Goal: Task Accomplishment & Management: Complete application form

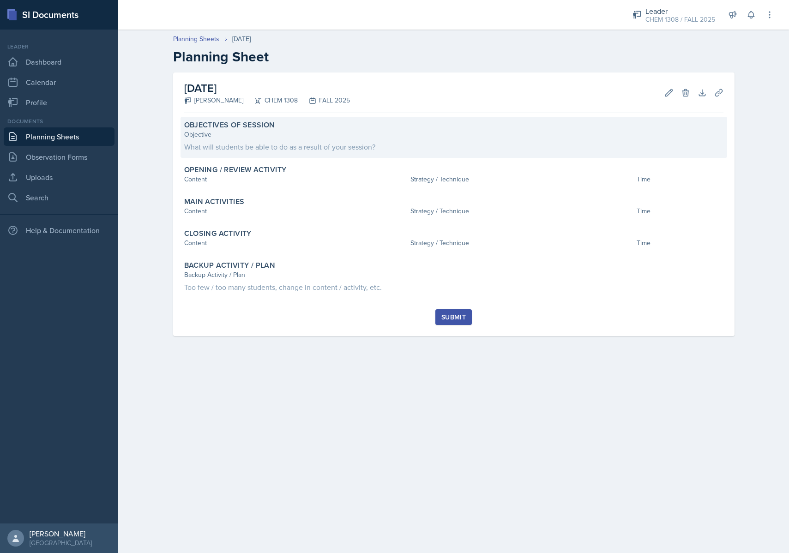
click at [259, 126] on label "Objectives of Session" at bounding box center [229, 124] width 91 height 9
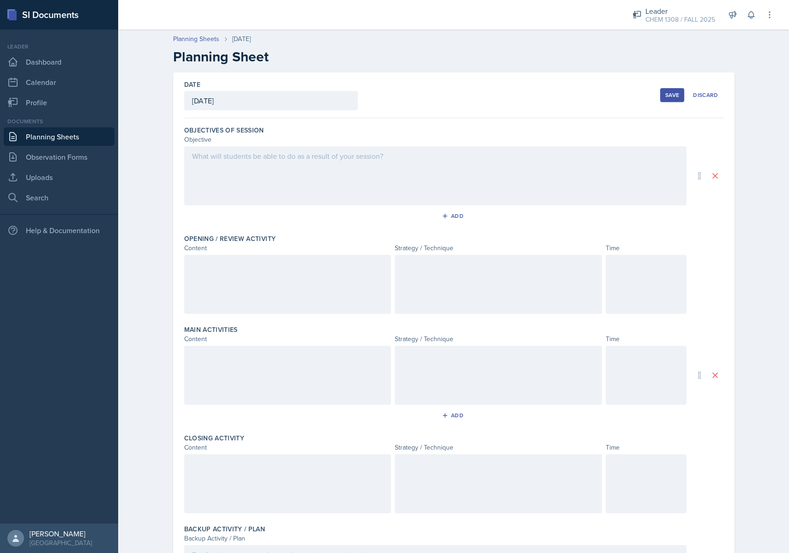
click at [291, 159] on div at bounding box center [435, 175] width 502 height 59
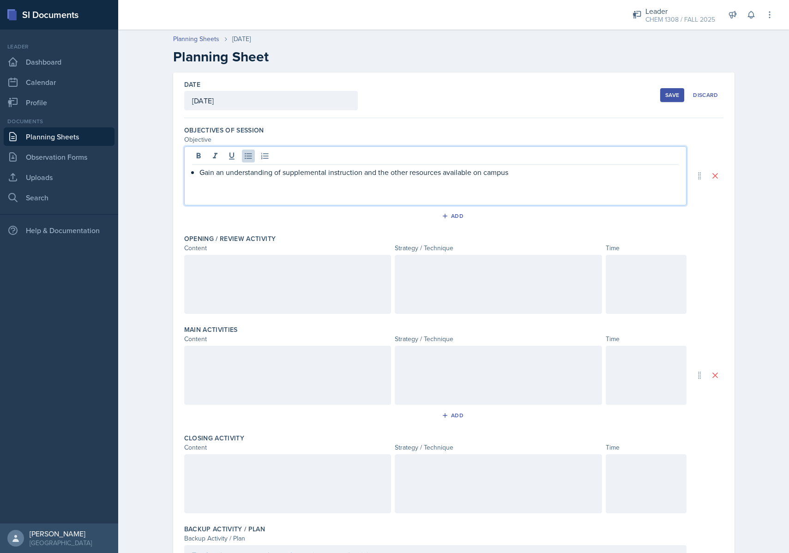
click at [283, 172] on p "Gain an understanding of supplemental instruction and the other resources avail…" at bounding box center [438, 172] width 479 height 11
click at [403, 175] on p "Gain an understanding of supplemental instruction and the other resources avail…" at bounding box center [438, 172] width 479 height 11
click at [551, 174] on p "Gain an understanding of supplemental instruction and the differences from othe…" at bounding box center [438, 172] width 479 height 11
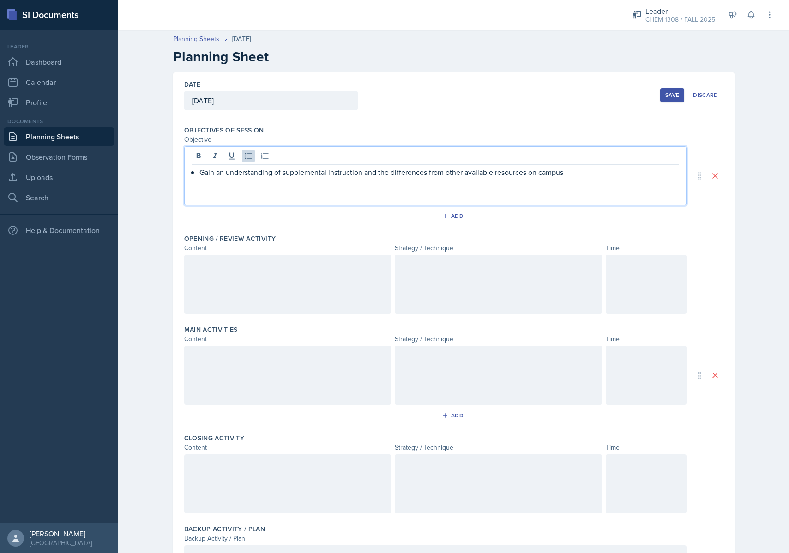
click at [574, 172] on p "Gain an understanding of supplemental instruction and the differences from othe…" at bounding box center [438, 172] width 479 height 11
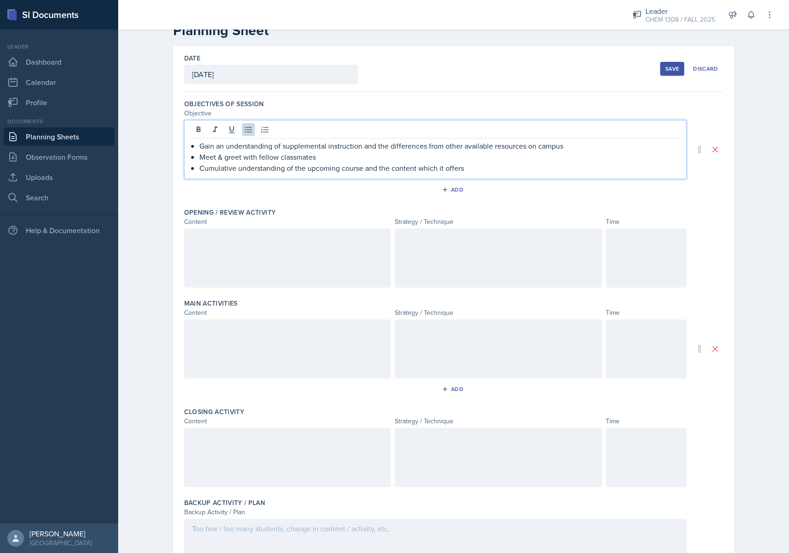
scroll to position [28, 0]
click at [221, 163] on p "Cumulative understanding of the upcoming course and the content which it offers" at bounding box center [438, 166] width 479 height 11
click at [246, 166] on p "Discussion of the upcoming course and the content which it offers" at bounding box center [438, 166] width 479 height 11
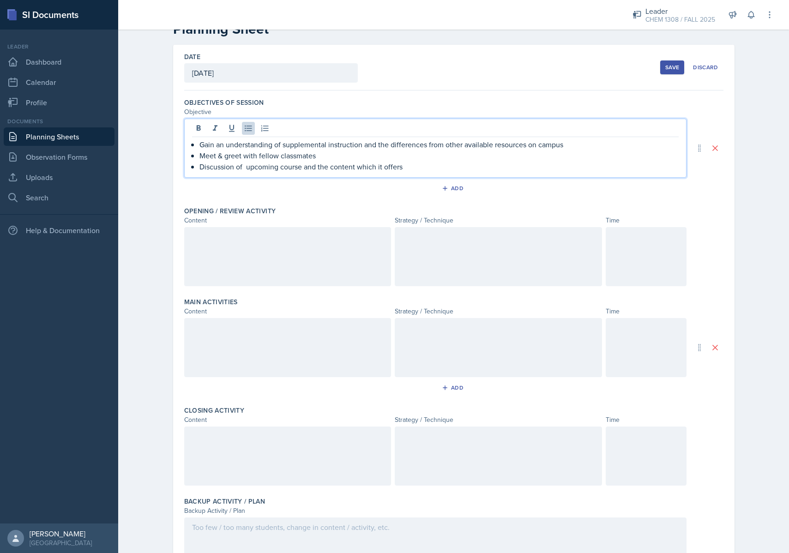
click at [223, 166] on p "Discussion of upcoming course and the content which it offers" at bounding box center [438, 166] width 479 height 11
click at [277, 167] on p "Generalization of upcoming course and the content which it offers" at bounding box center [438, 166] width 479 height 11
click at [258, 167] on p "Generalization of entire course and the content which it offers" at bounding box center [438, 166] width 479 height 11
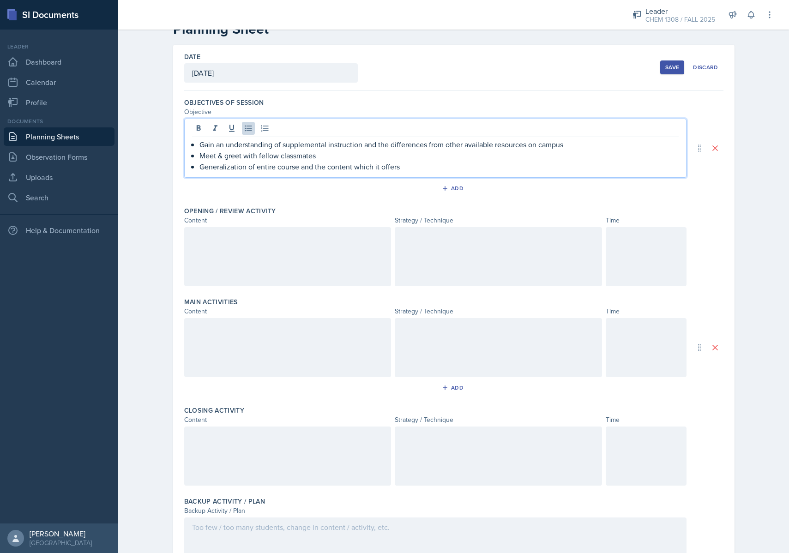
click at [409, 168] on p "Generalization of entire course and the content which it offers" at bounding box center [438, 166] width 479 height 11
drag, startPoint x: 378, startPoint y: 190, endPoint x: 380, endPoint y: 186, distance: 4.8
click at [378, 190] on div "Add" at bounding box center [453, 190] width 539 height 18
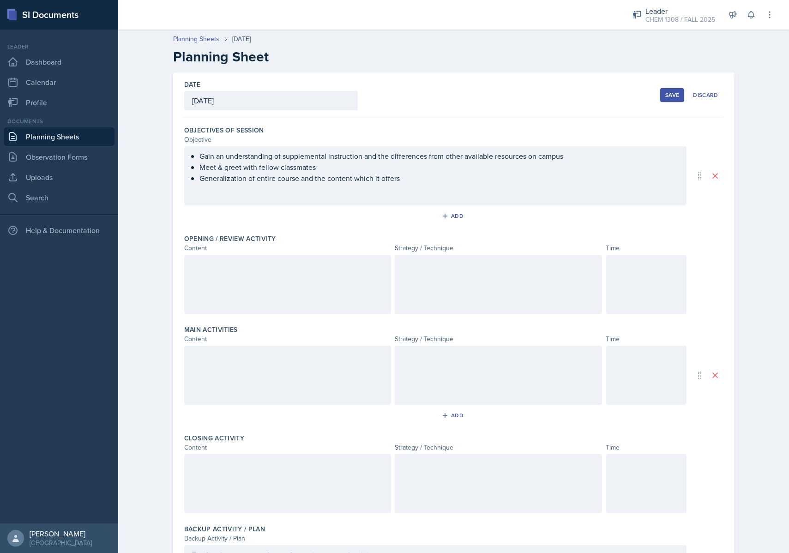
scroll to position [0, 0]
drag, startPoint x: 263, startPoint y: 311, endPoint x: 264, endPoint y: 307, distance: 4.8
click at [263, 311] on div at bounding box center [287, 284] width 207 height 59
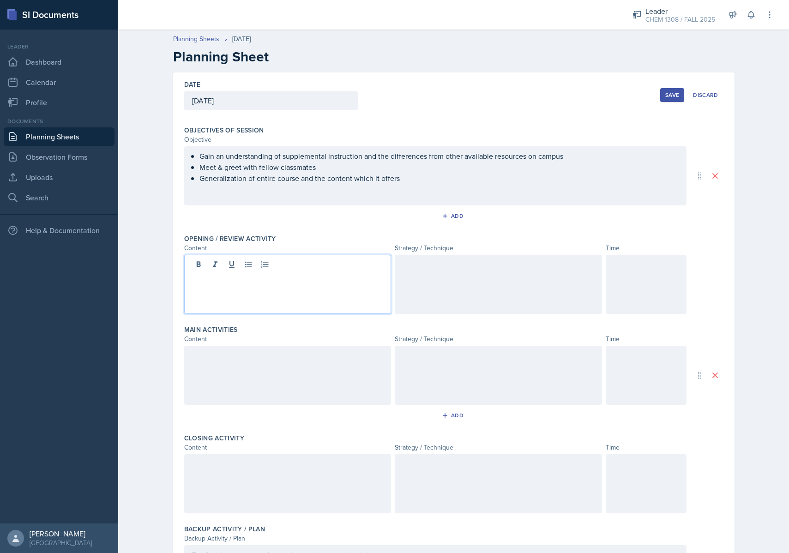
click at [307, 228] on div "Objectives of Session Objective Gain an understanding of supplemental instructi…" at bounding box center [453, 176] width 539 height 108
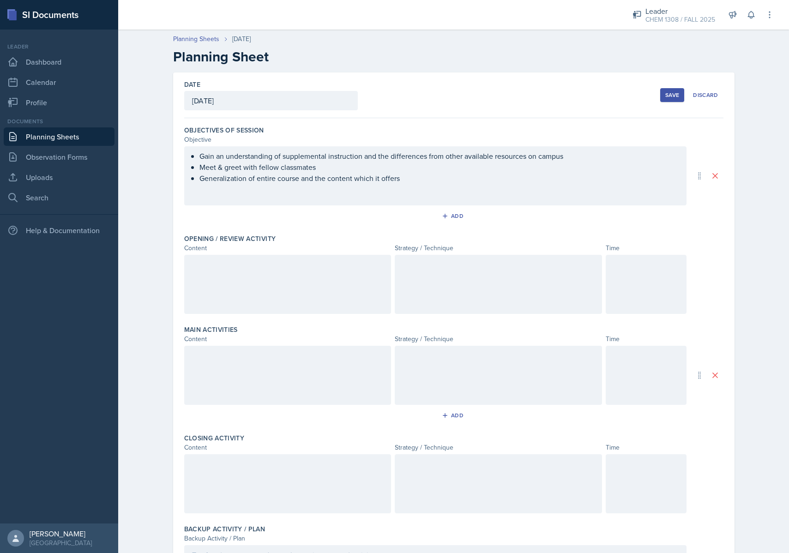
click at [275, 279] on div at bounding box center [287, 284] width 207 height 59
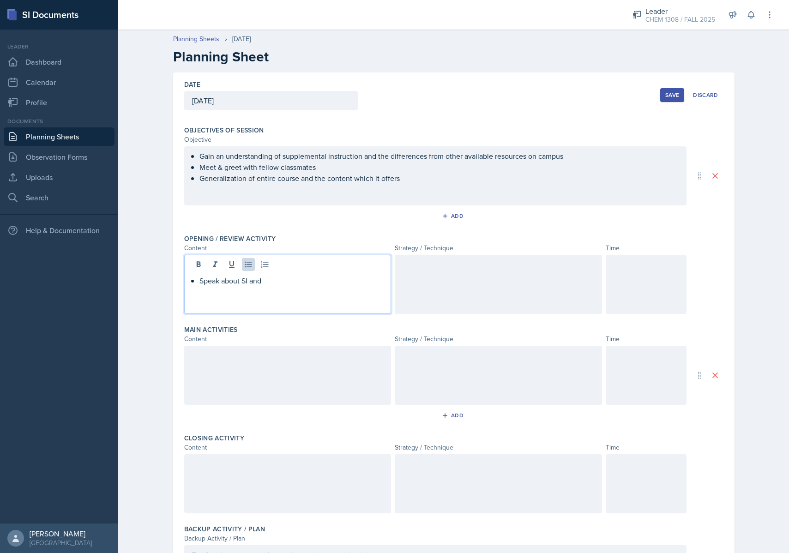
click at [216, 282] on p "Speak about SI and" at bounding box center [291, 280] width 184 height 11
click at [300, 282] on p "Formal introduction to SI and" at bounding box center [291, 280] width 184 height 11
click at [273, 359] on div at bounding box center [287, 375] width 207 height 59
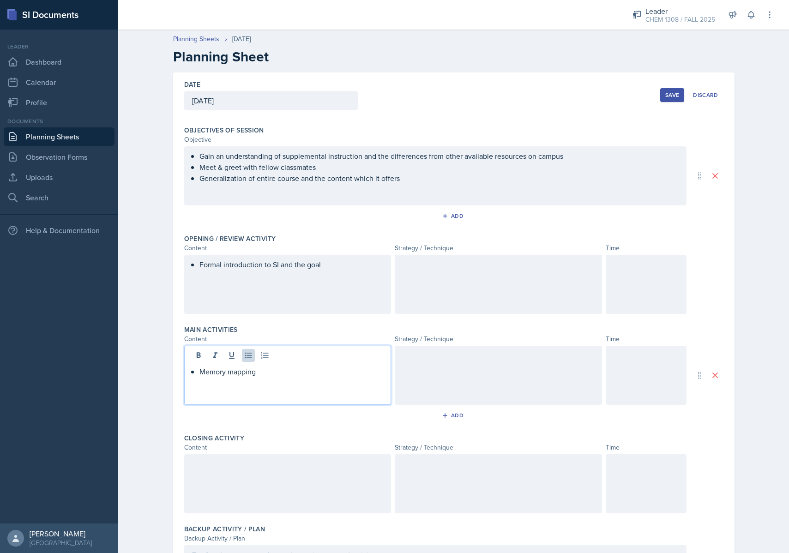
click at [432, 369] on div at bounding box center [498, 375] width 207 height 59
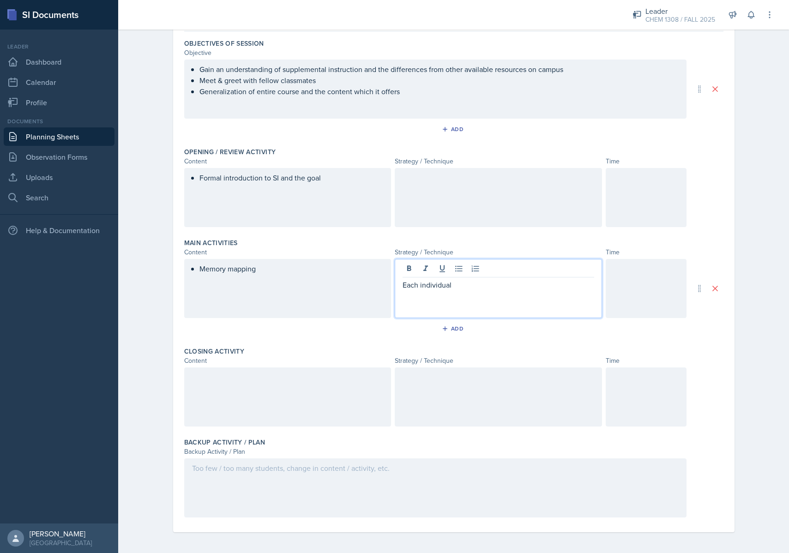
scroll to position [88, 0]
click at [459, 283] on p "Memory mapping: Each individual" at bounding box center [502, 283] width 184 height 11
click at [460, 283] on p "Memory mapping: Each individual" at bounding box center [502, 283] width 184 height 11
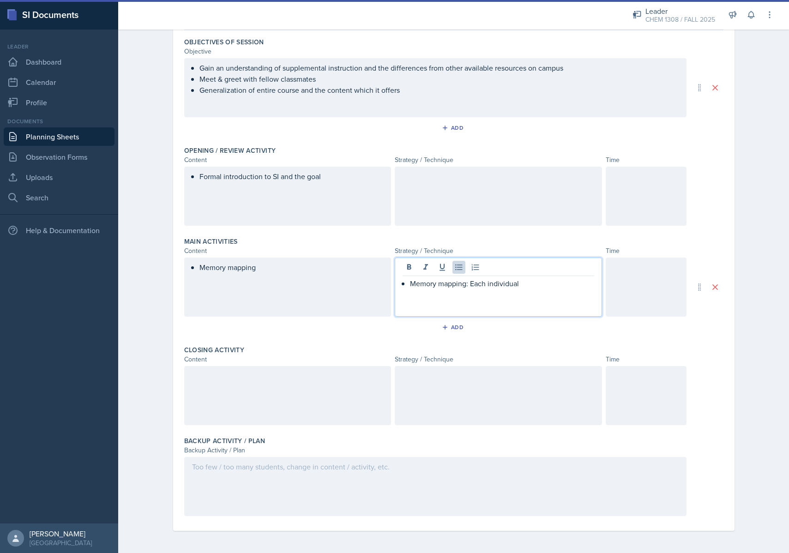
click at [465, 287] on p "Memory mapping: Each individual" at bounding box center [502, 283] width 184 height 11
drag, startPoint x: 534, startPoint y: 288, endPoint x: 533, endPoint y: 293, distance: 5.3
click at [533, 290] on div "Memory mappping: Each individual" at bounding box center [498, 286] width 207 height 59
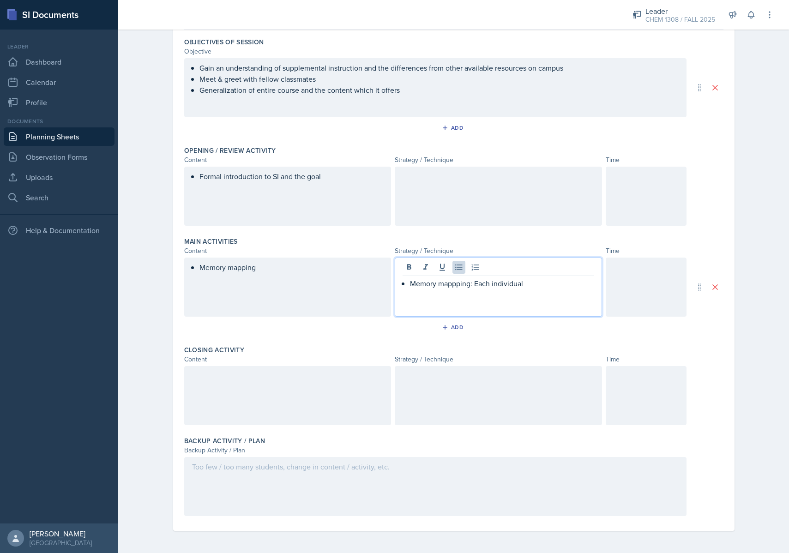
click at [509, 286] on p "Memory mappping: Each individual" at bounding box center [502, 283] width 184 height 11
drag, startPoint x: 513, startPoint y: 296, endPoint x: 513, endPoint y: 305, distance: 8.3
click at [513, 296] on p "Memory mappping: Each person will name an item which pops up in their heads fir…" at bounding box center [502, 289] width 184 height 22
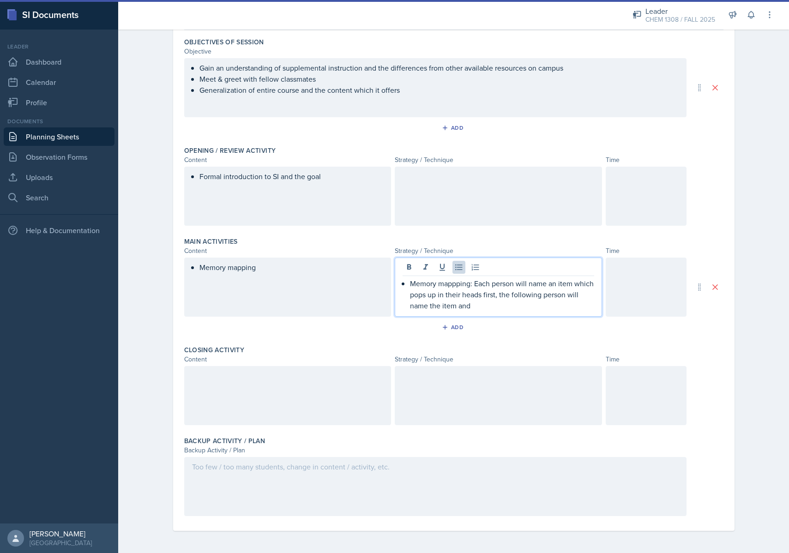
click at [515, 305] on p "Memory mappping: Each person will name an item which pops up in their heads fir…" at bounding box center [502, 294] width 184 height 33
drag, startPoint x: 509, startPoint y: 297, endPoint x: 505, endPoint y: 301, distance: 5.9
click at [509, 297] on p "Memory mappping: Each person will name an item which pops up in their heads fir…" at bounding box center [502, 294] width 184 height 33
click at [503, 303] on p "Memory mappping: Each person will name an item which pops up in their heads fir…" at bounding box center [502, 294] width 184 height 33
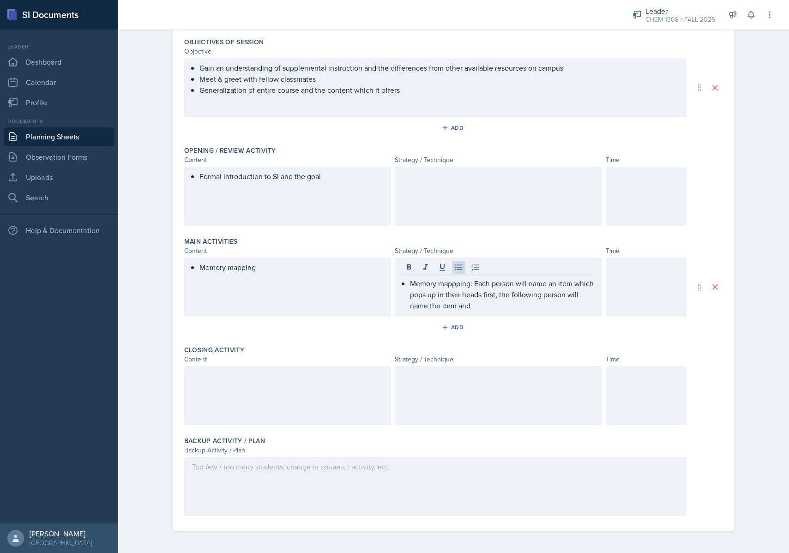
click at [519, 320] on div "Main Activities Content Strategy / Technique Time Memory mapping Memory mapppin…" at bounding box center [453, 287] width 539 height 108
click at [510, 298] on div "Memory mappping: Each person will name an item which pops up in their heads fir…" at bounding box center [498, 286] width 207 height 59
click at [535, 336] on div "Add" at bounding box center [453, 329] width 539 height 18
click at [502, 307] on div "Memory mappping: Each person will name an item which pops up in their heads fir…" at bounding box center [498, 286] width 207 height 59
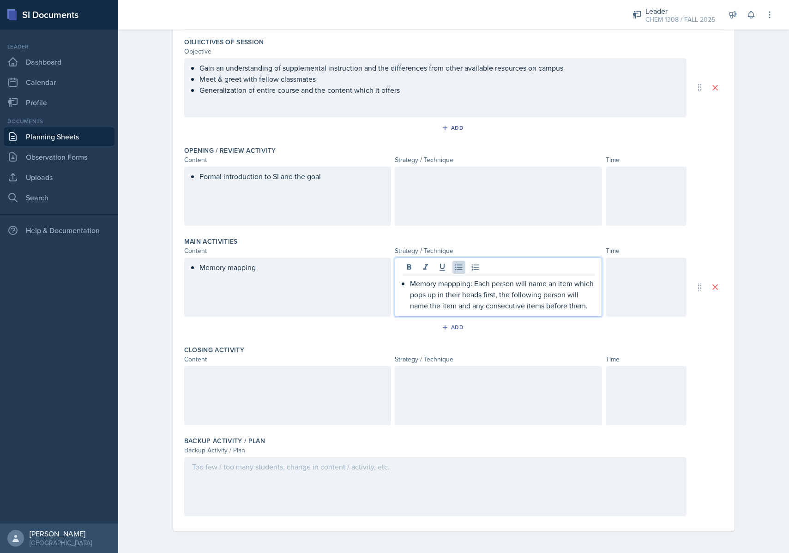
click at [486, 294] on p "Memory mappping: Each person will name an item which pops up in their heads fir…" at bounding box center [502, 294] width 184 height 33
drag, startPoint x: 486, startPoint y: 294, endPoint x: 490, endPoint y: 298, distance: 5.2
click at [486, 294] on p "Memory mappping: Each person will name an item which pops up in their heads fir…" at bounding box center [502, 294] width 184 height 33
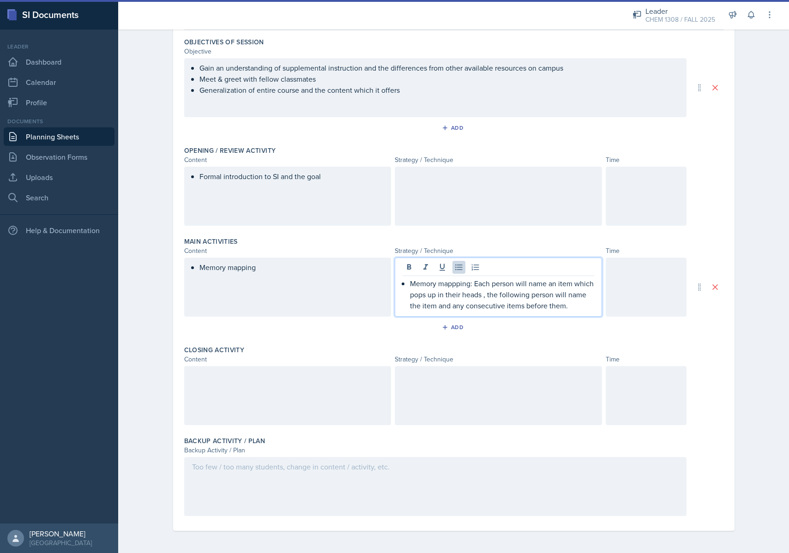
click at [510, 298] on p "Memory mappping: Each person will name an item which pops up in their heads , t…" at bounding box center [502, 294] width 184 height 33
click at [586, 303] on p "Memory mappping: Each person will name an item which pops up in their heads , t…" at bounding box center [502, 294] width 184 height 33
drag, startPoint x: 481, startPoint y: 296, endPoint x: 485, endPoint y: 305, distance: 10.4
click at [481, 295] on p "Memory mappping: Each person will name an item which pops up in their heads , t…" at bounding box center [502, 294] width 184 height 33
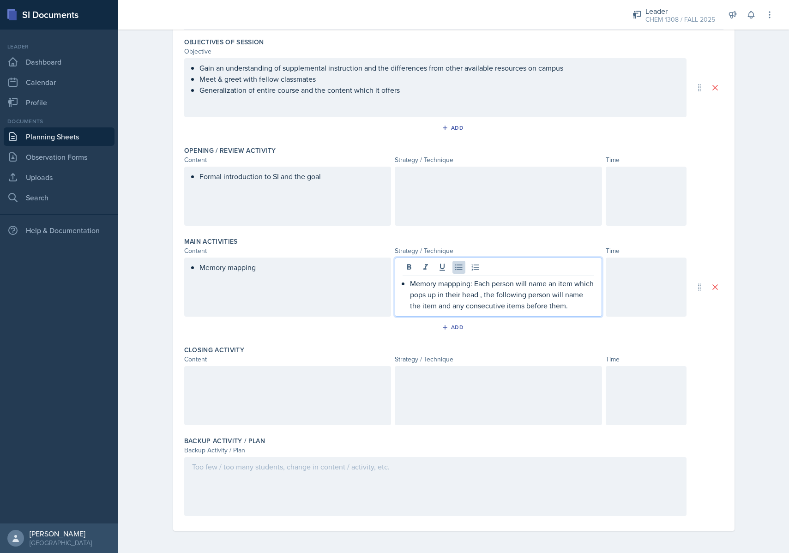
click at [522, 326] on div "Add" at bounding box center [453, 329] width 539 height 18
click at [451, 271] on div "Memory mappping: Each person will name an item which pops up in their head , th…" at bounding box center [498, 286] width 207 height 59
click at [459, 281] on p "Memory mappping: Each person will name an item which pops up in their head , th…" at bounding box center [502, 294] width 184 height 33
click at [456, 284] on p "Memory mappping: Each person will name an item which pops up in their head , th…" at bounding box center [502, 294] width 184 height 33
click at [449, 286] on p "Memory mappping: Each person will name an item which pops up in their head , th…" at bounding box center [502, 294] width 184 height 33
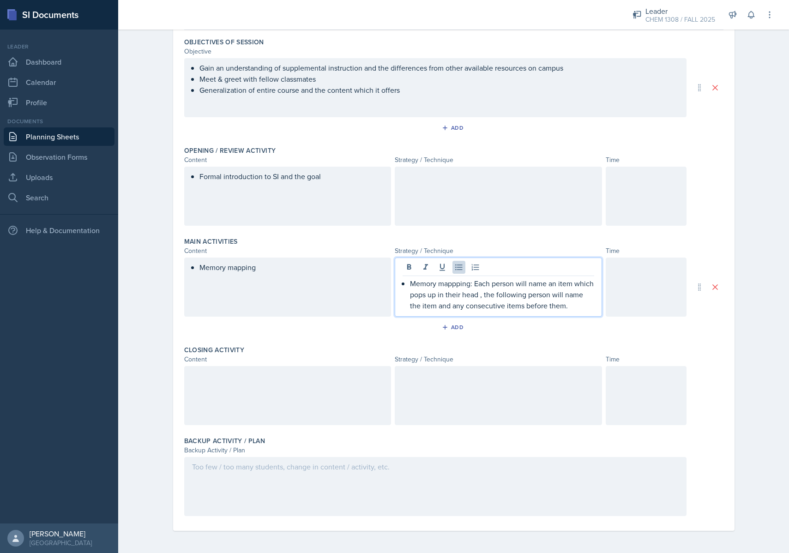
click at [458, 287] on p "Memory mappping: Each person will name an item which pops up in their head , th…" at bounding box center [502, 294] width 184 height 33
click at [513, 320] on div "Add" at bounding box center [453, 329] width 539 height 18
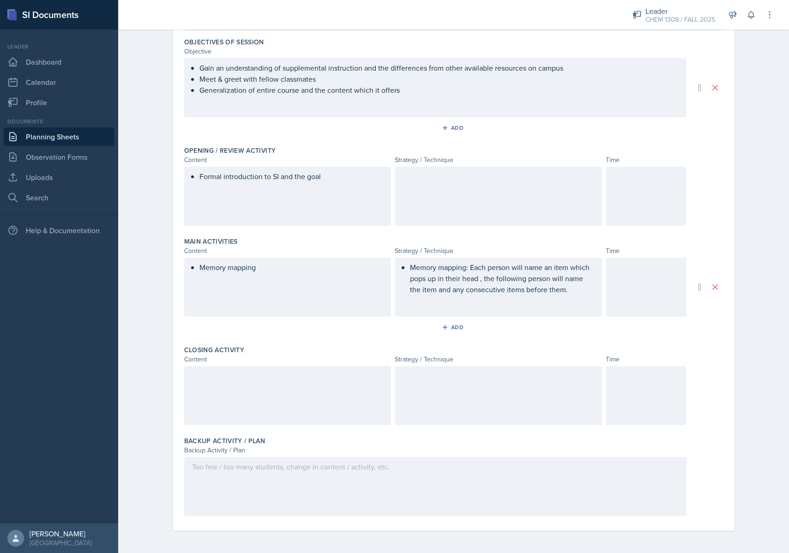
click at [310, 271] on div "Memory mapping" at bounding box center [287, 286] width 207 height 59
click at [293, 293] on div "Memory mapping" at bounding box center [287, 286] width 207 height 59
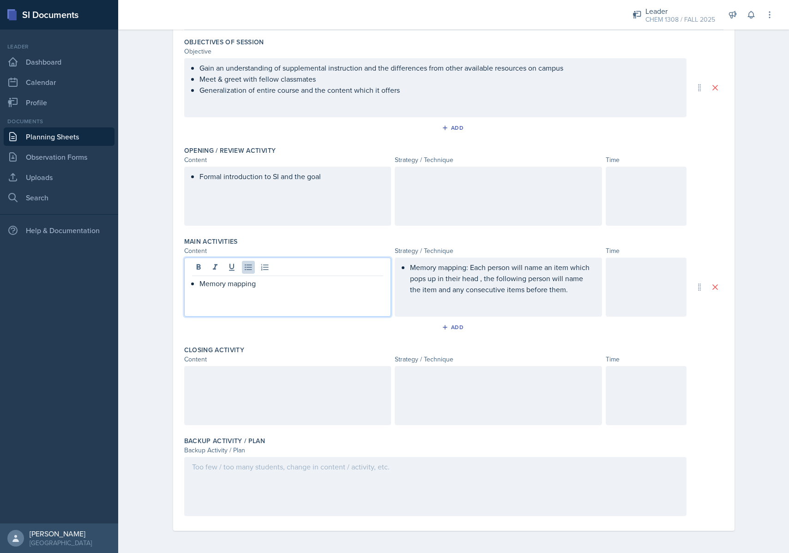
click at [263, 284] on p "Memory mapping" at bounding box center [291, 283] width 184 height 11
click at [265, 270] on icon at bounding box center [264, 267] width 9 height 9
click at [252, 269] on button at bounding box center [248, 267] width 13 height 13
click at [200, 283] on p "Memory mapping" at bounding box center [291, 283] width 184 height 11
click at [200, 307] on p at bounding box center [291, 305] width 184 height 11
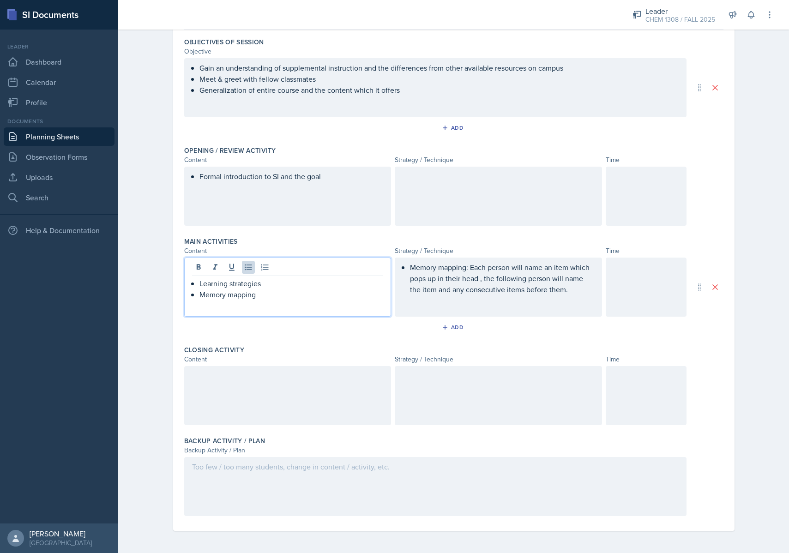
drag, startPoint x: 410, startPoint y: 268, endPoint x: 418, endPoint y: 279, distance: 14.0
click at [410, 268] on div "Memory mapping: Each person will name an item which pops up in their head , the…" at bounding box center [498, 286] width 207 height 59
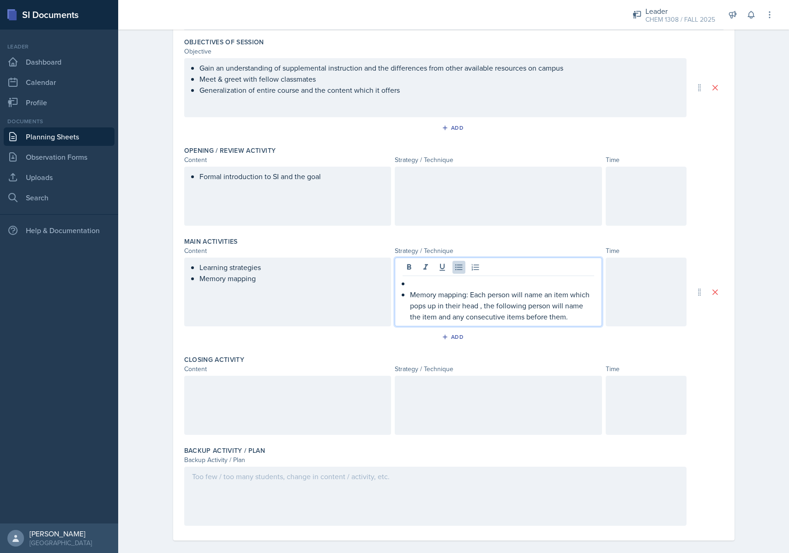
click at [152, 286] on div "Planning Sheets [DATE] Planning Sheet Date [DATE] [DATE] 27 28 29 30 31 1 2 3 4…" at bounding box center [453, 250] width 671 height 626
click at [432, 268] on div "Memory mapping: Each person will name an item which pops up in their head , the…" at bounding box center [498, 291] width 207 height 69
click at [423, 281] on p at bounding box center [502, 283] width 184 height 11
click at [455, 335] on div "Add" at bounding box center [453, 336] width 20 height 7
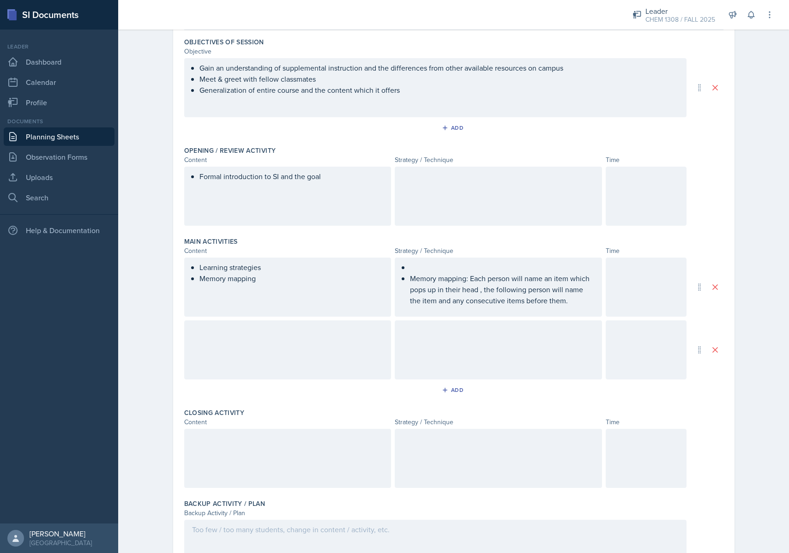
click at [711, 350] on icon at bounding box center [714, 349] width 9 height 9
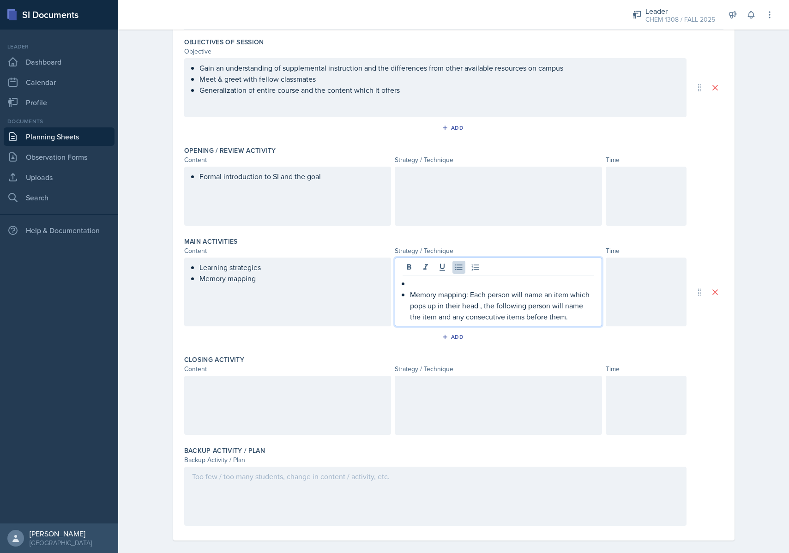
click at [433, 271] on div "Memory mapping: Each person will name an item which pops up in their head , the…" at bounding box center [498, 291] width 207 height 69
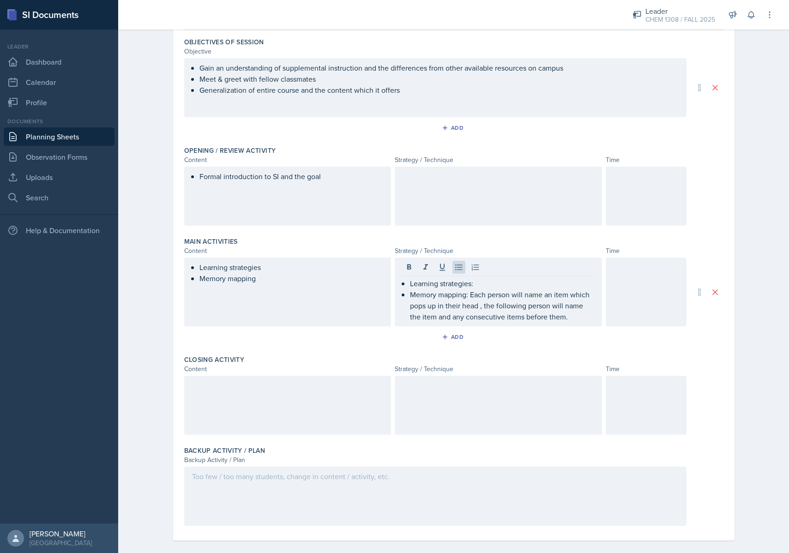
drag, startPoint x: 153, startPoint y: 248, endPoint x: 204, endPoint y: 251, distance: 51.3
click at [153, 247] on div "Planning Sheets [DATE] Planning Sheet Date [DATE] [DATE] 27 28 29 30 31 1 2 3 4…" at bounding box center [453, 250] width 671 height 626
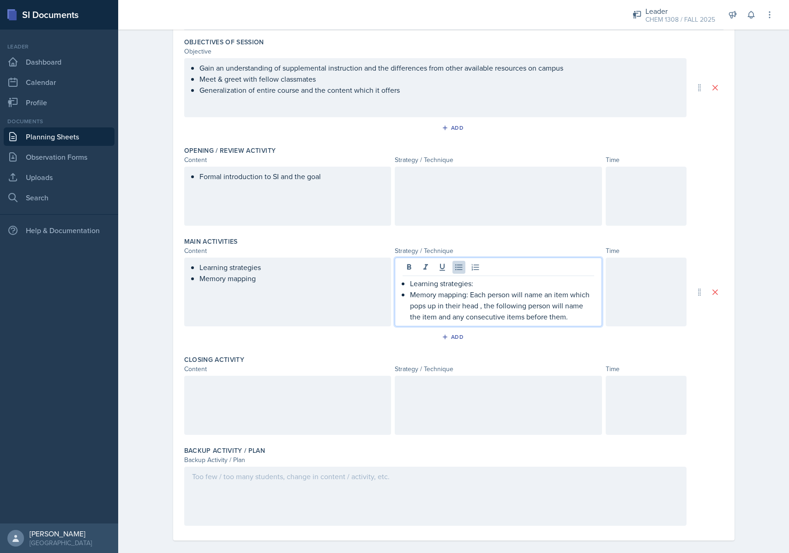
click at [488, 271] on div "Learning strategies: Memory mapping: Each person will name an item which pops u…" at bounding box center [498, 291] width 207 height 69
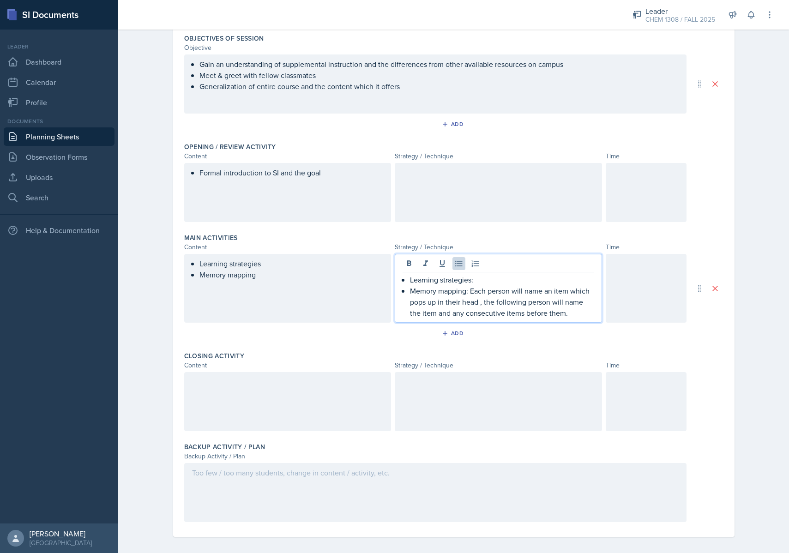
drag, startPoint x: 748, startPoint y: 254, endPoint x: 692, endPoint y: 263, distance: 56.5
click at [748, 254] on div "Date [DATE] [DATE] 27 28 29 30 31 1 2 3 4 5 6 7 8 9 10 11 12 13 14 15 16 17 18 …" at bounding box center [453, 270] width 591 height 578
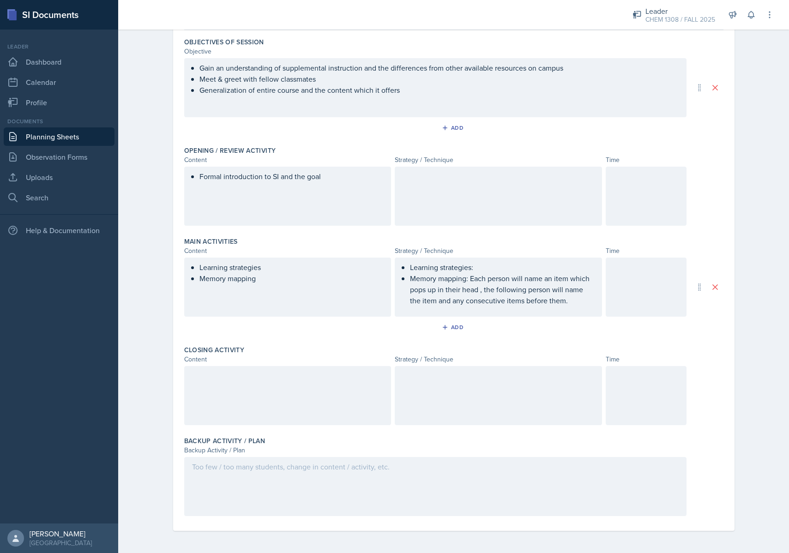
click at [556, 274] on div "Learning strategies: Memory mapping: Each person will name an item which pops u…" at bounding box center [498, 286] width 207 height 59
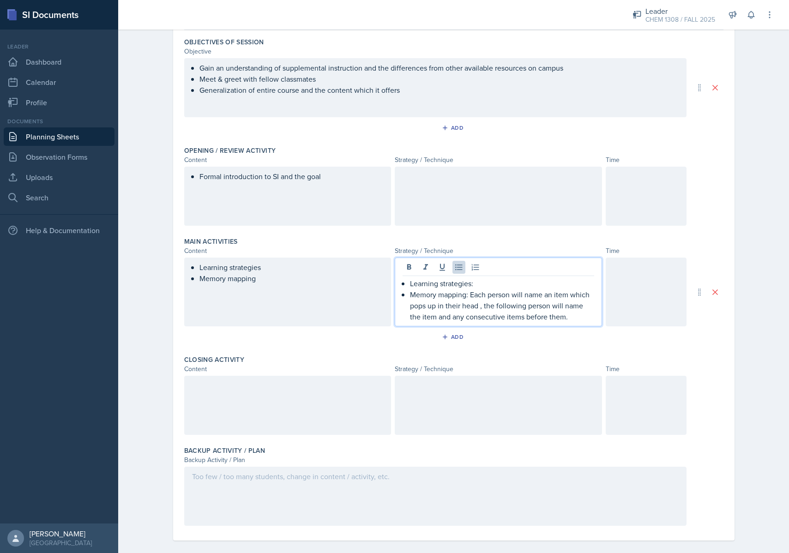
click at [503, 285] on p "Learning strategies:" at bounding box center [502, 283] width 184 height 11
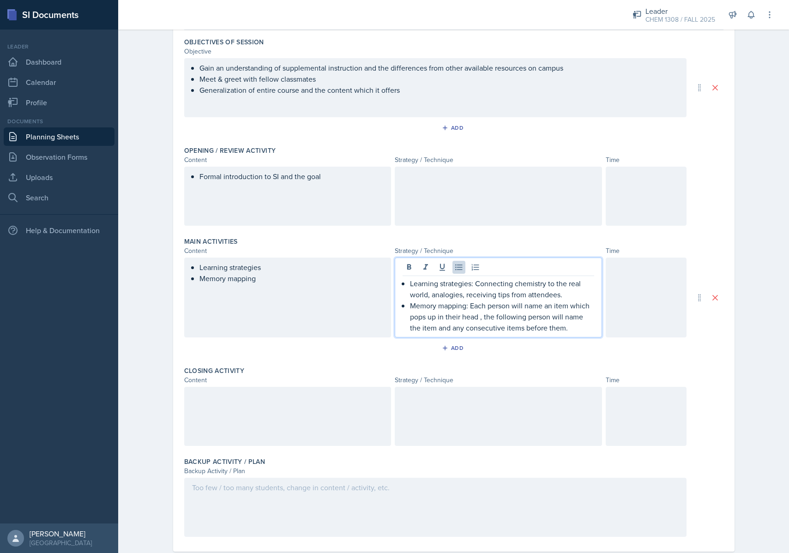
click at [496, 357] on div "Add" at bounding box center [453, 350] width 539 height 18
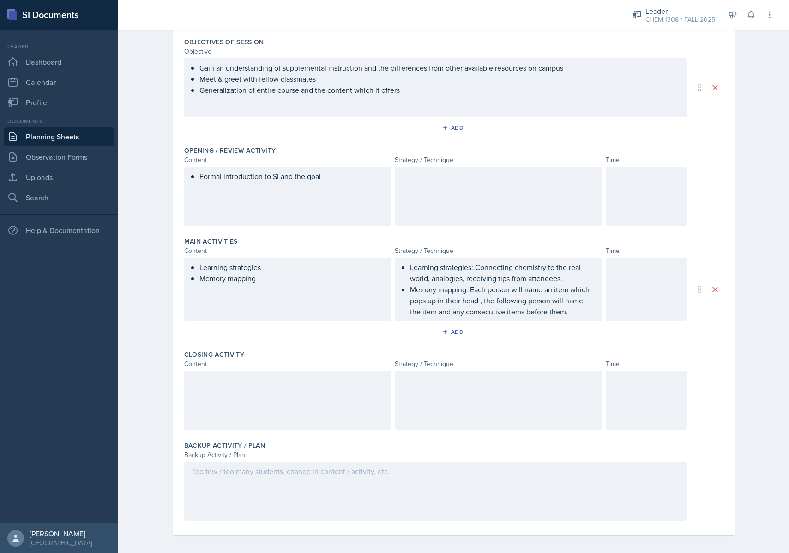
click at [606, 200] on div at bounding box center [645, 196] width 81 height 59
click at [533, 206] on div at bounding box center [498, 196] width 207 height 59
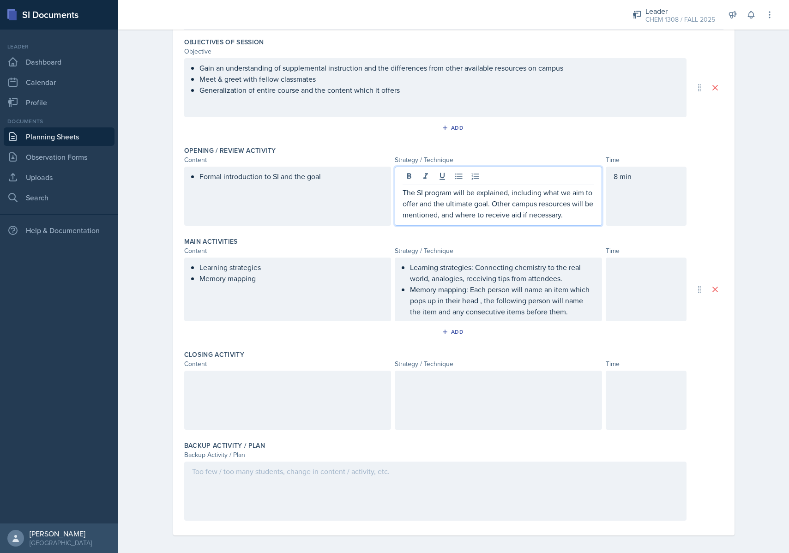
drag, startPoint x: 634, startPoint y: 180, endPoint x: 632, endPoint y: 186, distance: 6.2
click at [634, 180] on div "8 min" at bounding box center [645, 196] width 81 height 59
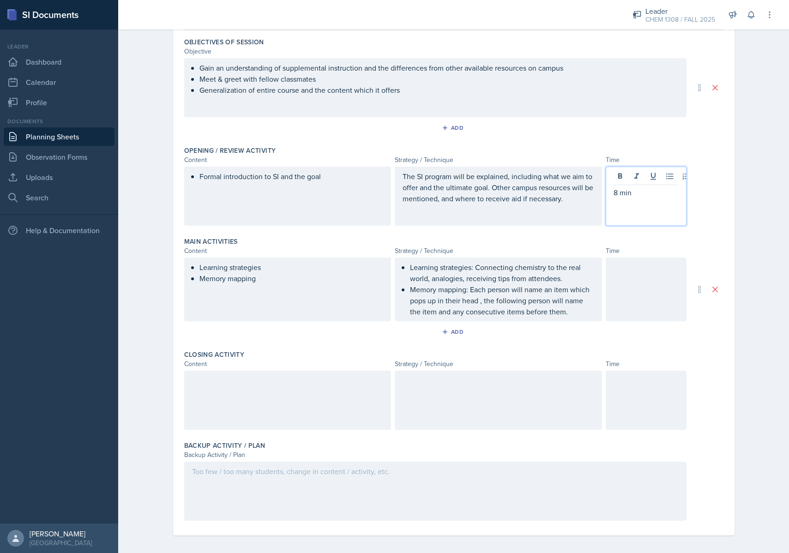
click at [633, 190] on p "8 min" at bounding box center [645, 192] width 65 height 11
click at [716, 218] on div "Formal introduction to SI and the goal The SI program will be explained, includ…" at bounding box center [453, 196] width 539 height 59
click at [615, 282] on div at bounding box center [645, 289] width 81 height 64
click at [684, 241] on div "Main Activities" at bounding box center [453, 241] width 539 height 9
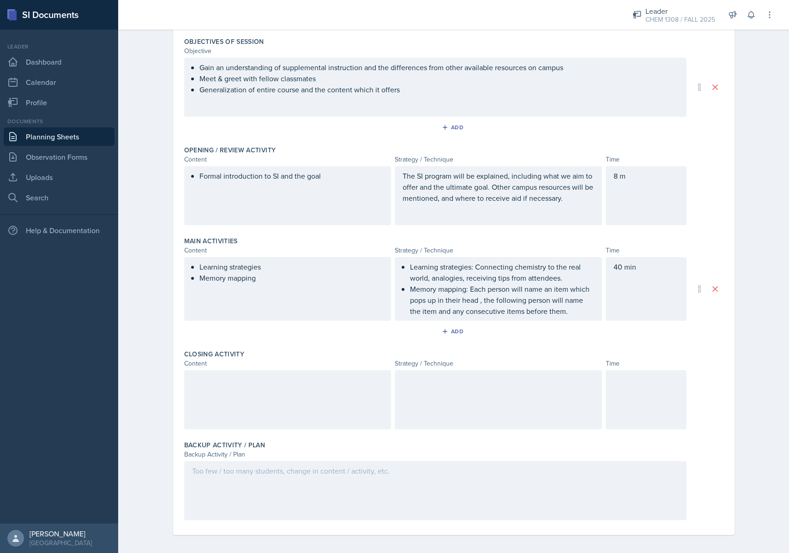
click at [656, 266] on div "40 min" at bounding box center [645, 289] width 81 height 64
click at [661, 278] on p "40 min" at bounding box center [645, 282] width 65 height 11
click at [729, 262] on div "Date [DATE] [DATE] 27 28 29 30 31 1 2 3 4 5 6 7 8 9 10 11 12 13 14 15 16 17 18 …" at bounding box center [453, 259] width 561 height 551
click at [282, 275] on div "Learning strategies Memory mapping" at bounding box center [287, 289] width 207 height 64
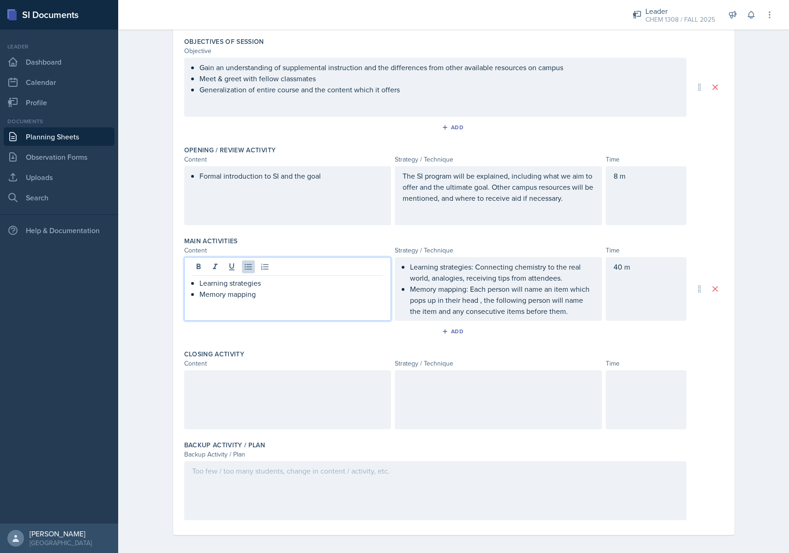
click at [280, 292] on p "Memory mapping" at bounding box center [291, 293] width 184 height 11
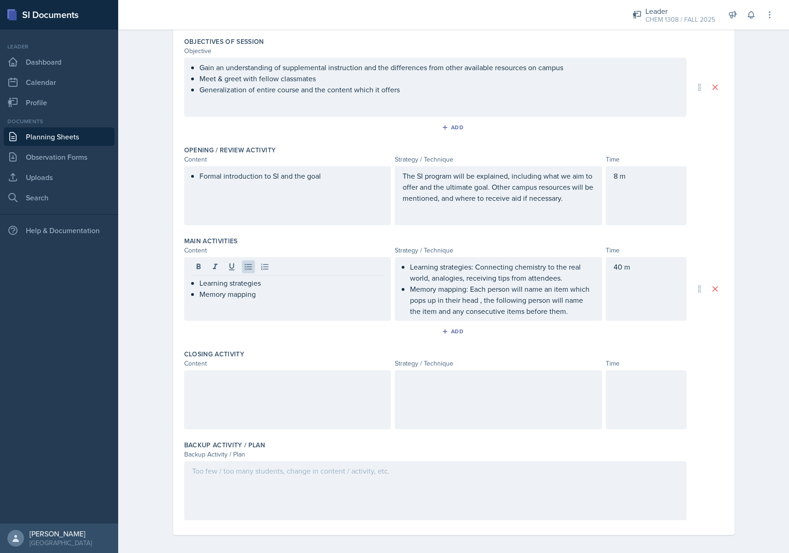
click at [324, 305] on div "Learning strategies Memory mapping" at bounding box center [287, 289] width 207 height 64
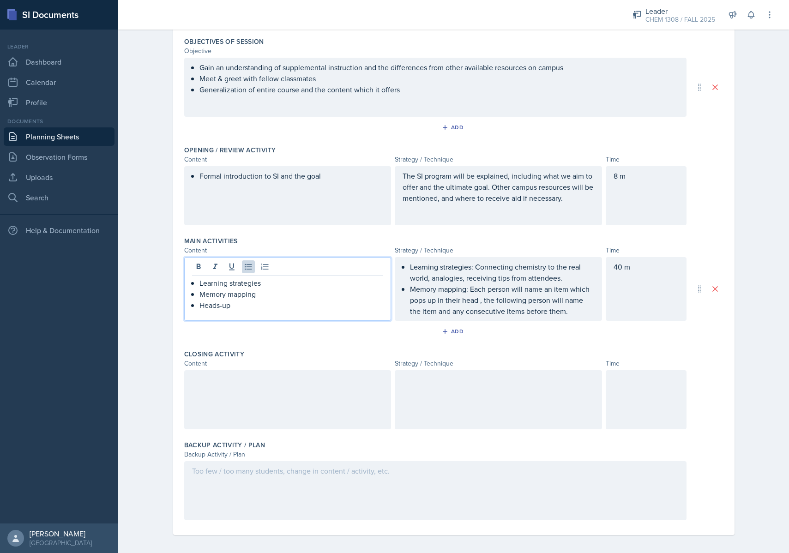
click at [587, 311] on p "Memory mapping: Each person will name an item which pops up in their head , the…" at bounding box center [502, 299] width 184 height 33
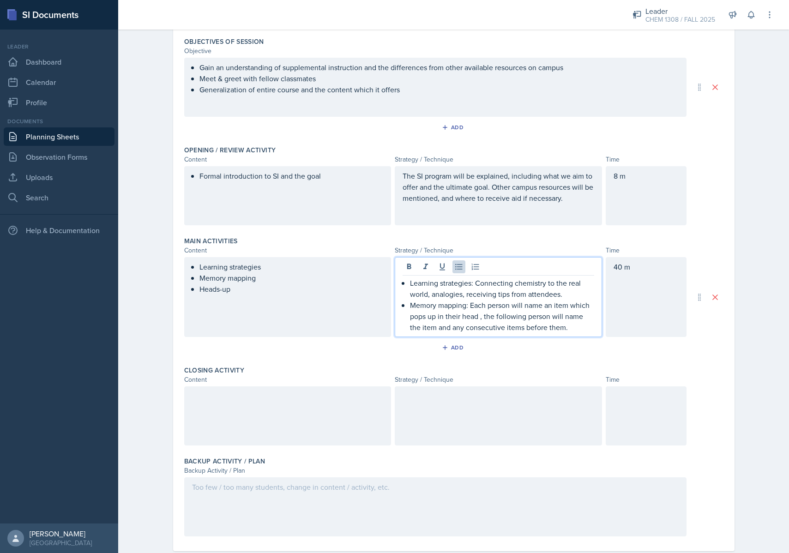
click at [577, 326] on p "Memory mapping: Each person will name an item which pops up in their head , the…" at bounding box center [502, 315] width 184 height 33
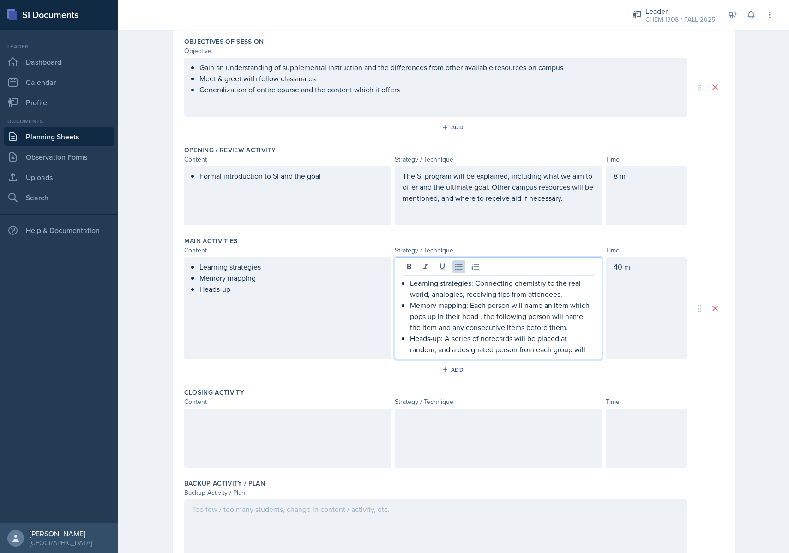
click at [521, 340] on p "Heads-up: A series of notecards will be placed at random, and a designated pers…" at bounding box center [502, 344] width 184 height 22
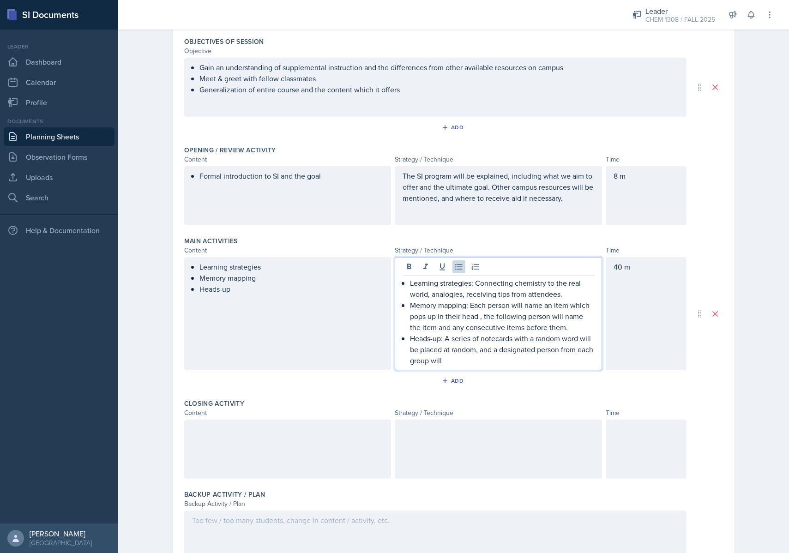
click at [454, 352] on p "Heads-up: A series of notecards with a random word will be placed at random, an…" at bounding box center [502, 349] width 184 height 33
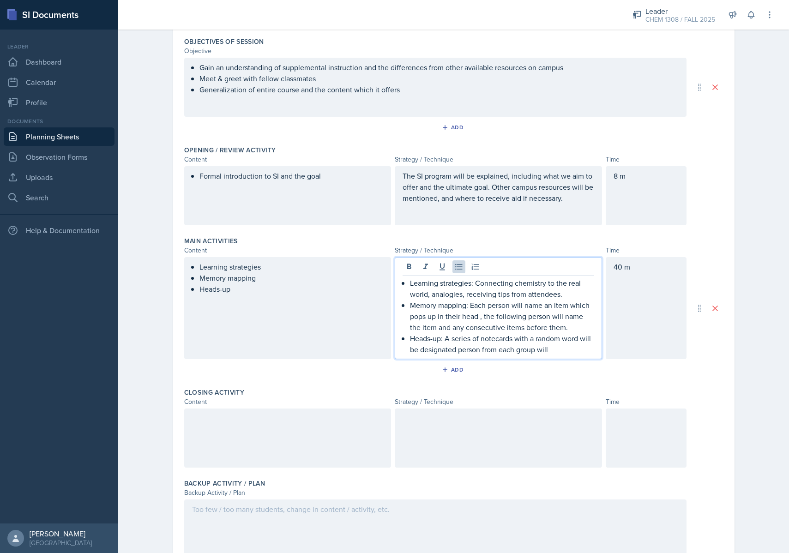
click at [458, 349] on p "Heads-up: A series of notecards with a random word will be designated person fr…" at bounding box center [502, 344] width 184 height 22
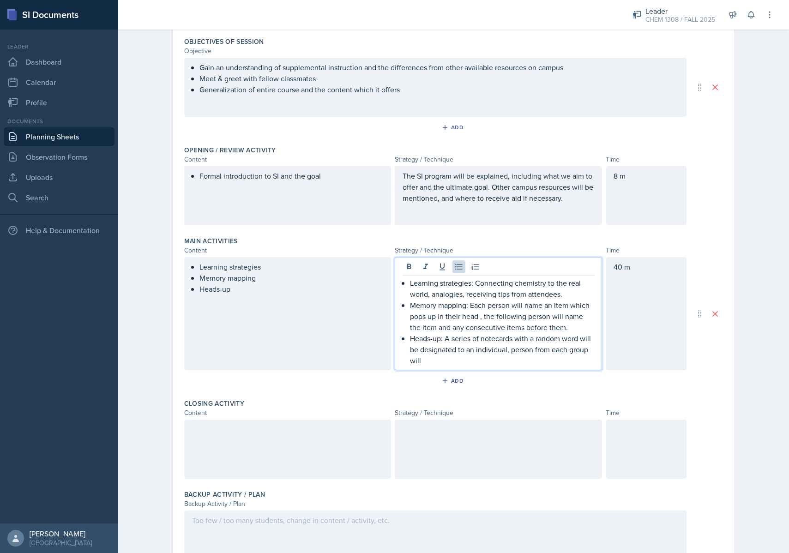
click at [529, 351] on p "Heads-up: A series of notecards with a random word will be designated to an ind…" at bounding box center [502, 349] width 184 height 33
click at [536, 353] on p "Heads-up: A series of notecards with a random word will be designated to an ind…" at bounding box center [502, 349] width 184 height 33
click at [532, 352] on p "Heads-up: A series of notecards with a random word will be designated to an ind…" at bounding box center [502, 349] width 184 height 33
click at [556, 359] on p "Heads-up: A series of notecards with a random word will be designated to an ind…" at bounding box center [502, 349] width 184 height 33
click at [455, 363] on p "Heads-up: A series of notecards with a random word will be designated to an ind…" at bounding box center [502, 349] width 184 height 33
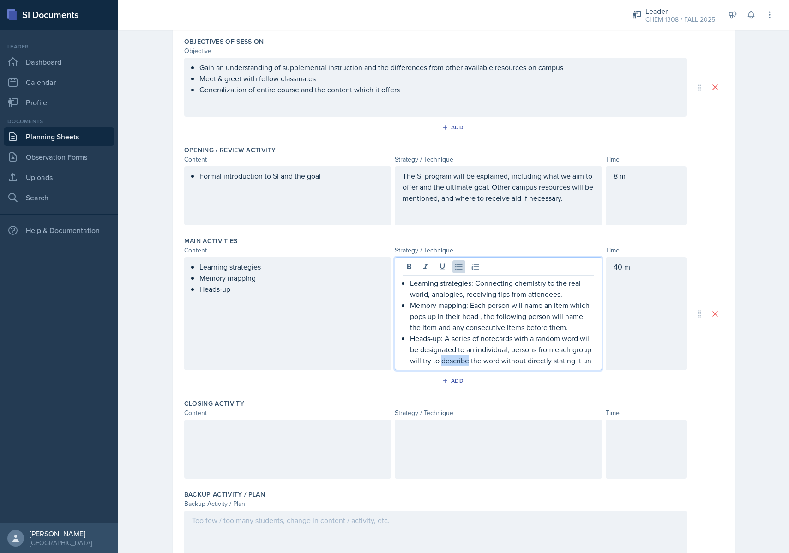
click at [455, 363] on p "Heads-up: A series of notecards with a random word will be designated to an ind…" at bounding box center [502, 349] width 184 height 33
click at [593, 362] on p "Heads-up: A series of notecards with a random word will be designated to an ind…" at bounding box center [502, 349] width 184 height 33
click at [547, 363] on p "Heads-up: A series of notecards with a random word will be designated to an ind…" at bounding box center [502, 349] width 184 height 33
click at [586, 362] on p "Heads-up: A series of notecards with a random word will be designated to an ind…" at bounding box center [502, 349] width 184 height 33
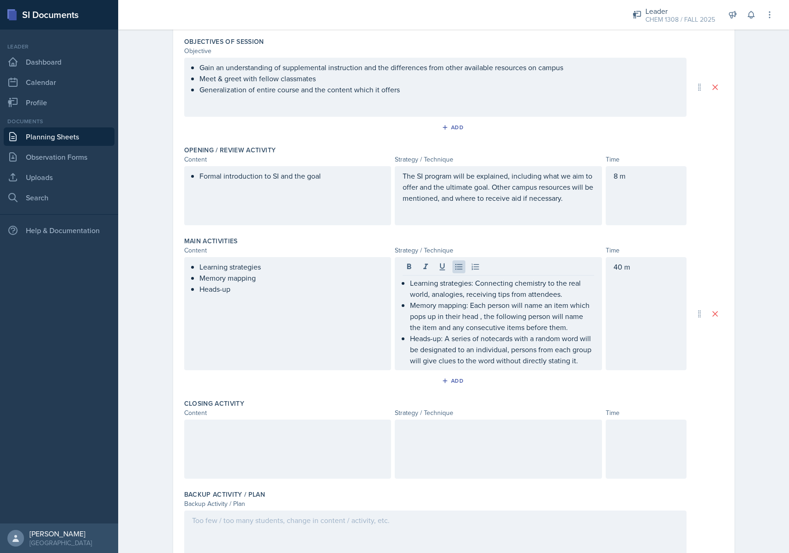
click at [616, 327] on div "40 m" at bounding box center [645, 313] width 81 height 113
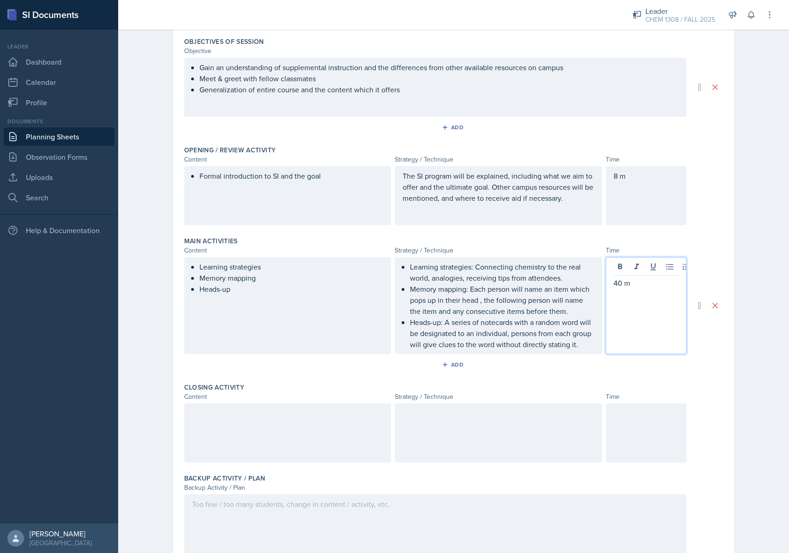
click at [621, 288] on p "40 m" at bounding box center [645, 282] width 65 height 11
click at [619, 283] on p "40 m" at bounding box center [645, 282] width 65 height 11
click at [700, 257] on div "Main Activities Content Strategy / Technique Time Learning strategies Memory ma…" at bounding box center [453, 306] width 539 height 146
click at [647, 281] on div "40 m" at bounding box center [645, 305] width 81 height 97
click at [622, 281] on p "40 m" at bounding box center [645, 282] width 65 height 11
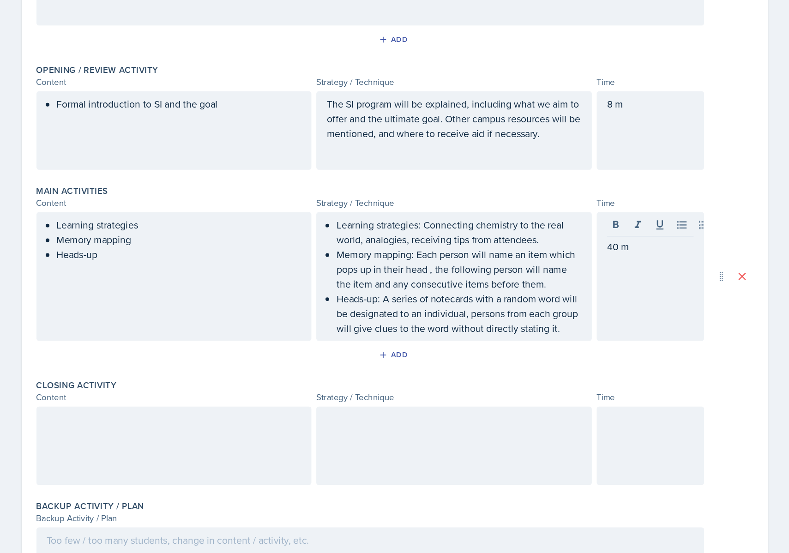
drag, startPoint x: 702, startPoint y: 257, endPoint x: 528, endPoint y: 193, distance: 185.3
click at [605, 257] on div "40 m" at bounding box center [645, 305] width 81 height 97
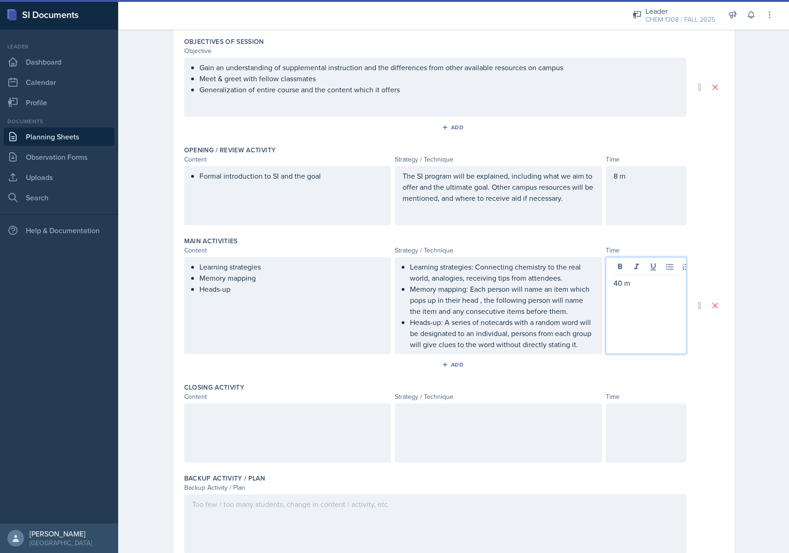
click at [735, 354] on div "Date [DATE] [DATE] 27 28 29 30 31 1 2 3 4 5 6 7 8 9 10 11 12 13 14 15 16 17 18 …" at bounding box center [453, 287] width 591 height 606
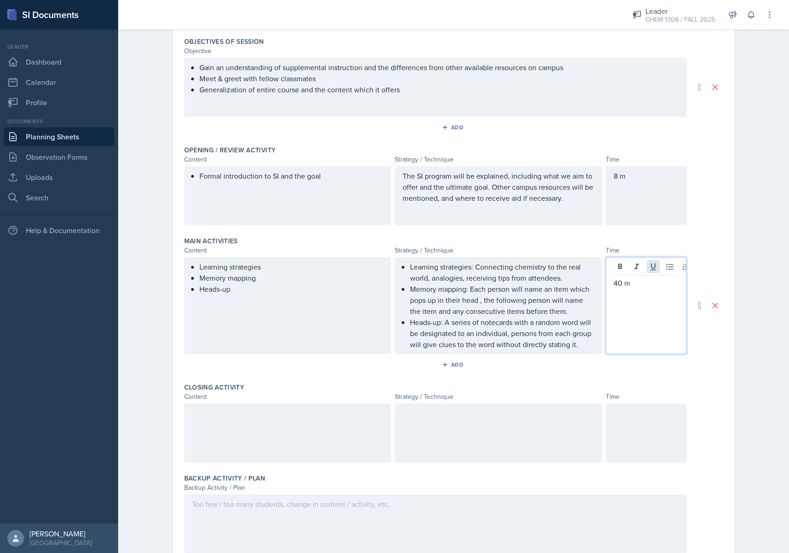
drag, startPoint x: 644, startPoint y: 268, endPoint x: 653, endPoint y: 267, distance: 8.9
click at [644, 268] on div "40 m" at bounding box center [645, 305] width 81 height 97
click at [707, 259] on div "Learning strategies Memory mapping Heads-up Learning strategies: Connecting che…" at bounding box center [453, 305] width 539 height 97
drag, startPoint x: 643, startPoint y: 277, endPoint x: 635, endPoint y: 276, distance: 8.8
click at [643, 277] on div "40 m" at bounding box center [645, 305] width 81 height 97
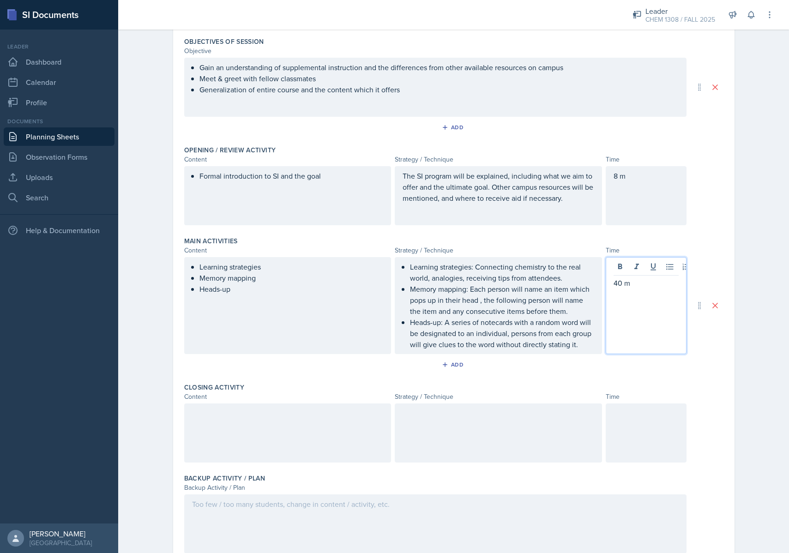
click at [636, 279] on p "40 m" at bounding box center [645, 282] width 65 height 11
click at [716, 247] on div "Content Strategy / Technique Time" at bounding box center [453, 251] width 539 height 10
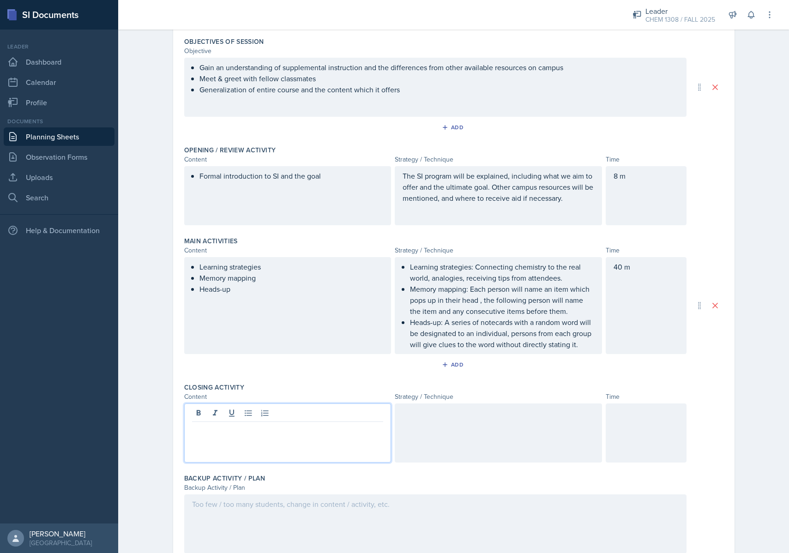
click at [333, 417] on div at bounding box center [287, 432] width 207 height 59
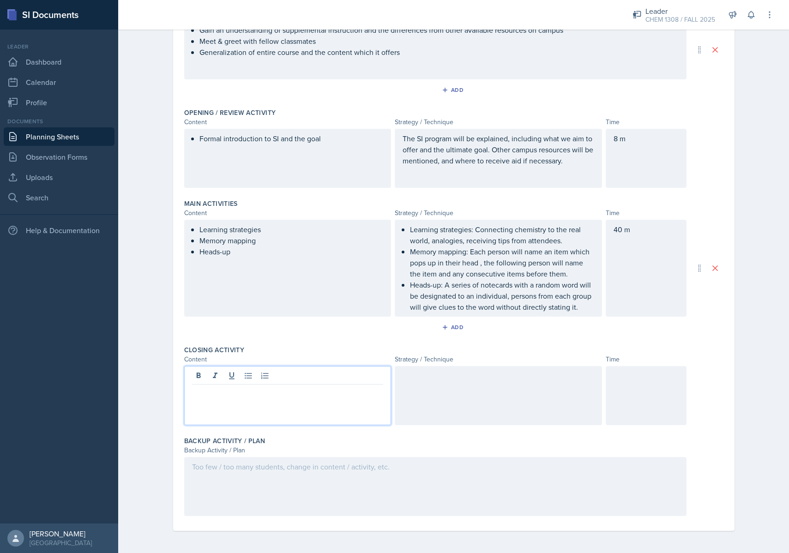
scroll to position [126, 0]
drag, startPoint x: 348, startPoint y: 397, endPoint x: 344, endPoint y: 390, distance: 8.3
click at [344, 390] on p "Closing remarks, memory mapping with names" at bounding box center [291, 391] width 184 height 11
click at [343, 390] on p "Closing remarks, memory mapping with names" at bounding box center [291, 391] width 184 height 11
click at [363, 396] on p "Closing remarks, memory mapping with names" at bounding box center [291, 391] width 184 height 11
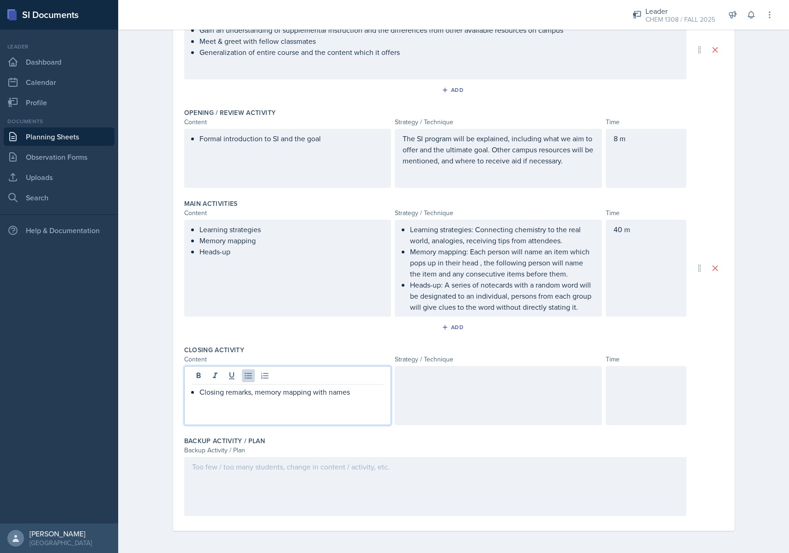
drag, startPoint x: 295, startPoint y: 394, endPoint x: 315, endPoint y: 392, distance: 19.9
click at [315, 392] on p "Closing remarks, memory mapping with names" at bounding box center [291, 391] width 184 height 11
drag, startPoint x: 315, startPoint y: 392, endPoint x: 332, endPoint y: 408, distance: 22.9
click at [315, 392] on p "Closing remarks, memory mapping with names" at bounding box center [291, 391] width 184 height 11
click at [350, 396] on p "Closing remarks, memory mapping (names" at bounding box center [291, 391] width 184 height 11
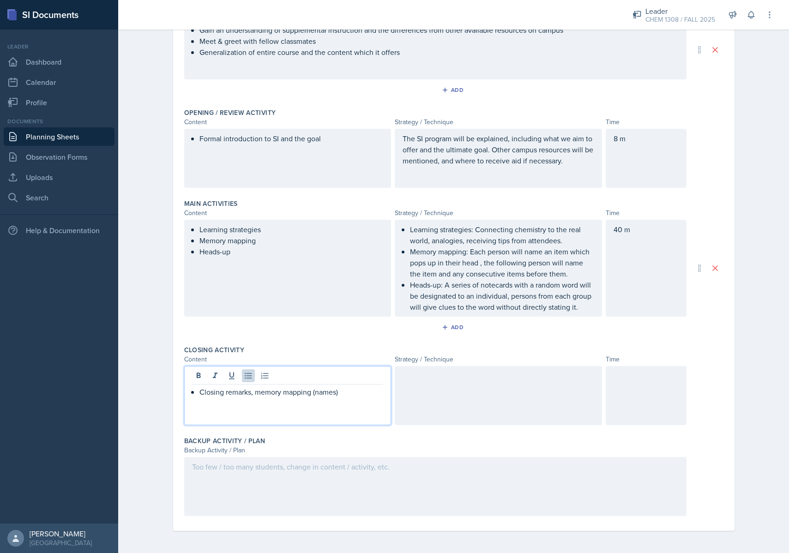
click at [447, 396] on div at bounding box center [498, 395] width 207 height 59
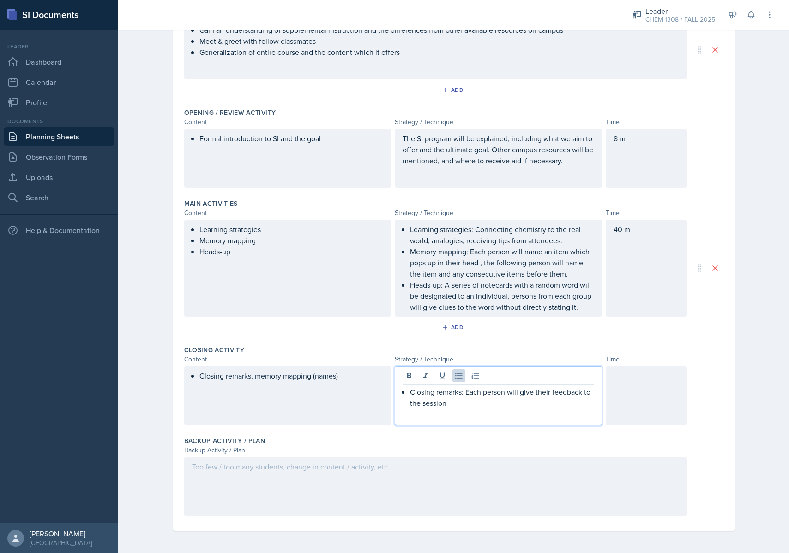
click at [706, 376] on div "Closing remarks, memory mapping (names) Closing remarks: Each person will give …" at bounding box center [453, 395] width 539 height 59
click at [488, 389] on p "Closing remarks: Each person will give their feedback to the session" at bounding box center [502, 397] width 184 height 22
click at [482, 401] on p "Closing remarks: Each person will give their feedback to the session" at bounding box center [502, 397] width 184 height 22
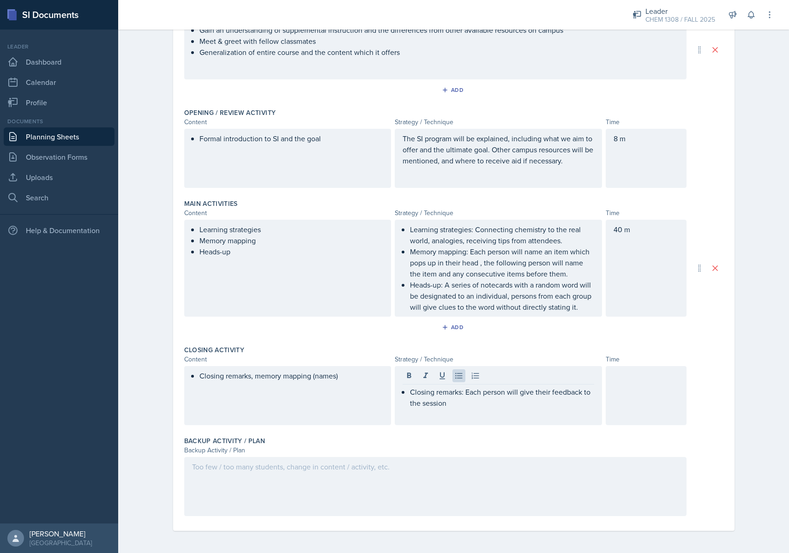
click at [529, 347] on div "Closing Activity" at bounding box center [453, 349] width 539 height 9
click at [536, 396] on div "Closing remarks: Each person will give their feedback to the session" at bounding box center [498, 395] width 207 height 59
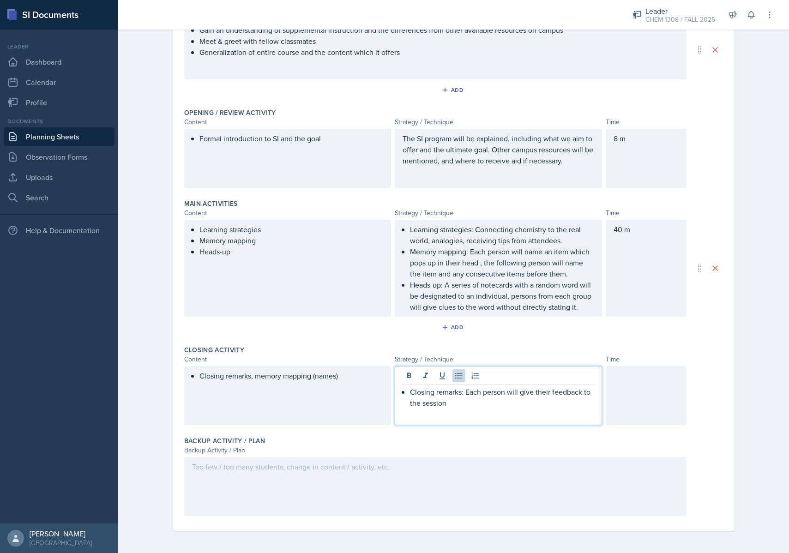
drag, startPoint x: 510, startPoint y: 405, endPoint x: 506, endPoint y: 413, distance: 9.1
click at [510, 405] on p "Closing remarks: Each person will give their feedback to the session" at bounding box center [502, 397] width 184 height 22
click at [468, 440] on div "Backup Activity / Plan" at bounding box center [453, 440] width 539 height 9
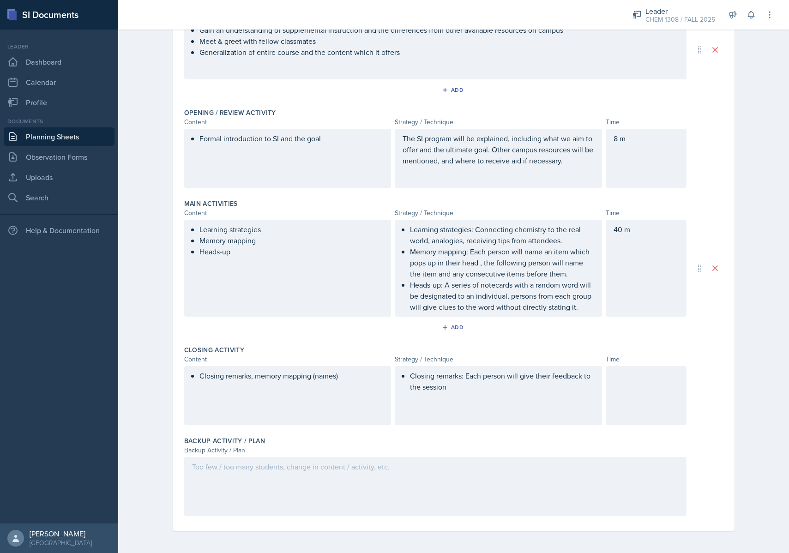
click at [481, 401] on div "Closing remarks: Each person will give their feedback to the session" at bounding box center [498, 395] width 207 height 59
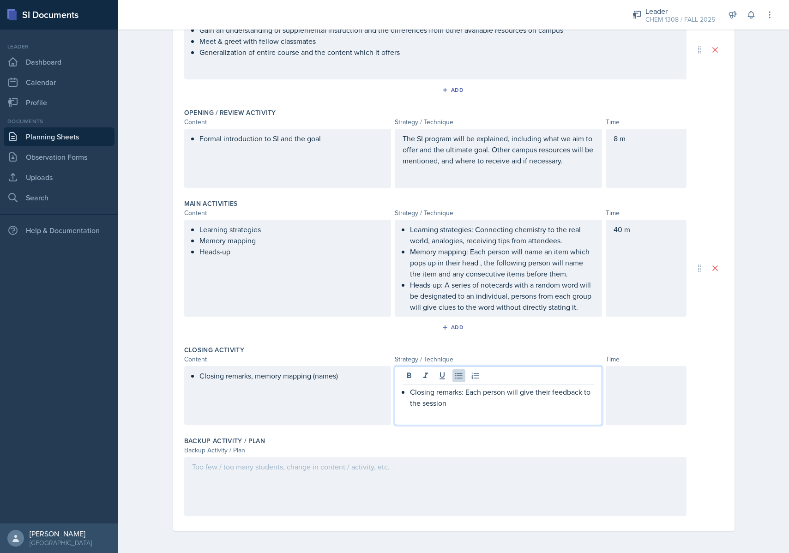
click at [476, 423] on div "Closing remarks: Each person will give their feedback to the session" at bounding box center [498, 395] width 207 height 59
click at [480, 437] on div "Backup Activity / Plan" at bounding box center [453, 440] width 539 height 9
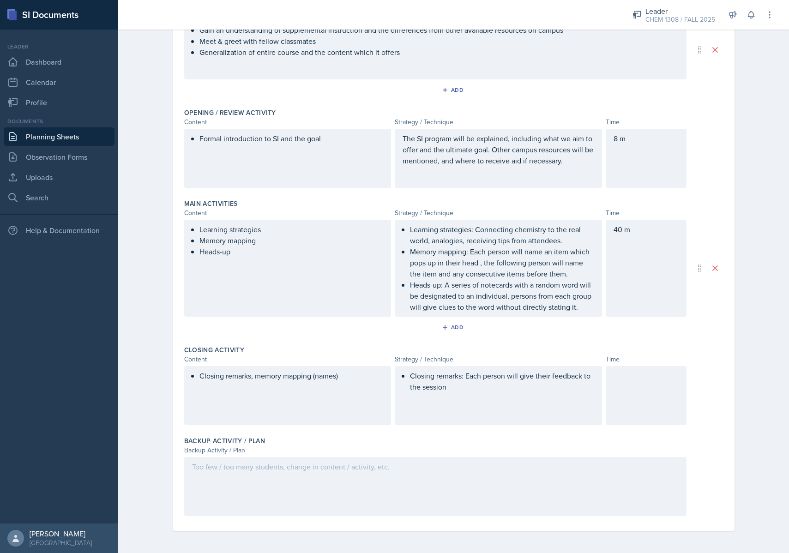
click at [478, 395] on div "Closing remarks: Each person will give their feedback to the session" at bounding box center [498, 395] width 207 height 59
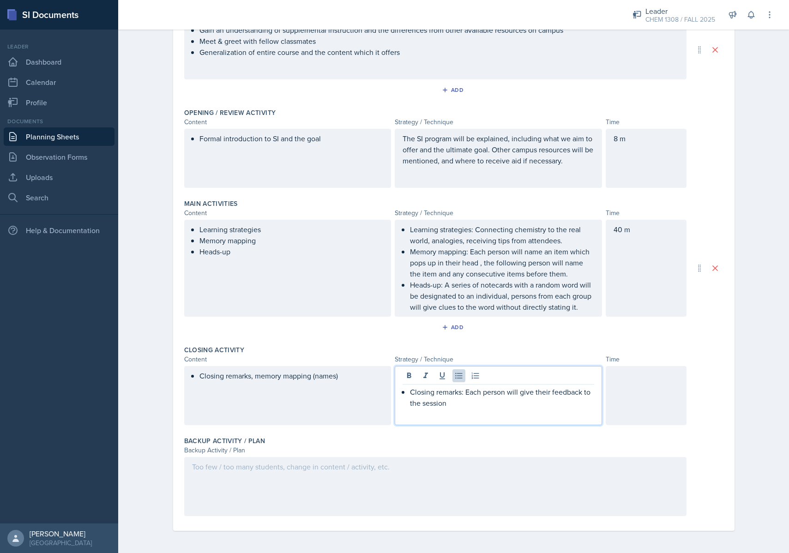
drag, startPoint x: 468, startPoint y: 462, endPoint x: 472, endPoint y: 437, distance: 26.0
click at [469, 461] on div at bounding box center [435, 486] width 502 height 59
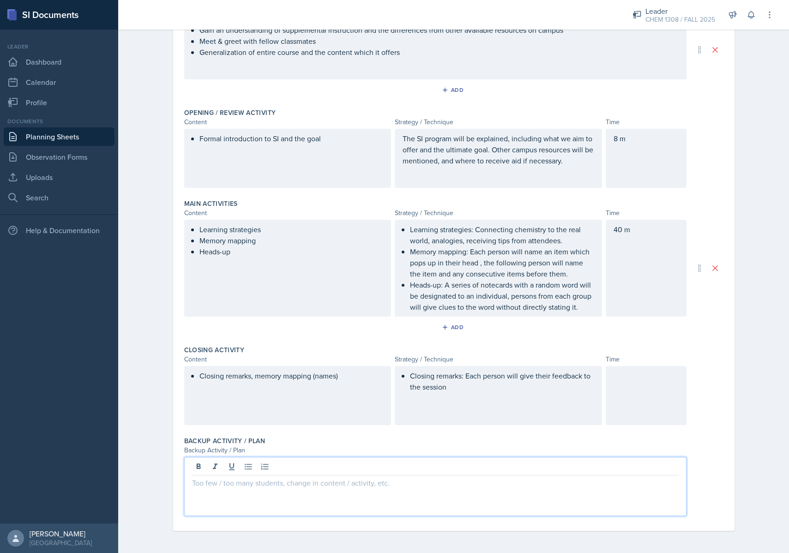
click at [478, 389] on p "Closing remarks: Each person will give their feedback to the session" at bounding box center [502, 381] width 184 height 22
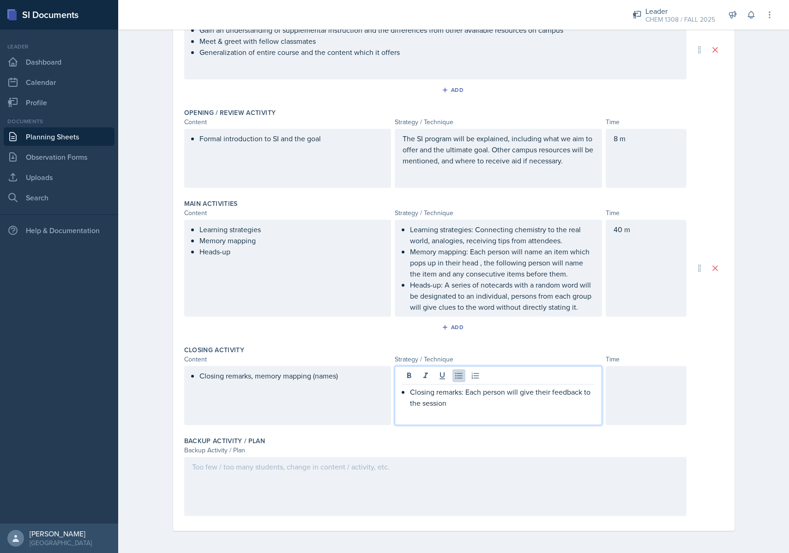
click at [462, 433] on div "Backup Activity / Plan Backup Activity / Plan" at bounding box center [453, 477] width 539 height 91
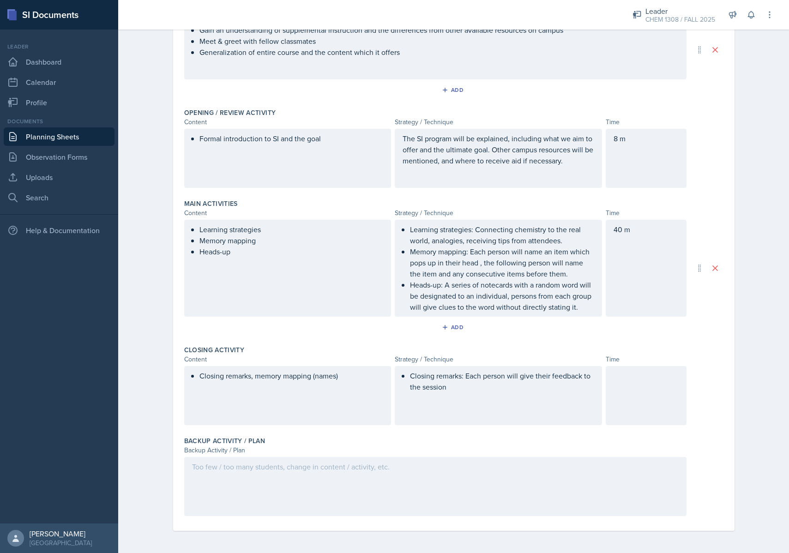
click at [477, 386] on div "Closing remarks: Each person will give their feedback to the session" at bounding box center [498, 395] width 207 height 59
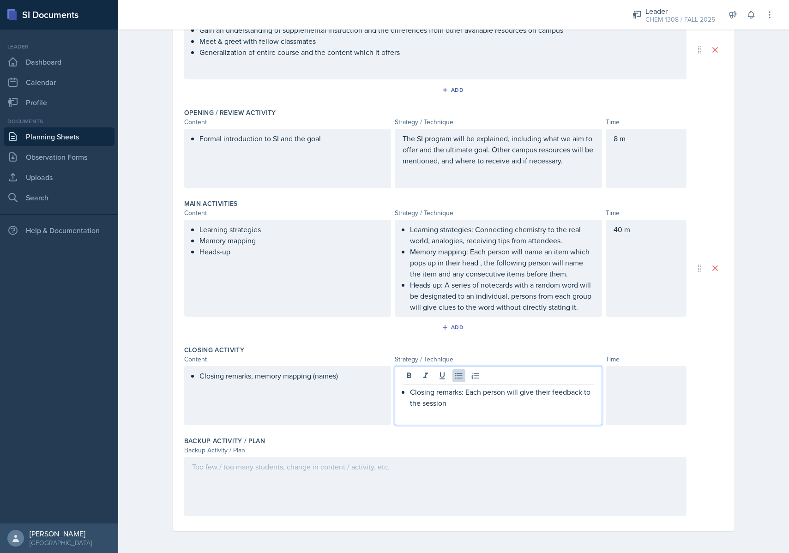
click at [469, 428] on div "Closing Activity Content Strategy / Technique Time Closing remarks, memory mapp…" at bounding box center [453, 386] width 539 height 91
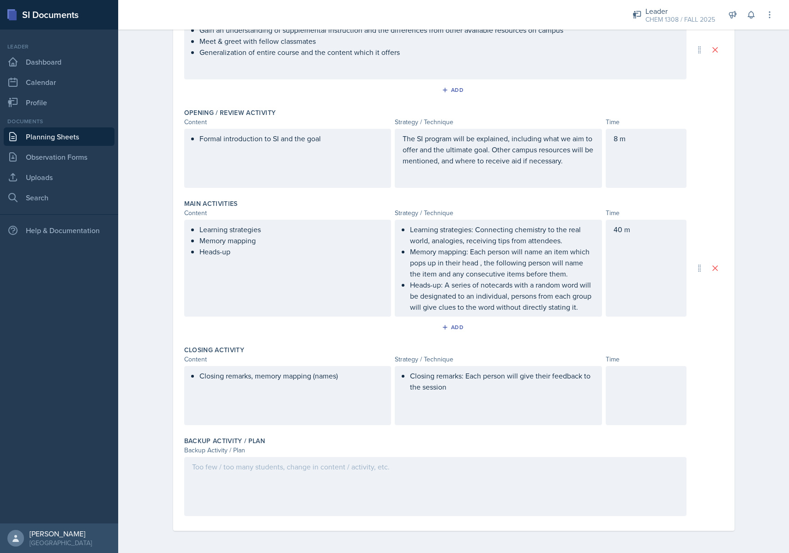
click at [469, 396] on div "Closing remarks: Each person will give their feedback to the session" at bounding box center [498, 395] width 207 height 59
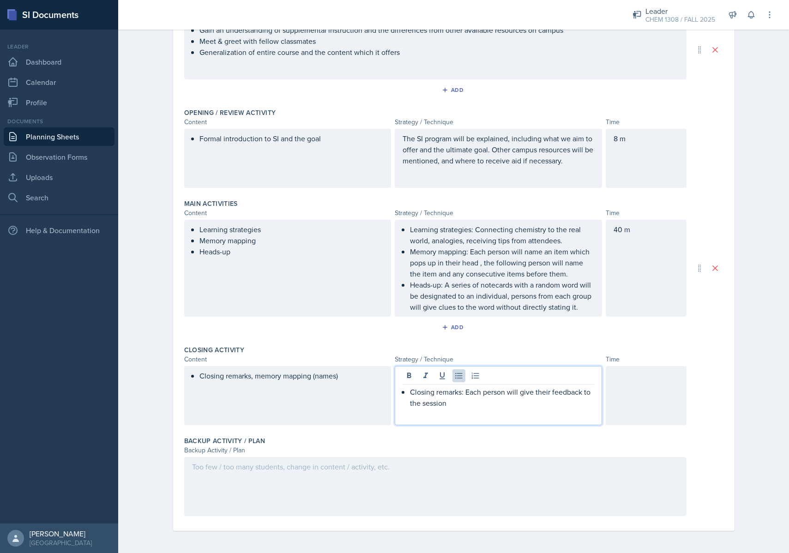
click at [475, 425] on div "Closing Activity Content Strategy / Technique Time Closing remarks, memory mapp…" at bounding box center [453, 386] width 539 height 91
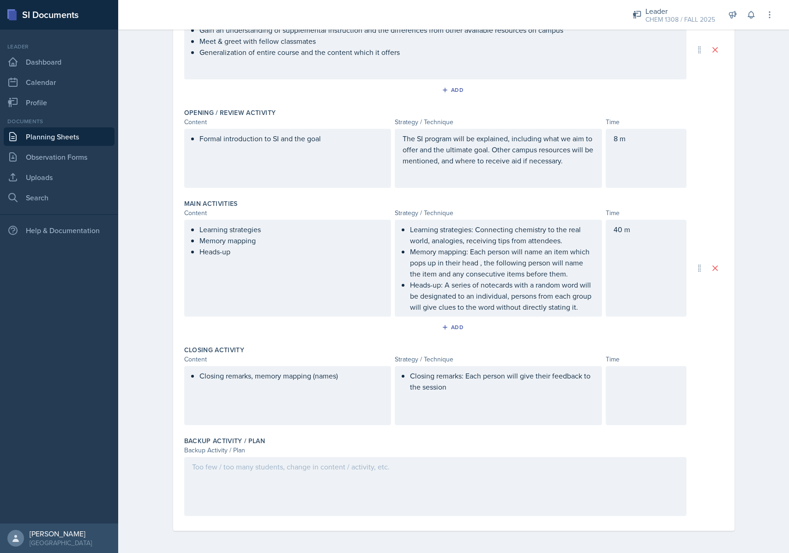
click at [466, 391] on p "Closing remarks: Each person will give their feedback to the session" at bounding box center [502, 381] width 184 height 22
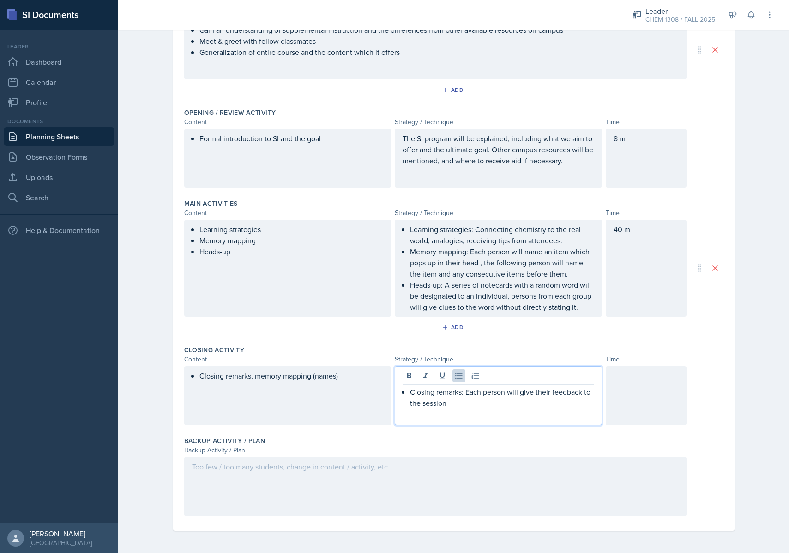
drag, startPoint x: 466, startPoint y: 428, endPoint x: 458, endPoint y: 394, distance: 34.6
click at [466, 427] on div "Closing Activity Content Strategy / Technique Time Closing remarks, memory mapp…" at bounding box center [453, 386] width 539 height 91
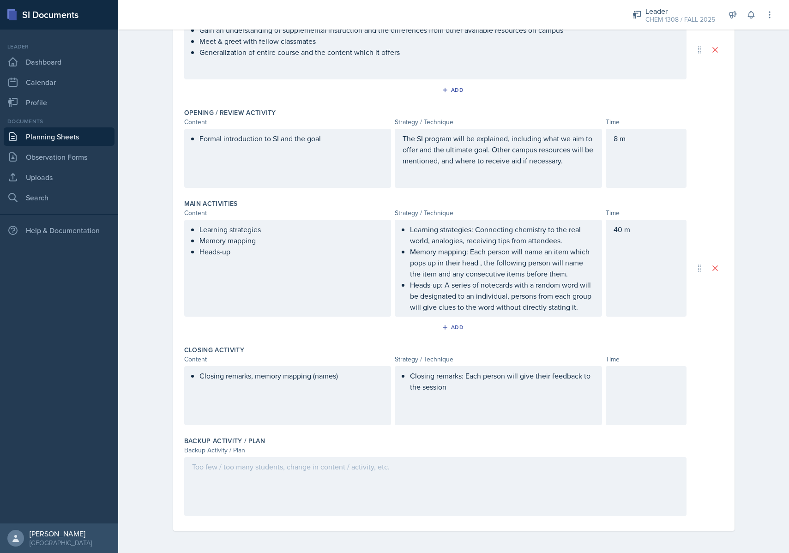
click at [461, 395] on div "Closing remarks: Each person will give their feedback to the session" at bounding box center [498, 395] width 207 height 59
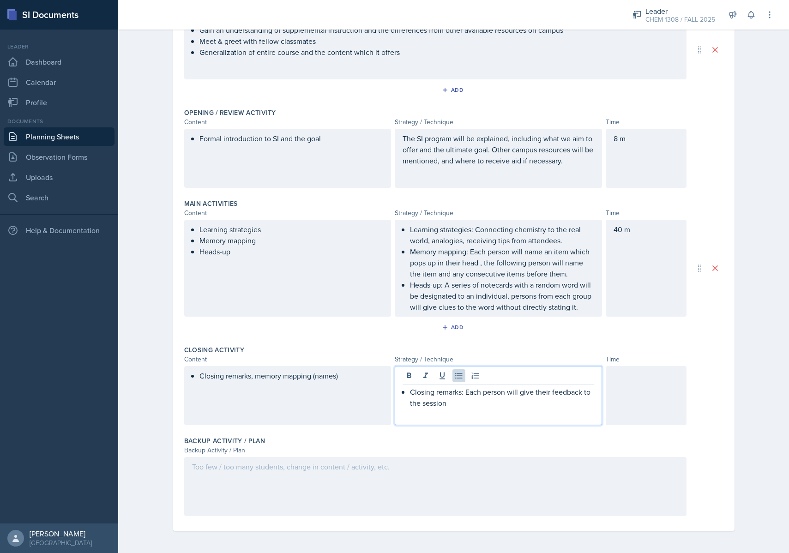
click at [495, 433] on div "Backup Activity / Plan Backup Activity / Plan" at bounding box center [453, 477] width 539 height 91
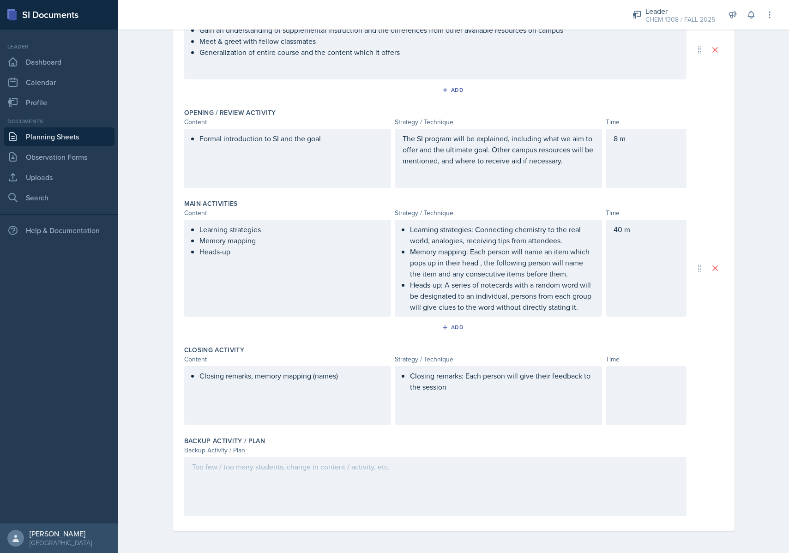
click at [449, 394] on div "Closing remarks: Each person will give their feedback to the session" at bounding box center [498, 395] width 207 height 59
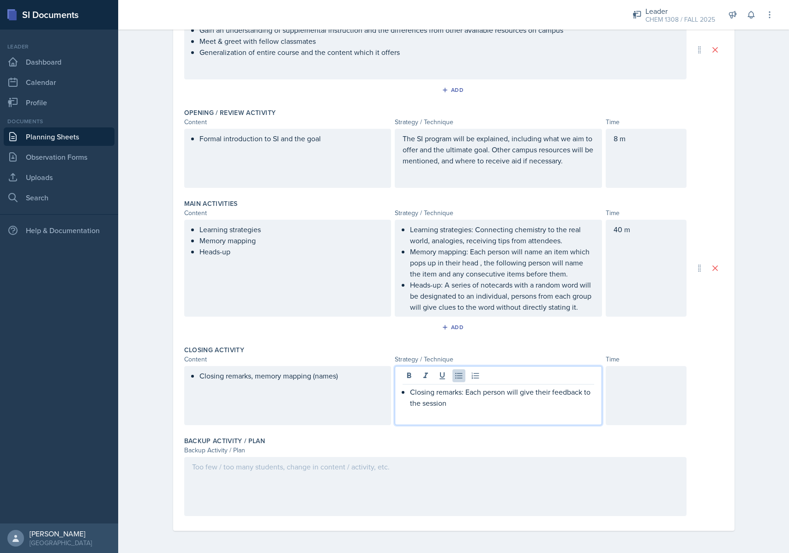
click at [451, 400] on p "Closing remarks: Each person will give their feedback to the session" at bounding box center [502, 397] width 184 height 22
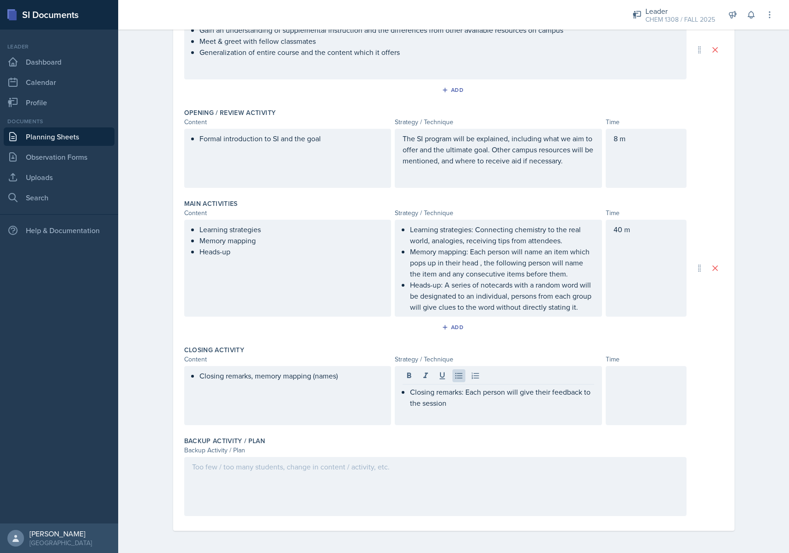
click at [528, 337] on div "Add" at bounding box center [453, 329] width 539 height 18
drag, startPoint x: 693, startPoint y: 348, endPoint x: 677, endPoint y: 361, distance: 20.7
click at [693, 348] on div "Closing Activity" at bounding box center [453, 349] width 539 height 9
click at [482, 394] on div "Closing remarks: Each person will give their feedback to the session" at bounding box center [498, 395] width 207 height 59
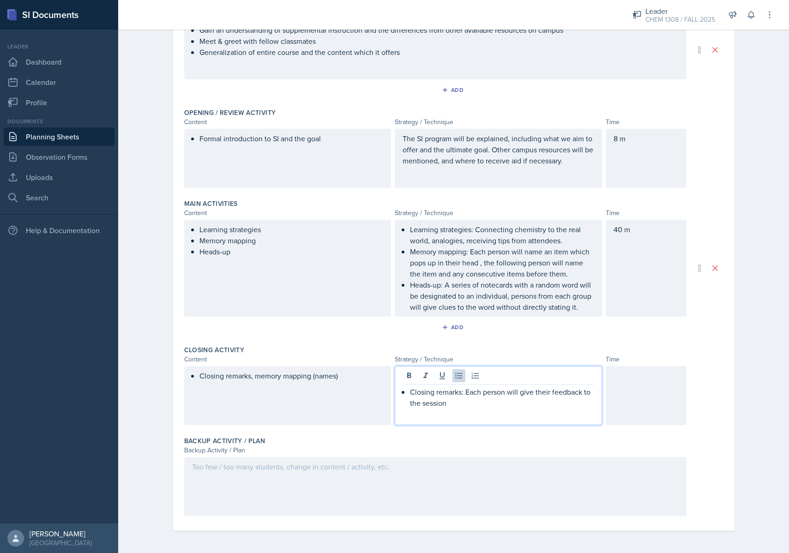
click at [539, 395] on p "Closing remarks: Each person will give their feedback to the session" at bounding box center [502, 397] width 184 height 22
click at [546, 407] on p "Closing remarks: Each person will give their feedback to the session" at bounding box center [502, 397] width 184 height 22
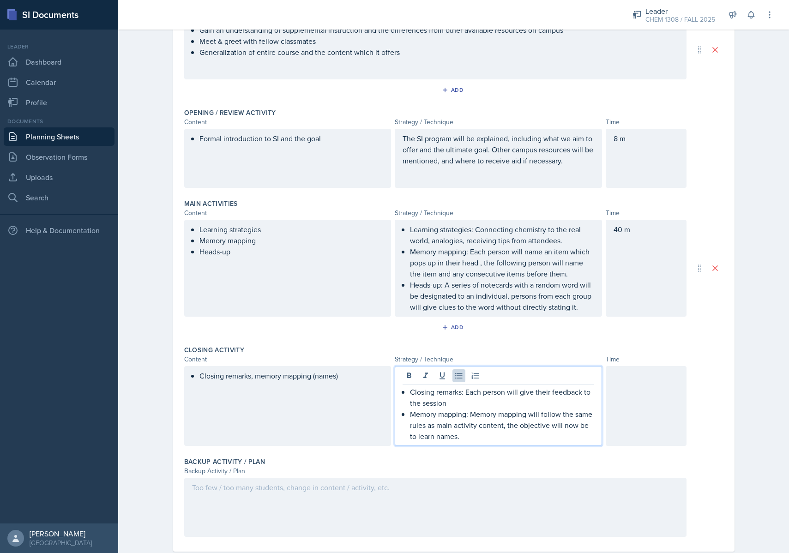
click at [551, 444] on div "Closing remarks: Each person will give their feedback to the session Memory map…" at bounding box center [498, 406] width 207 height 80
click at [533, 462] on div "Backup Activity / Plan" at bounding box center [453, 461] width 539 height 9
drag, startPoint x: 494, startPoint y: 414, endPoint x: 497, endPoint y: 420, distance: 6.2
click at [494, 414] on p "Memory mapping: Memory mapping will follow the same rules as main activity cont…" at bounding box center [502, 424] width 184 height 33
click at [497, 454] on div "Backup Activity / Plan Backup Activity / Plan" at bounding box center [453, 498] width 539 height 91
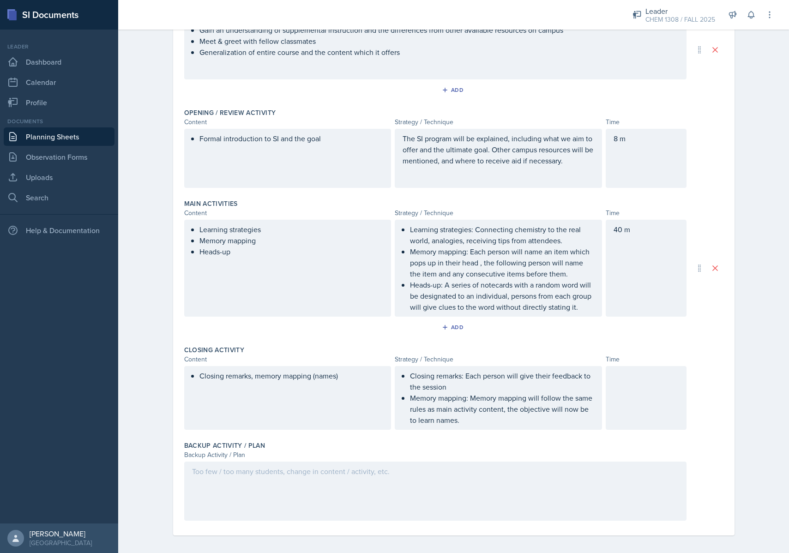
click at [485, 423] on p "Memory mapping: Memory mapping will follow the same rules as main activity cont…" at bounding box center [502, 408] width 184 height 33
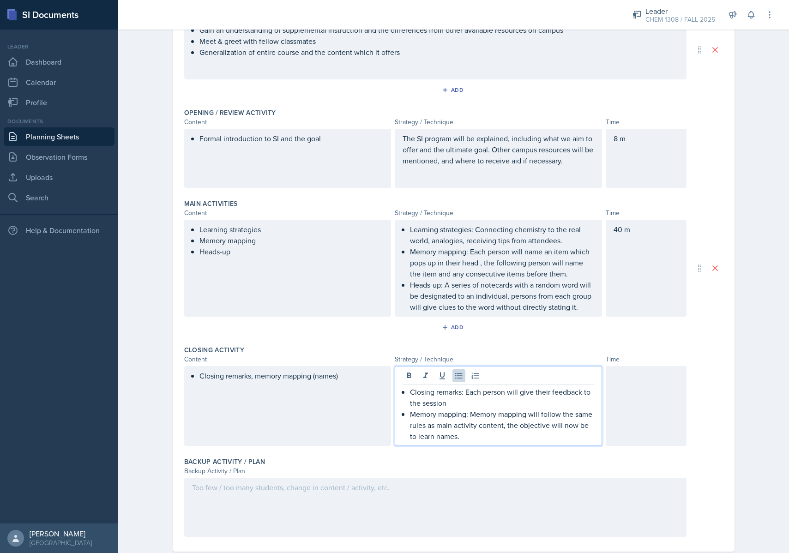
click at [481, 450] on div "Closing Activity Content Strategy / Technique Time Closing remarks, memory mapp…" at bounding box center [453, 397] width 539 height 112
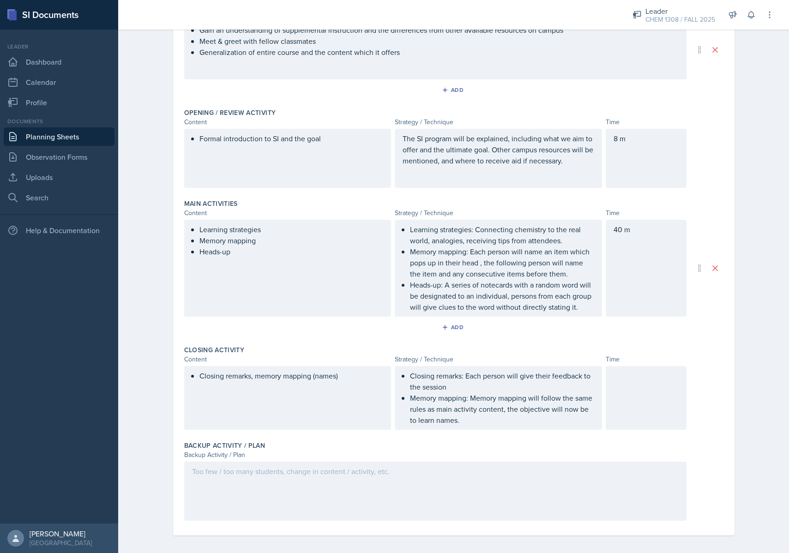
click at [479, 427] on div "Closing remarks: Each person will give their feedback to the session Memory map…" at bounding box center [498, 398] width 207 height 64
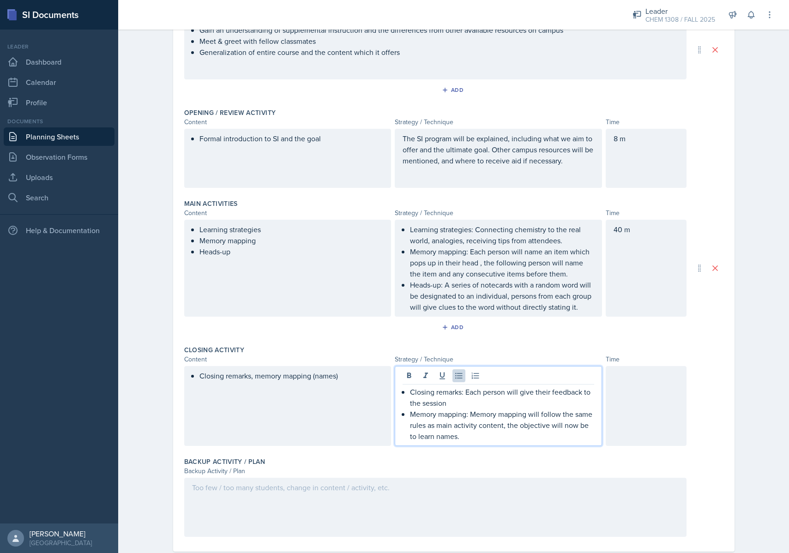
click at [494, 450] on div "Closing Activity Content Strategy / Technique Time Closing remarks, memory mapp…" at bounding box center [453, 397] width 539 height 112
click at [437, 411] on p "Memory mapping: Memory mapping will follow the same rules as main activity cont…" at bounding box center [502, 424] width 184 height 33
click at [441, 427] on p "Memory mapping: Memory mapping will follow the same rules as main activity cont…" at bounding box center [502, 424] width 184 height 33
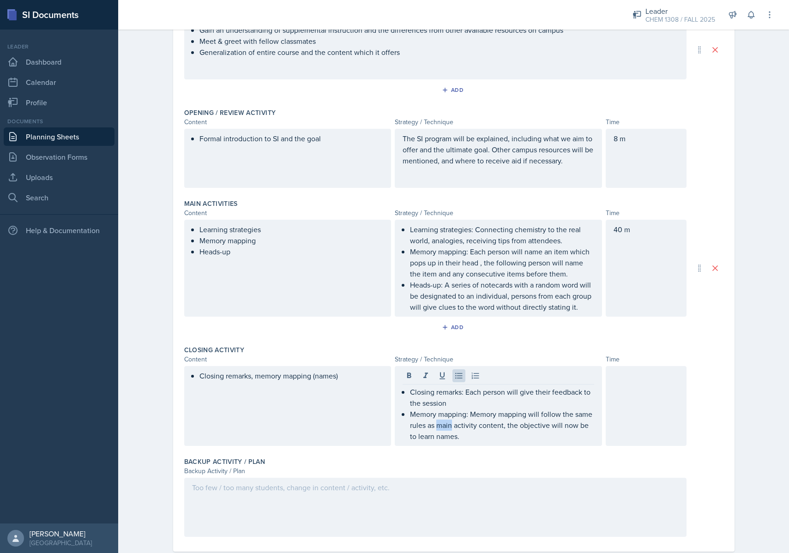
drag, startPoint x: 425, startPoint y: 377, endPoint x: 423, endPoint y: 382, distance: 5.3
click at [424, 377] on icon at bounding box center [425, 375] width 5 height 6
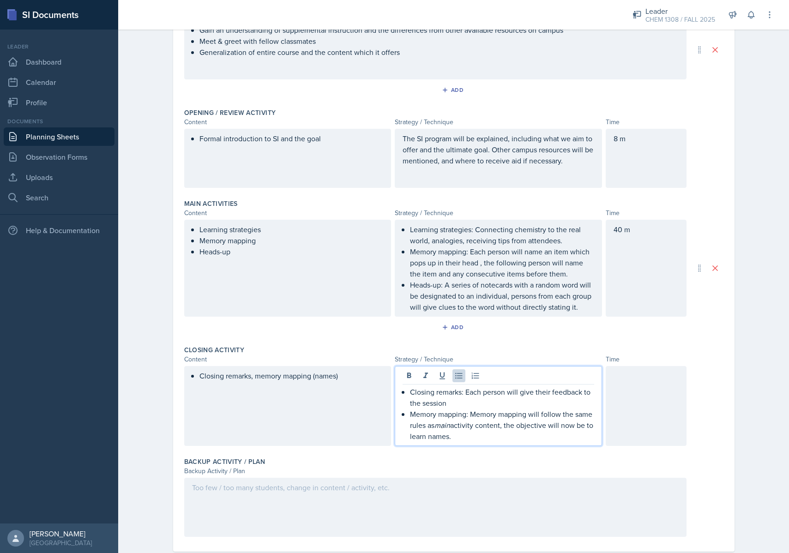
click at [465, 425] on p "Memory mapping: Memory mapping will follow the same rules as main activity cont…" at bounding box center [502, 424] width 184 height 33
drag, startPoint x: 465, startPoint y: 425, endPoint x: 470, endPoint y: 427, distance: 5.8
click at [465, 425] on p "Memory mapping: Memory mapping will follow the same rules as main activity cont…" at bounding box center [502, 424] width 184 height 33
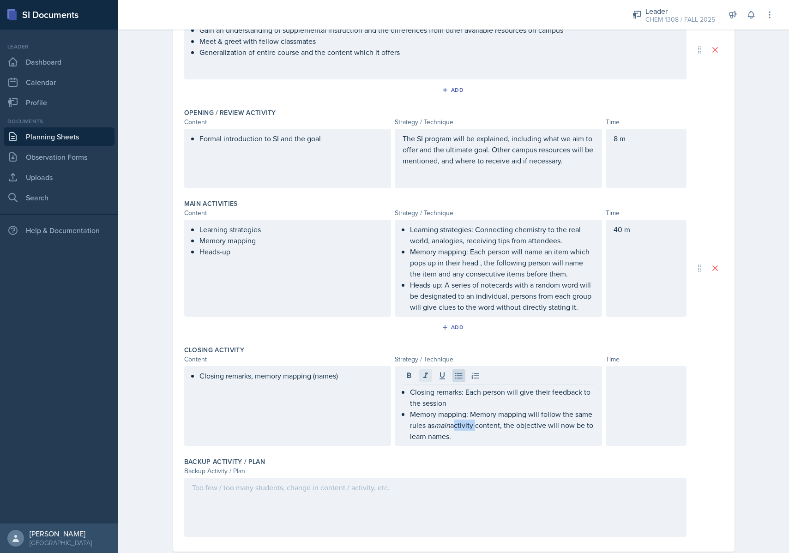
click at [428, 379] on icon at bounding box center [425, 375] width 9 height 9
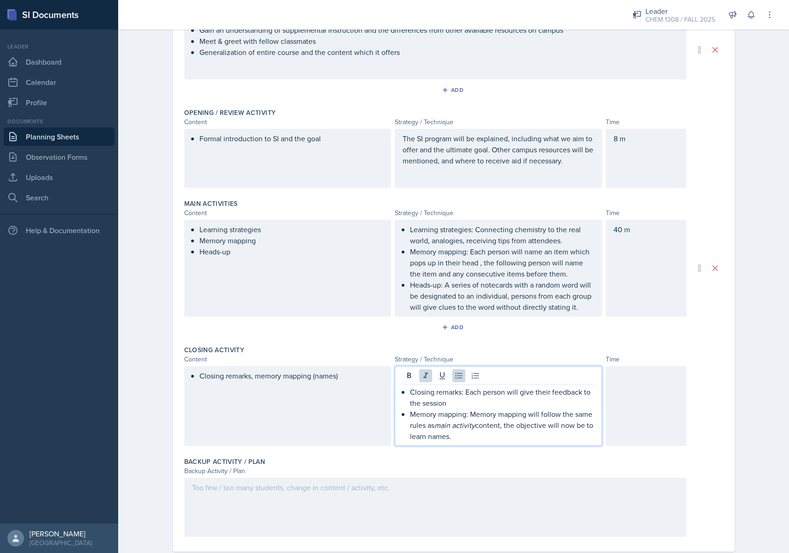
click at [496, 444] on div "Closing remarks: Each person will give their feedback to the session Memory map…" at bounding box center [498, 406] width 207 height 80
click at [492, 437] on p "Memory mapping: Memory mapping will follow the same rules as main activity cont…" at bounding box center [502, 424] width 184 height 33
click at [568, 428] on p "Memory mapping: Memory mapping will follow the same rules as main activity cont…" at bounding box center [502, 424] width 184 height 33
click at [415, 438] on p "Memory mapping: Memory mapping will follow the same rules as main activity cont…" at bounding box center [502, 424] width 184 height 33
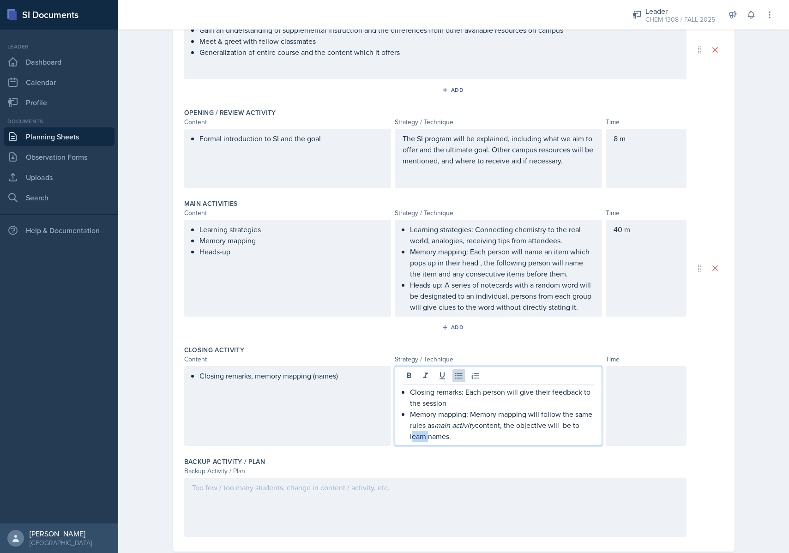
click at [415, 438] on p "Memory mapping: Memory mapping will follow the same rules as main activity cont…" at bounding box center [502, 424] width 184 height 33
click at [475, 437] on p "Memory mapping: Memory mapping will follow the same rules as main activity cont…" at bounding box center [502, 424] width 184 height 33
drag, startPoint x: 445, startPoint y: 435, endPoint x: 467, endPoint y: 457, distance: 31.7
click at [444, 434] on p "Memory mapping: Memory mapping will follow the same rules as main activity cont…" at bounding box center [502, 424] width 184 height 33
click at [479, 435] on p "Memory mapping: Memory mapping will follow the same rules as main activity cont…" at bounding box center [502, 424] width 184 height 33
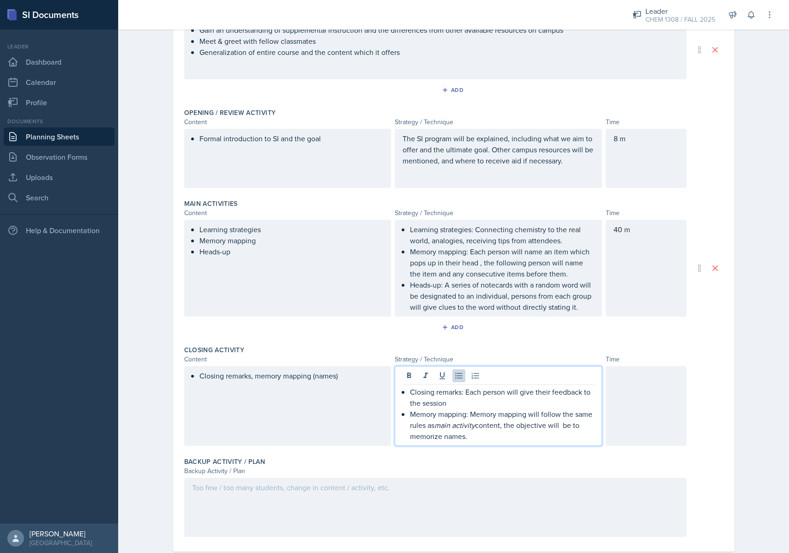
click at [661, 397] on div at bounding box center [645, 406] width 81 height 80
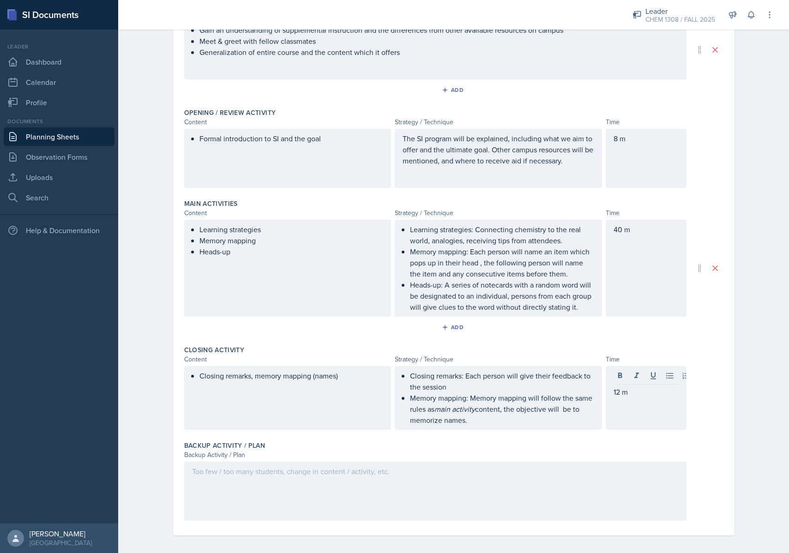
click at [420, 463] on div at bounding box center [435, 490] width 502 height 59
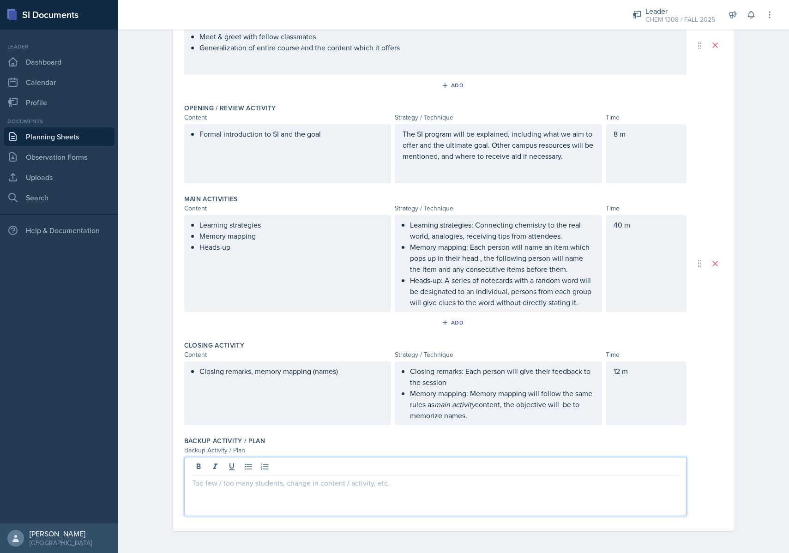
scroll to position [131, 0]
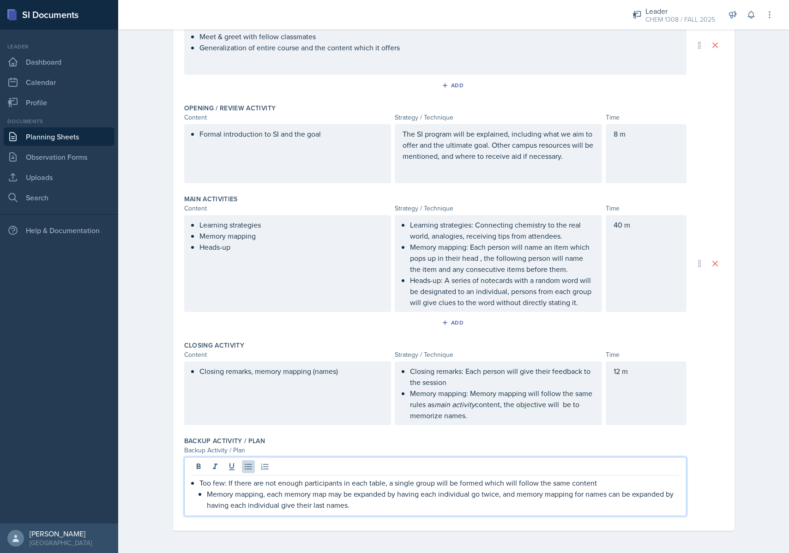
click at [367, 503] on p "Memory mapping, each memory map may be expanded by having each individual go tw…" at bounding box center [443, 499] width 472 height 22
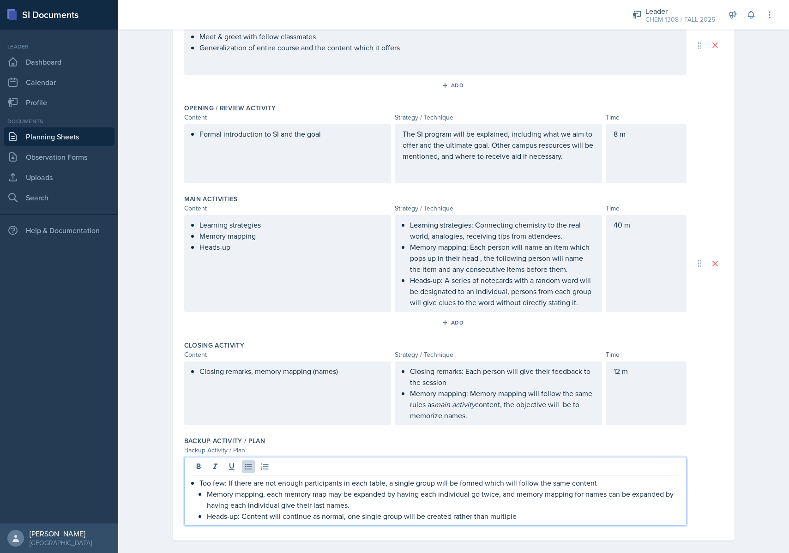
click at [730, 473] on div "Date [DATE] [DATE] 27 28 29 30 31 1 2 3 4 5 6 7 8 9 10 11 12 13 14 15 16 17 18 …" at bounding box center [453, 241] width 561 height 599
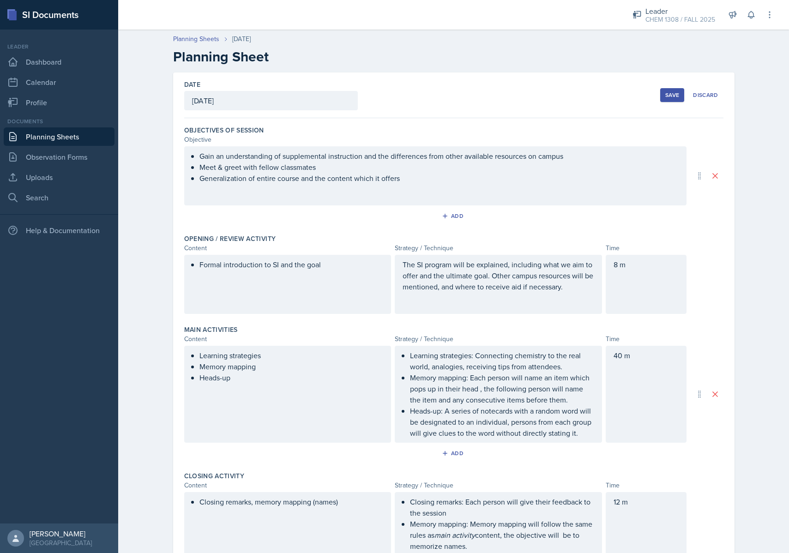
scroll to position [0, 0]
click at [665, 96] on button "Save" at bounding box center [672, 95] width 24 height 14
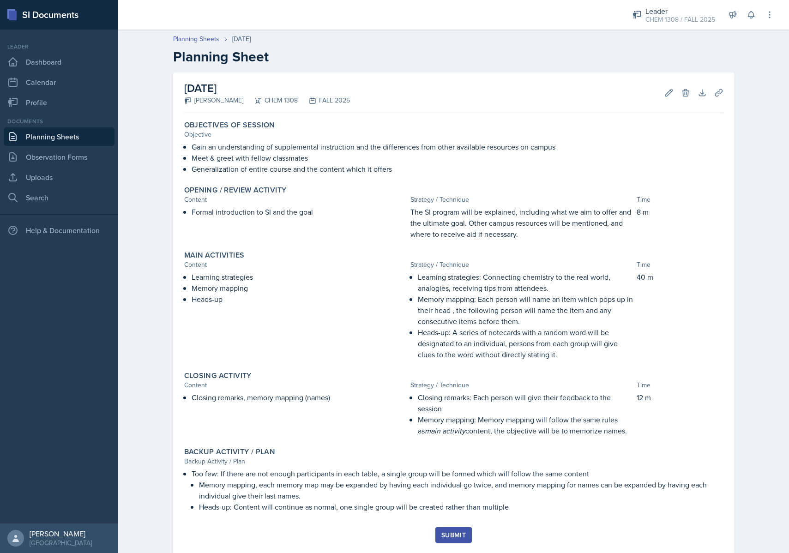
drag, startPoint x: 339, startPoint y: 91, endPoint x: 356, endPoint y: 92, distance: 17.1
click at [339, 91] on h2 "[DATE]" at bounding box center [267, 88] width 166 height 17
click at [665, 94] on icon at bounding box center [668, 92] width 9 height 9
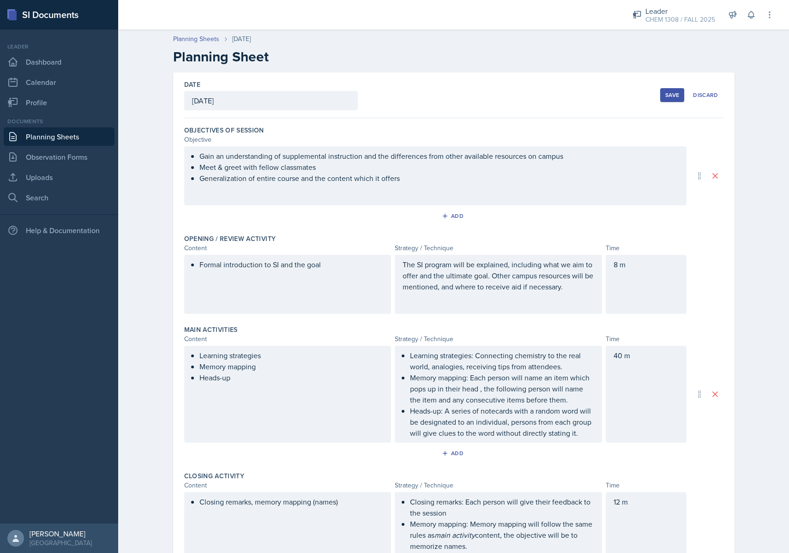
click at [300, 107] on div "[DATE]" at bounding box center [271, 100] width 174 height 19
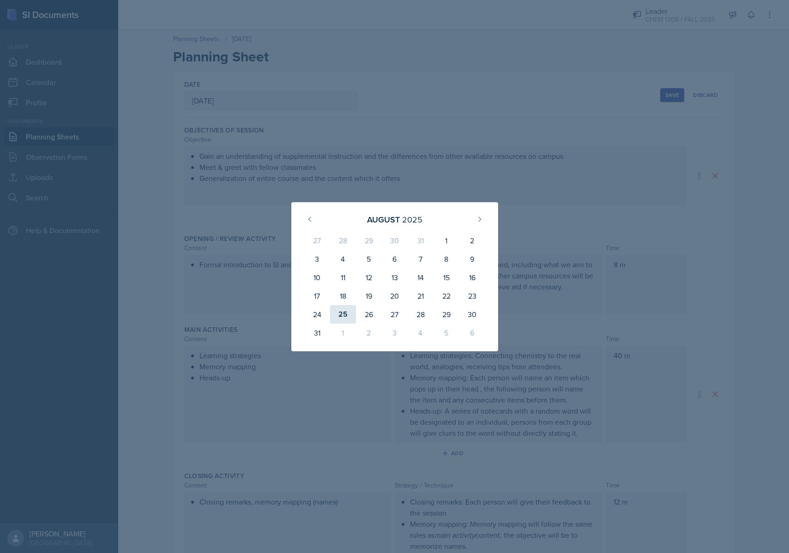
click at [346, 307] on div "25" at bounding box center [343, 314] width 26 height 18
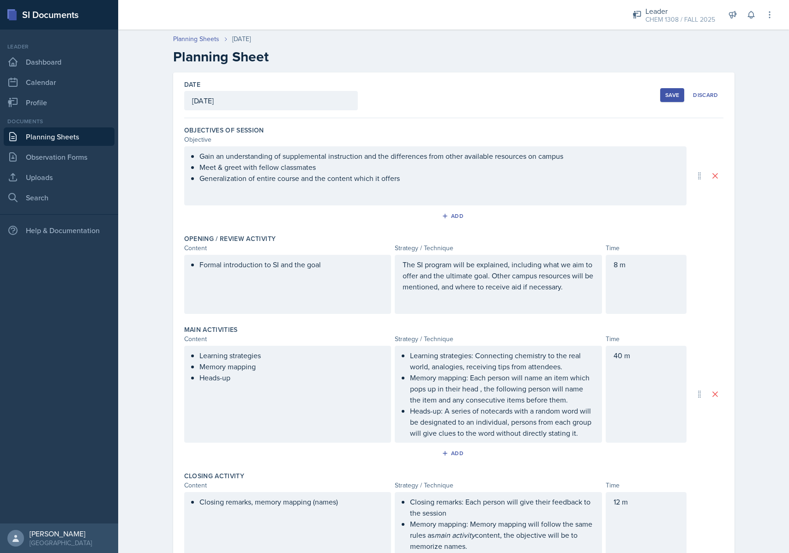
click at [310, 101] on div "[DATE]" at bounding box center [271, 100] width 174 height 19
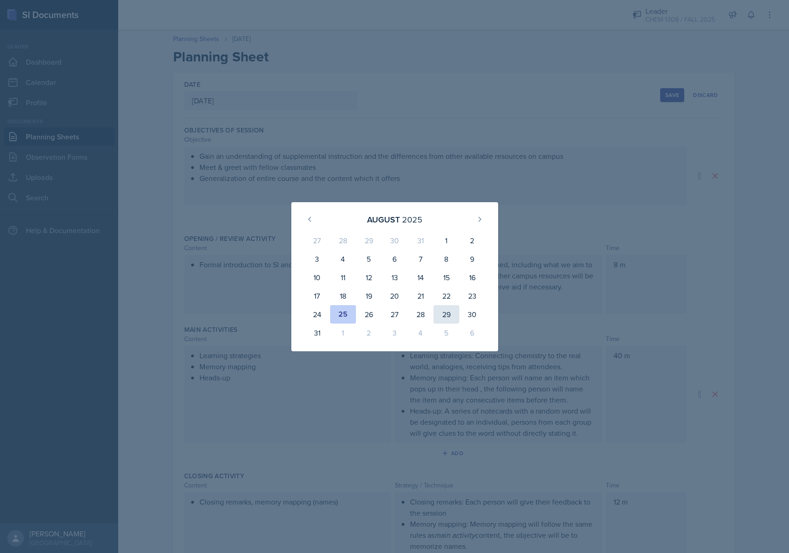
click at [438, 311] on div "29" at bounding box center [446, 314] width 26 height 18
type input "[DATE]"
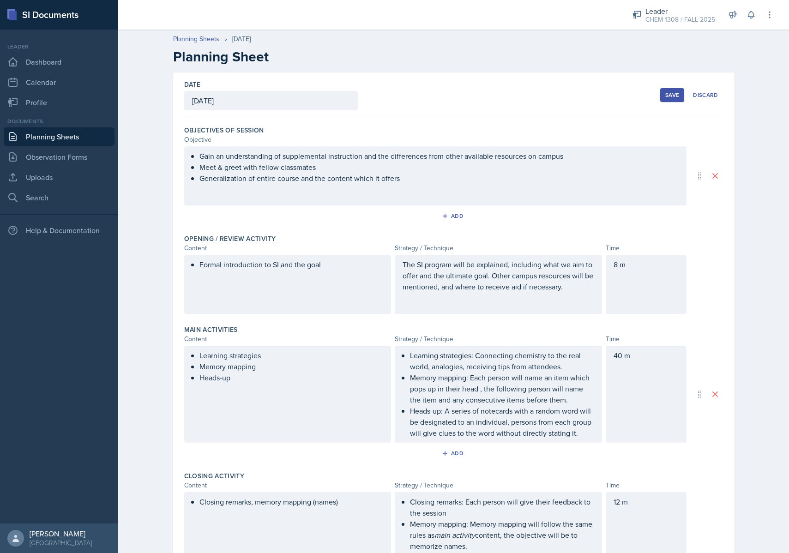
click at [665, 95] on div "Save" at bounding box center [672, 94] width 14 height 7
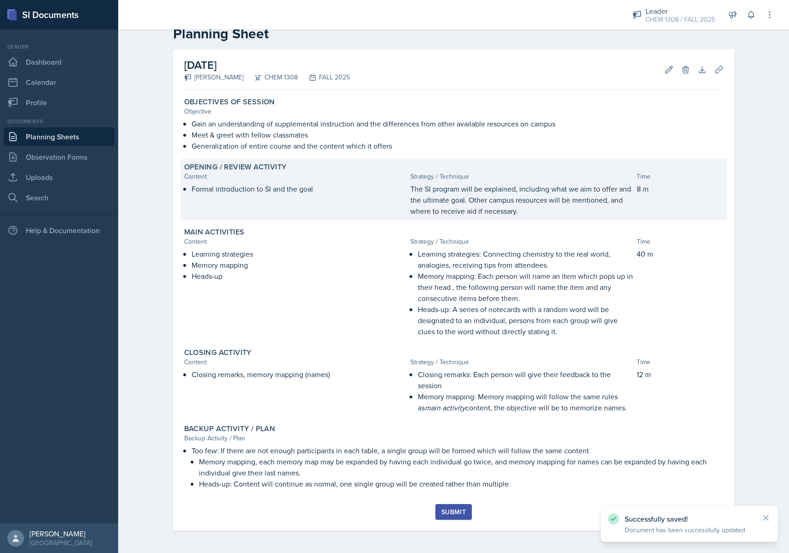
scroll to position [23, 0]
click at [564, 207] on p "The SI program will be explained, including what we aim to offer and the ultima…" at bounding box center [521, 199] width 222 height 33
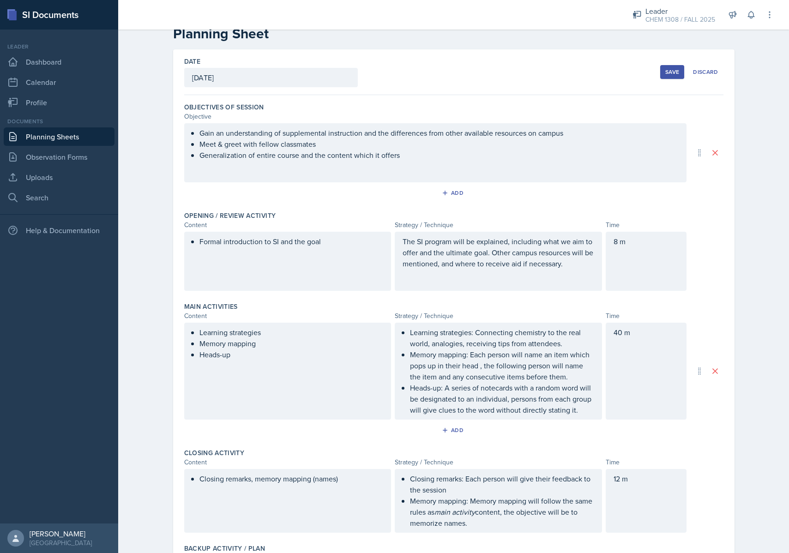
click at [405, 238] on div "The SI program will be explained, including what we aim to offer and the ultima…" at bounding box center [498, 261] width 207 height 59
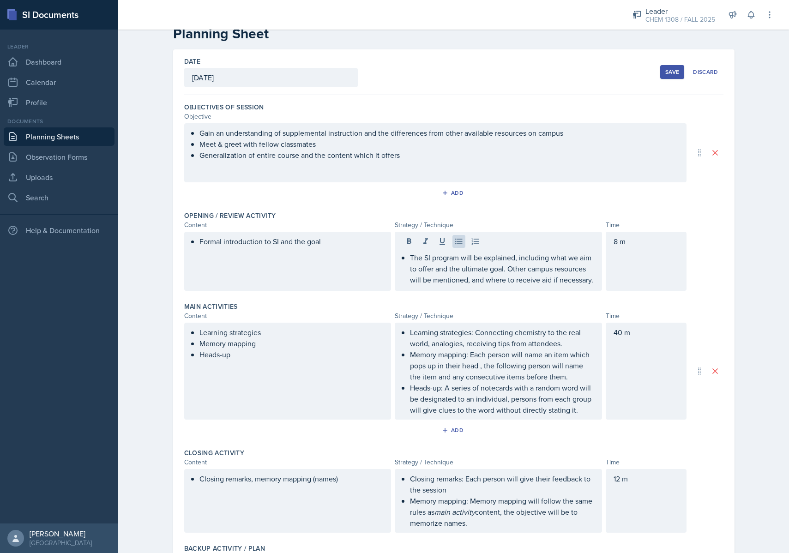
click at [669, 76] on button "Save" at bounding box center [672, 72] width 24 height 14
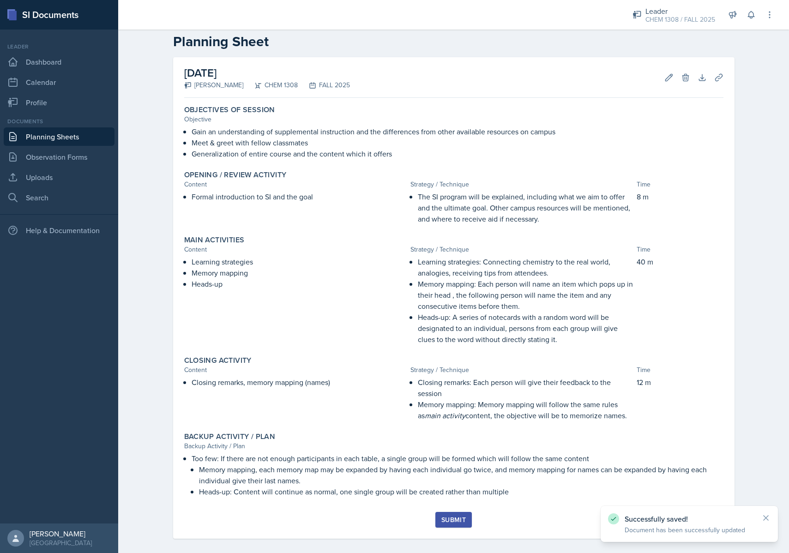
scroll to position [10, 0]
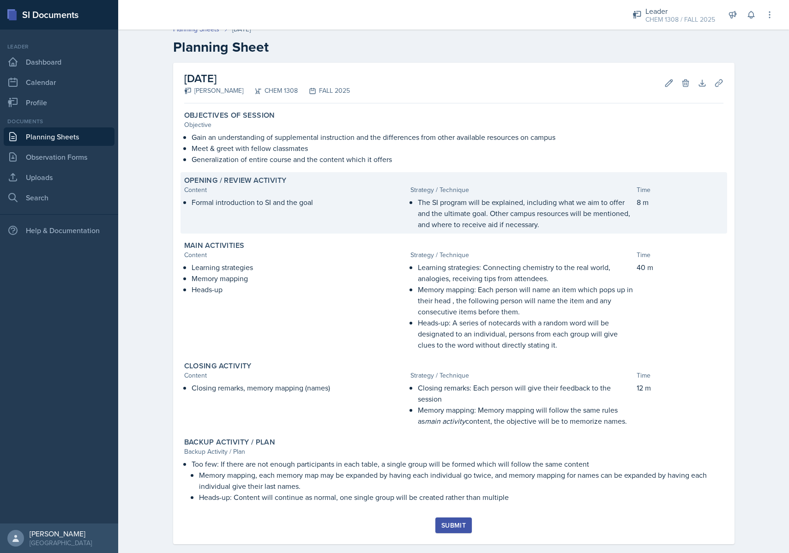
click at [494, 211] on p "The SI program will be explained, including what we aim to offer and the ultima…" at bounding box center [525, 213] width 215 height 33
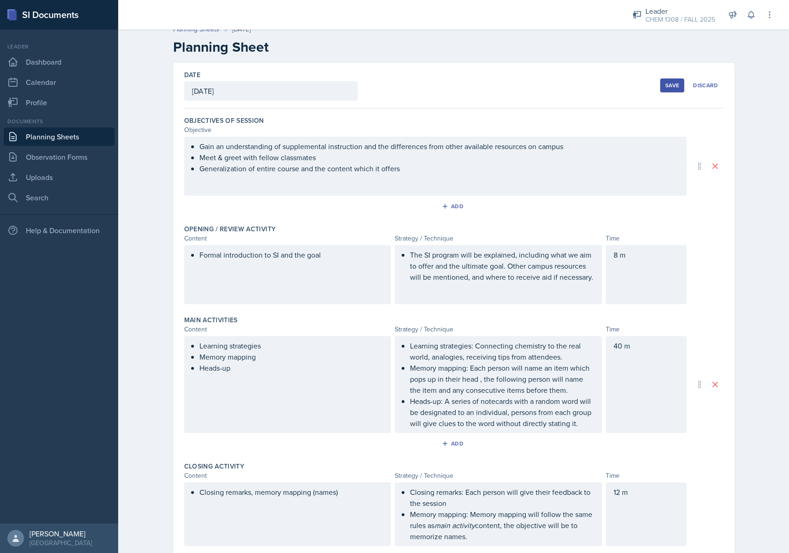
click at [507, 266] on p "The SI program will be explained, including what we aim to offer and the ultima…" at bounding box center [502, 265] width 184 height 33
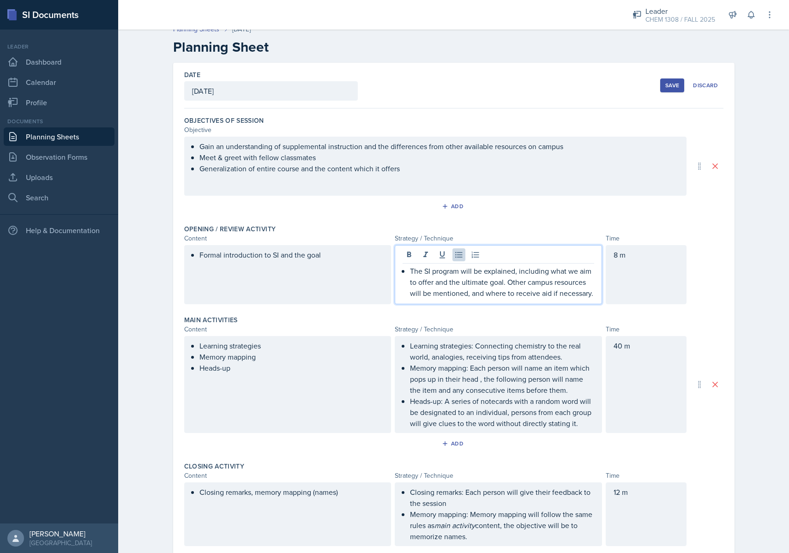
drag, startPoint x: 509, startPoint y: 280, endPoint x: 510, endPoint y: 285, distance: 5.2
click at [509, 281] on p "The SI program will be explained, including what we aim to offer and the ultima…" at bounding box center [502, 281] width 184 height 33
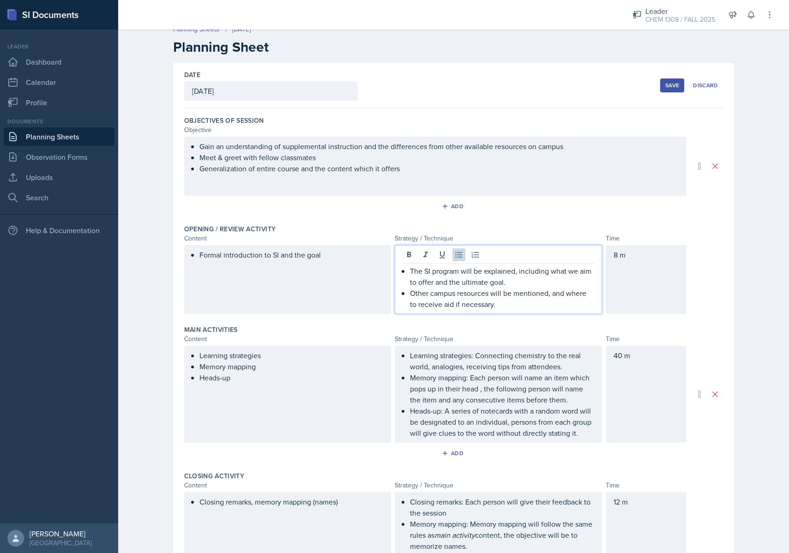
click at [665, 84] on div "Save" at bounding box center [672, 85] width 14 height 7
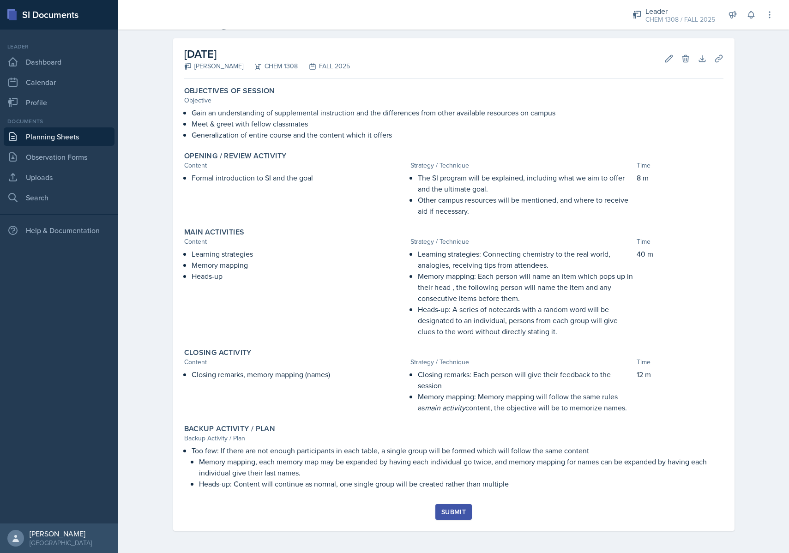
scroll to position [34, 0]
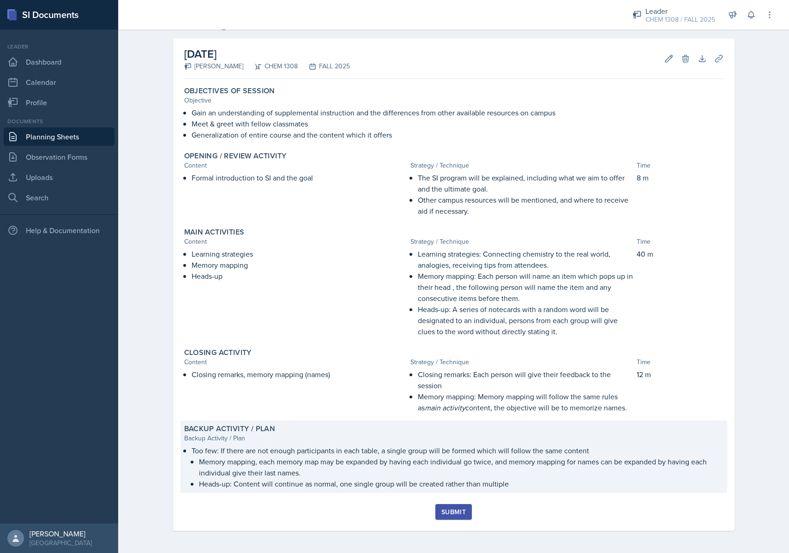
click at [329, 458] on p "Memory mapping, each memory map may be expanded by having each individual go tw…" at bounding box center [461, 467] width 524 height 22
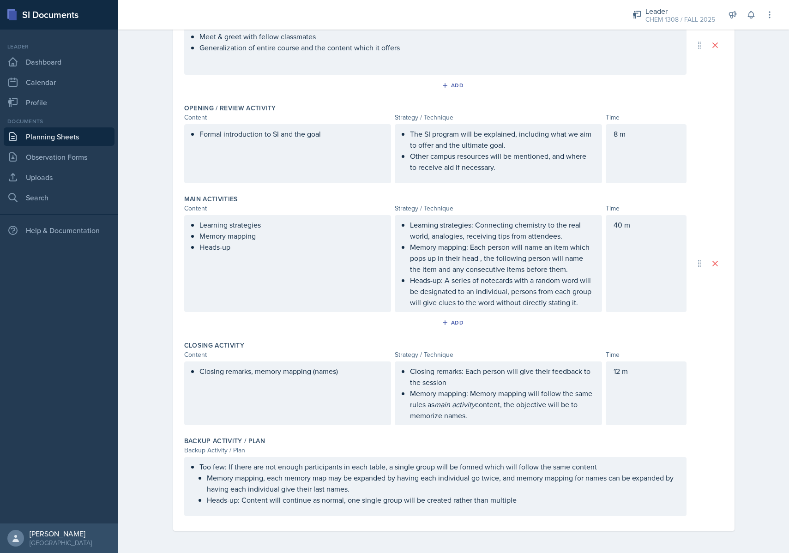
scroll to position [131, 0]
click at [209, 479] on li "Too few: If there are not enough participants in each table, a single group wil…" at bounding box center [438, 483] width 479 height 44
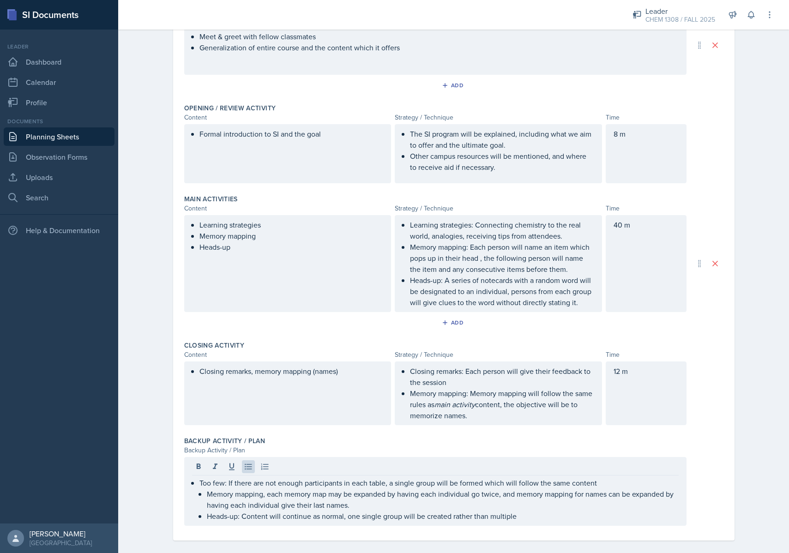
click at [207, 493] on p "Memory mapping, each memory map may be expanded by having each individual go tw…" at bounding box center [443, 499] width 472 height 22
click at [209, 496] on p "Memory mapping, each memory map may be expanded by having each individual go tw…" at bounding box center [443, 499] width 472 height 22
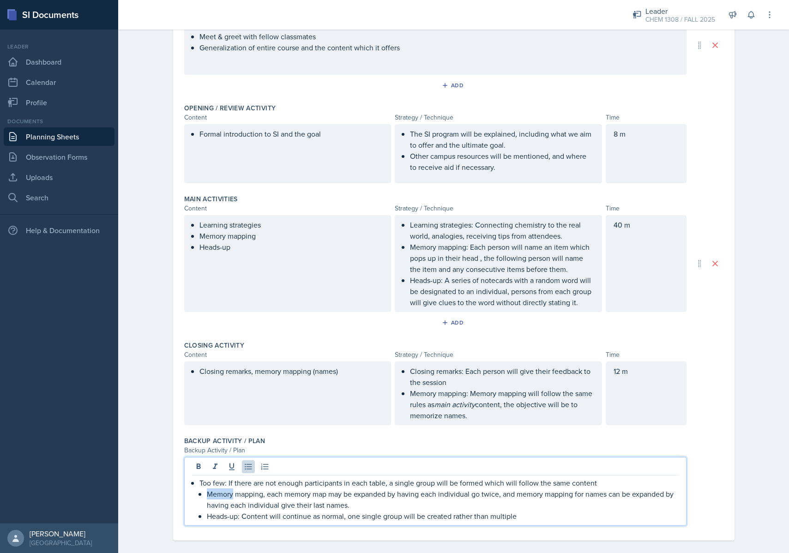
click at [209, 496] on p "Memory mapping, each memory map may be expanded by having each individual go tw…" at bounding box center [443, 499] width 472 height 22
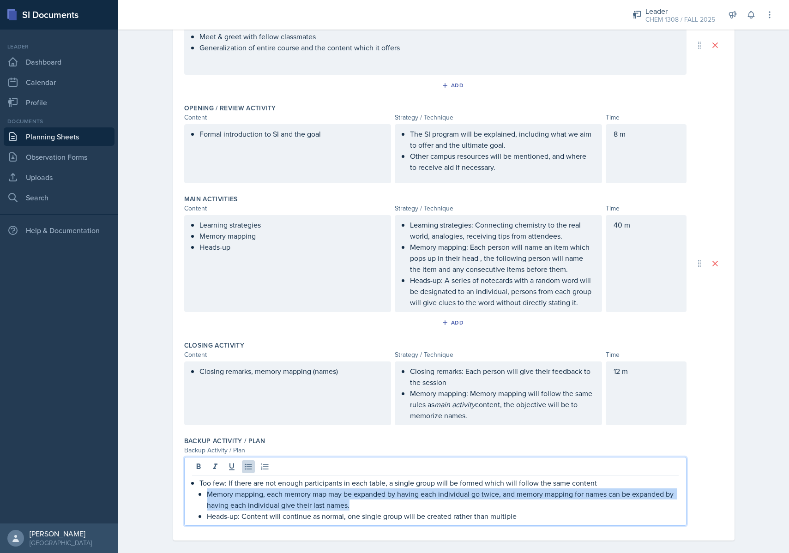
click at [209, 496] on p "Memory mapping, each memory map may be expanded by having each individual go tw…" at bounding box center [443, 499] width 472 height 22
click at [208, 495] on p "Memory mapping, each memory map may be expanded by having each individual go tw…" at bounding box center [443, 499] width 472 height 22
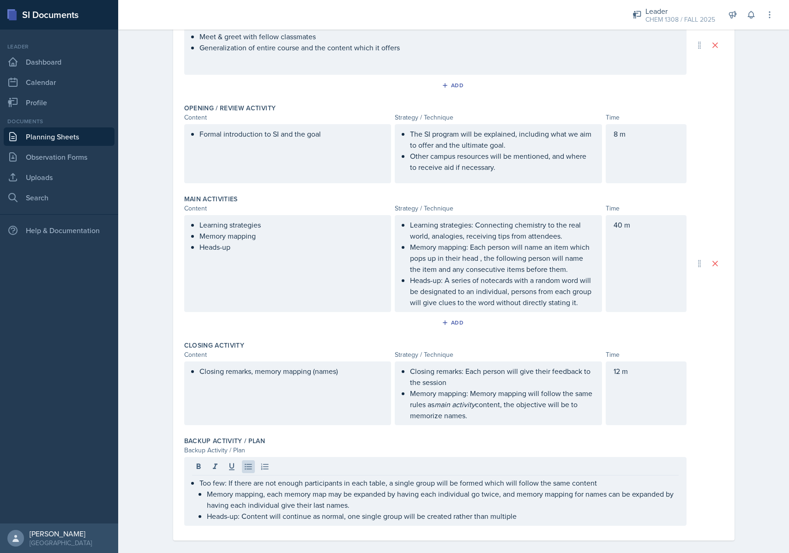
click at [376, 456] on div "Backup Activity / Plan Backup Activity / Plan Too few: If there are not enough …" at bounding box center [453, 482] width 539 height 101
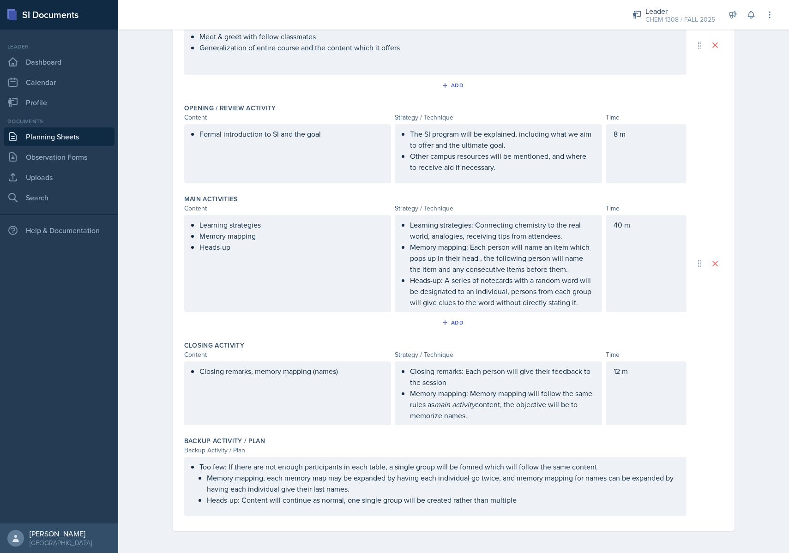
click at [680, 416] on div "12 m" at bounding box center [645, 393] width 81 height 64
click at [745, 401] on div "Date [DATE] [DATE] 27 28 29 30 31 1 2 3 4 5 6 7 8 9 10 11 12 13 14 15 16 17 18 …" at bounding box center [453, 247] width 591 height 611
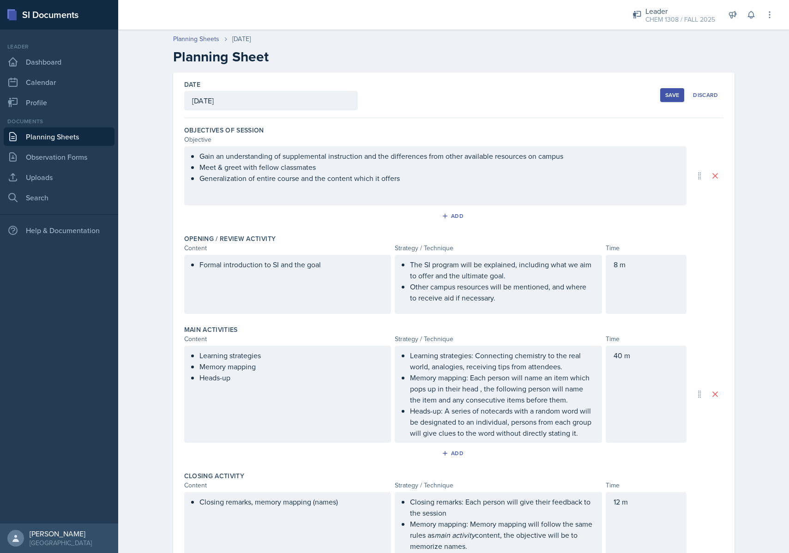
scroll to position [0, 0]
click at [664, 97] on button "Save" at bounding box center [672, 95] width 24 height 14
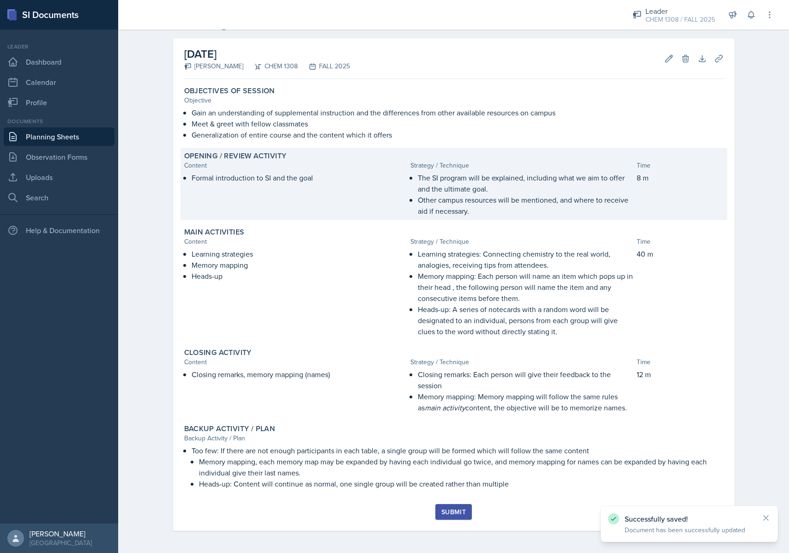
scroll to position [34, 0]
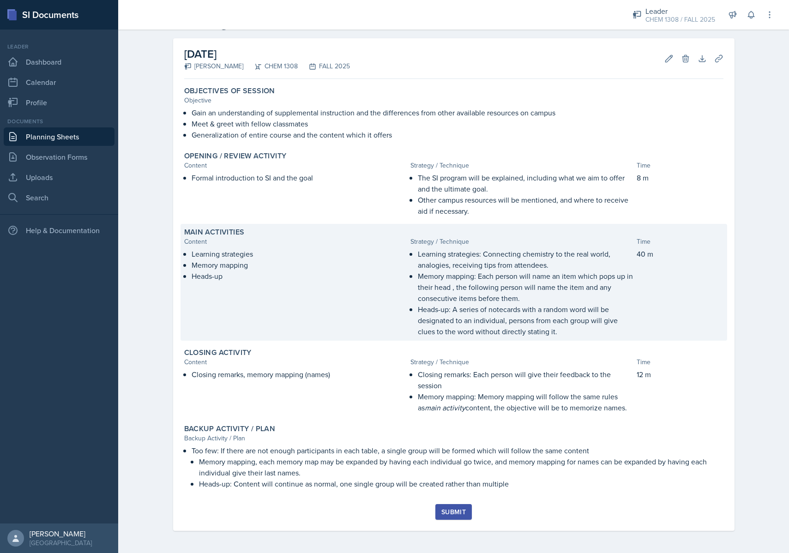
click at [367, 279] on p "Heads-up" at bounding box center [299, 275] width 215 height 11
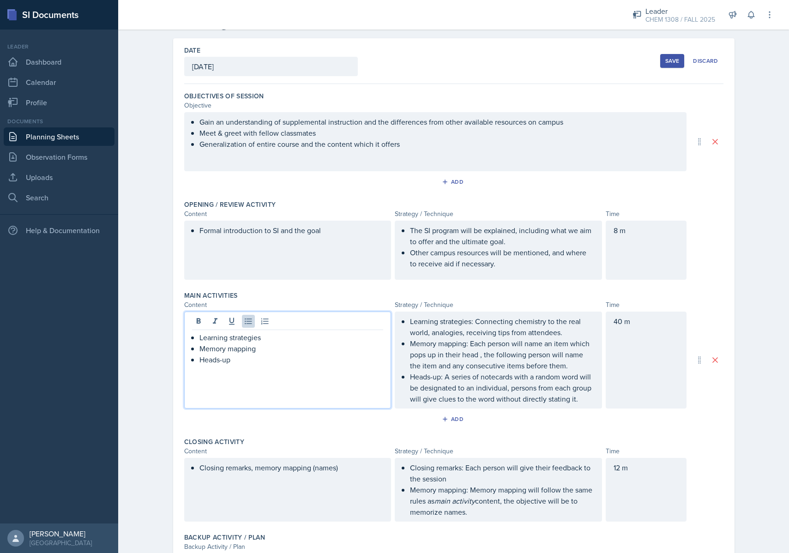
click at [256, 348] on ul "Learning strategies Memory mapping Heads-up" at bounding box center [291, 348] width 184 height 33
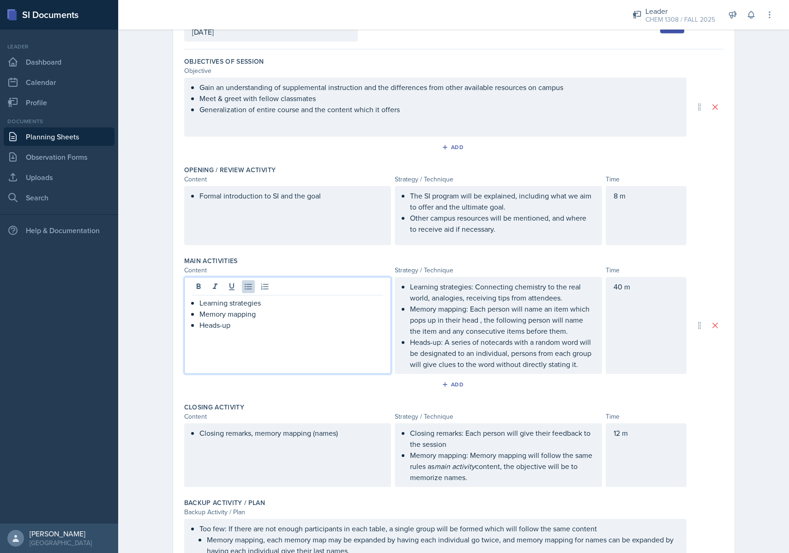
scroll to position [71, 0]
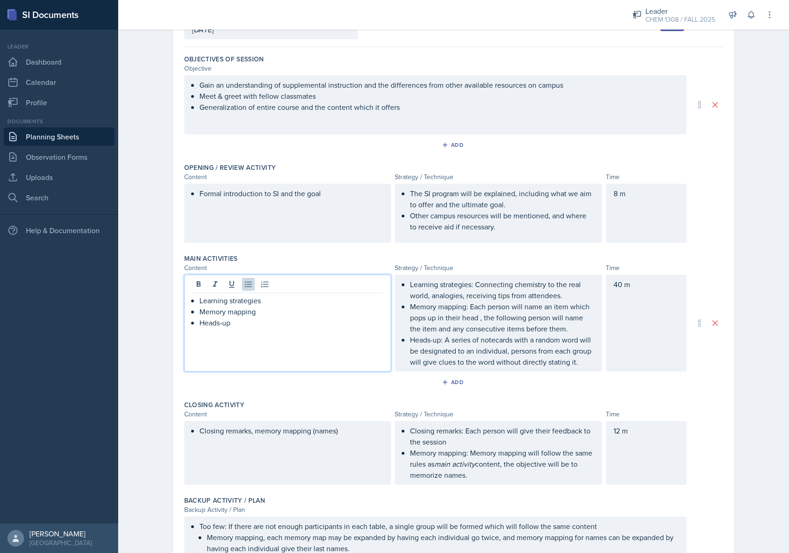
click at [250, 324] on p "Heads-up" at bounding box center [291, 322] width 184 height 11
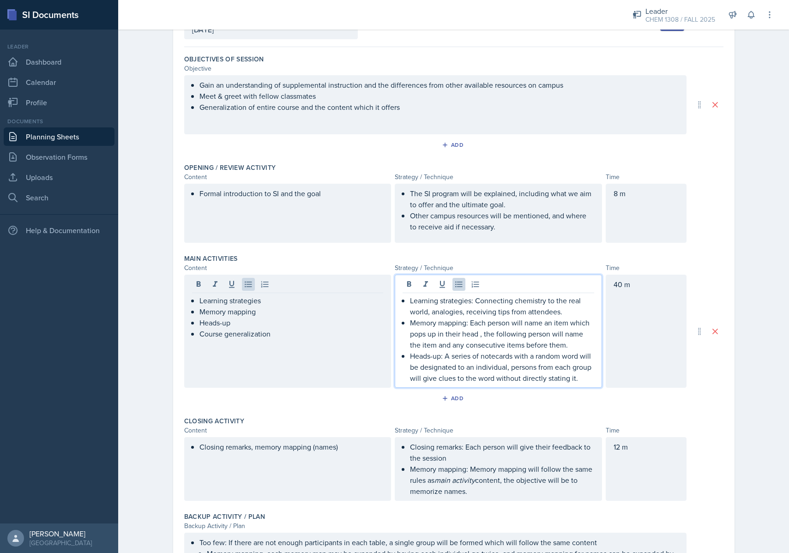
click at [581, 361] on p "Heads-up: A series of notecards with a random word will be designated to an ind…" at bounding box center [502, 366] width 184 height 33
click at [579, 377] on p "Heads-up: A series of notecards with a random word will be designated to an ind…" at bounding box center [502, 366] width 184 height 33
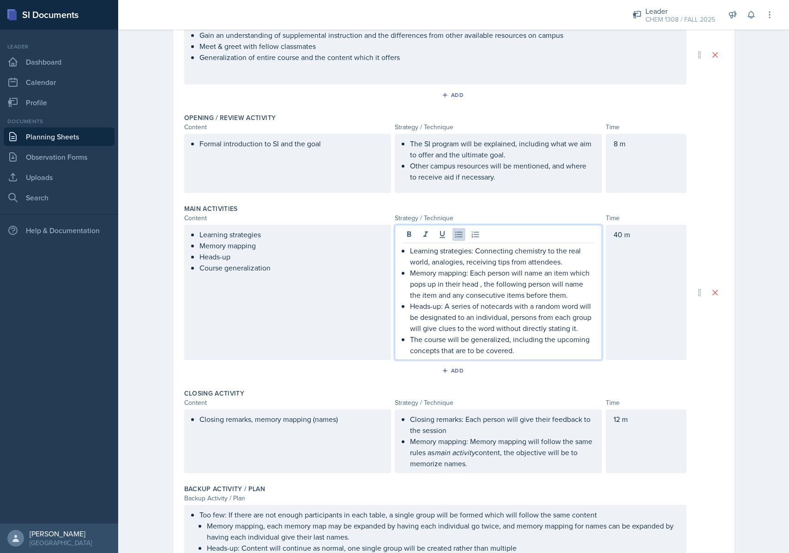
scroll to position [123, 0]
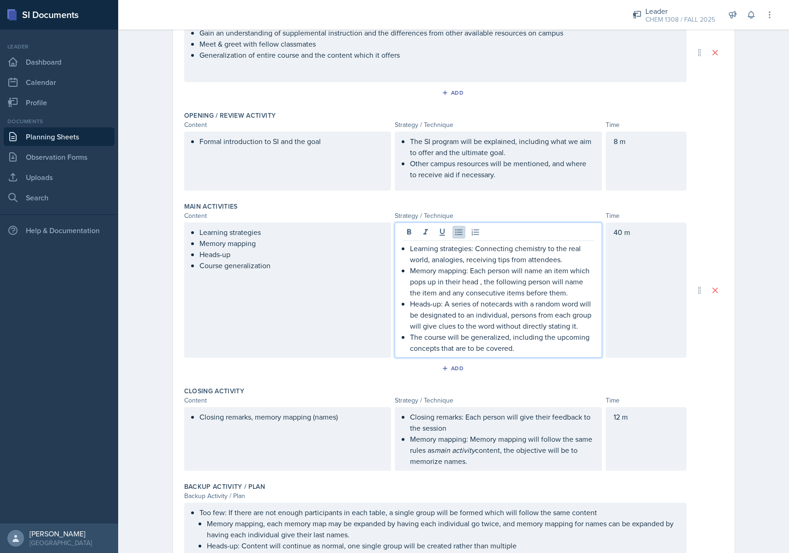
click at [659, 377] on div "Add" at bounding box center [453, 370] width 539 height 18
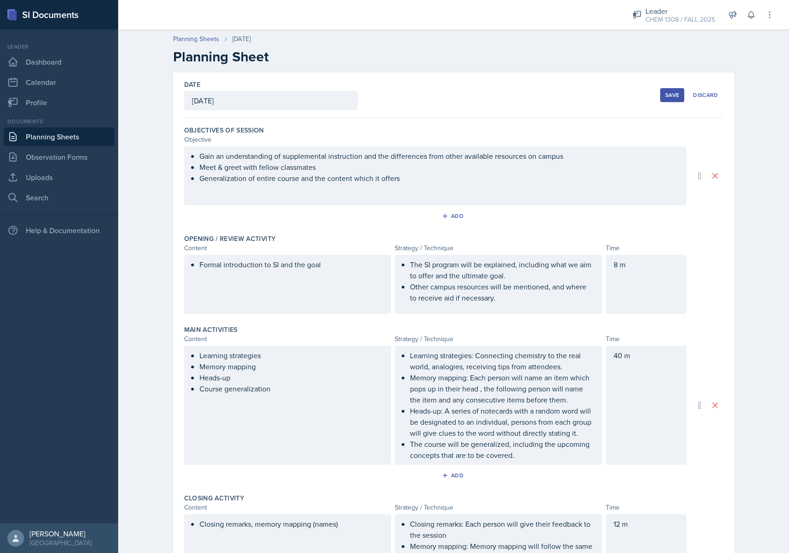
scroll to position [0, 0]
click at [665, 96] on div "Save" at bounding box center [672, 94] width 14 height 7
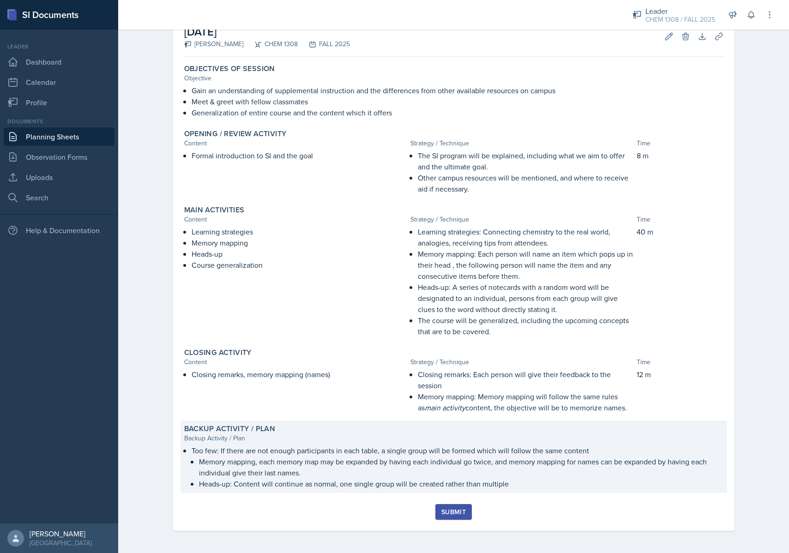
scroll to position [56, 0]
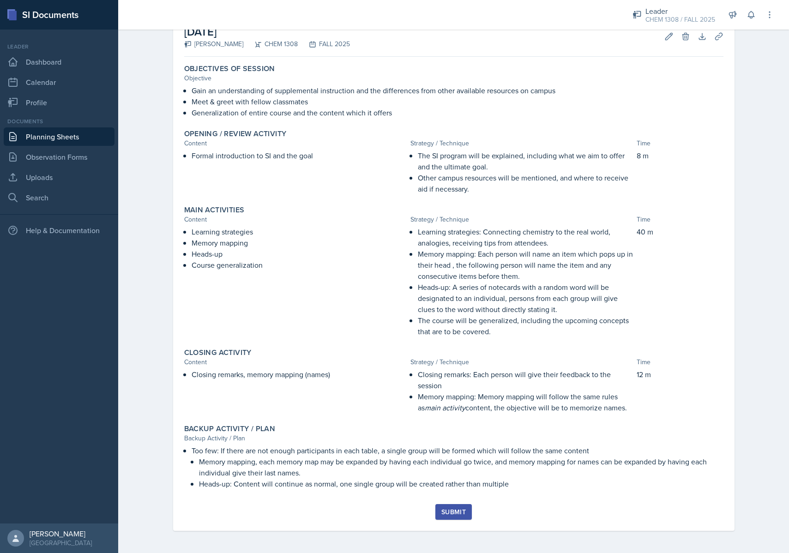
click at [452, 515] on div "Submit" at bounding box center [453, 511] width 24 height 7
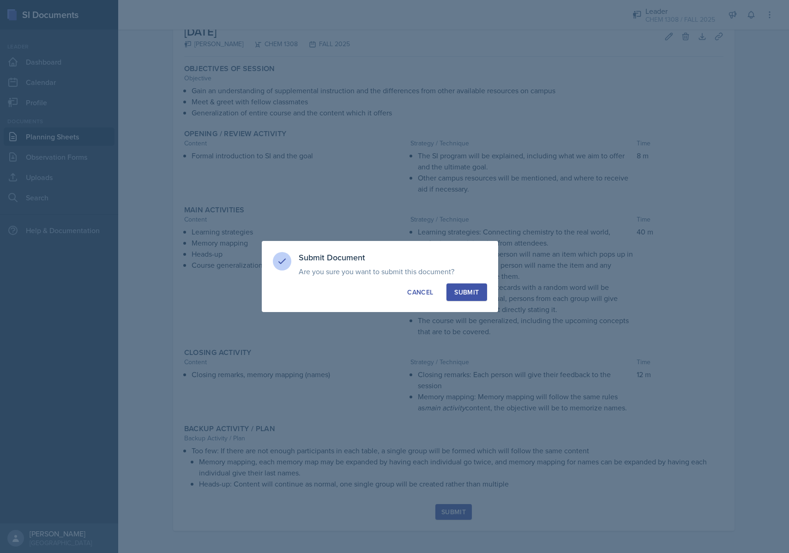
click at [457, 295] on div "Submit" at bounding box center [466, 291] width 24 height 9
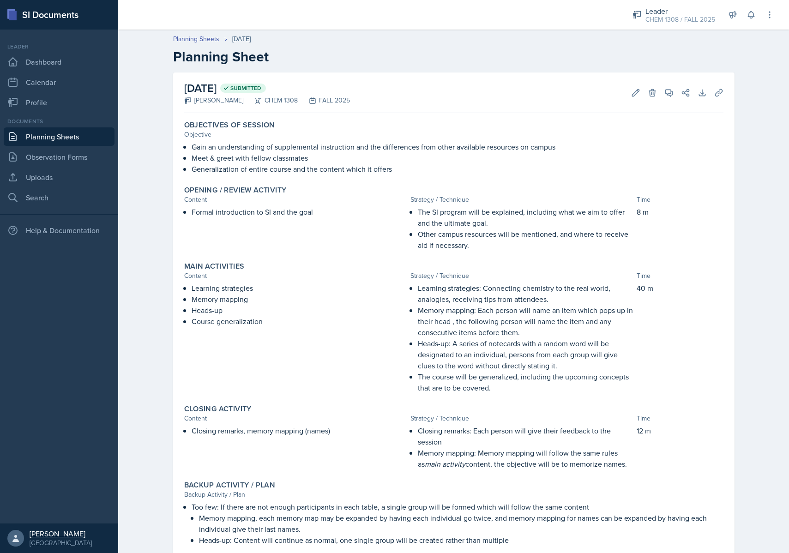
scroll to position [0, 0]
click at [38, 158] on link "Observation Forms" at bounding box center [59, 157] width 111 height 18
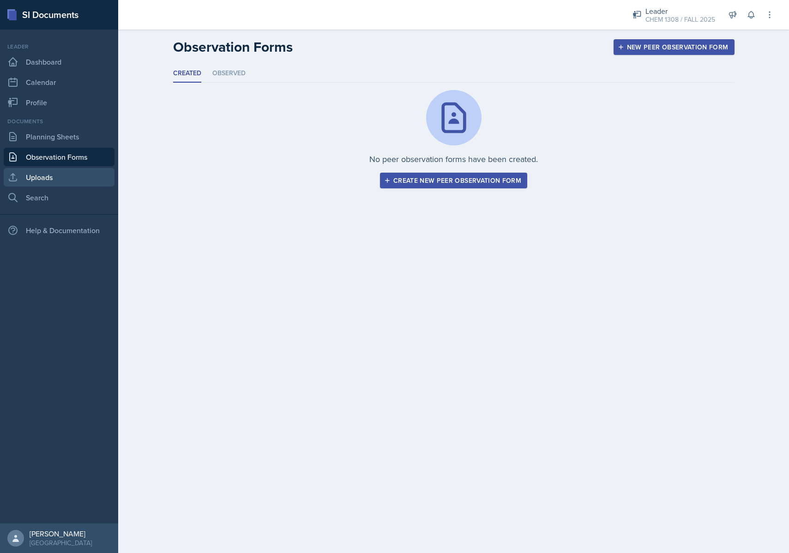
click at [34, 172] on link "Uploads" at bounding box center [59, 177] width 111 height 18
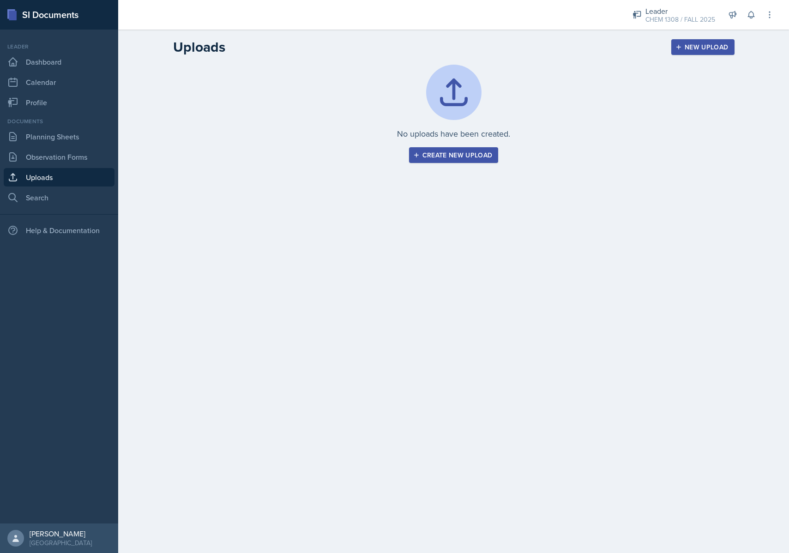
click at [432, 155] on div "Create new upload" at bounding box center [454, 154] width 78 height 7
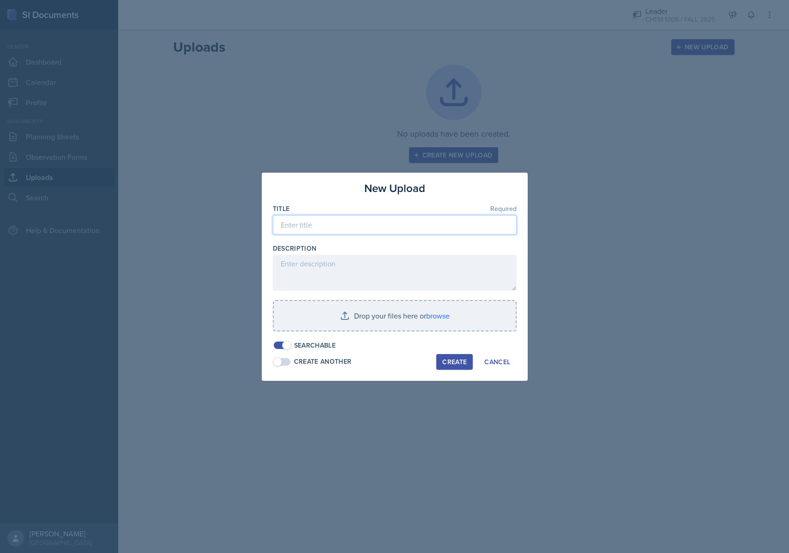
click at [307, 218] on input at bounding box center [395, 224] width 244 height 19
type input "Session Plan- Week one"
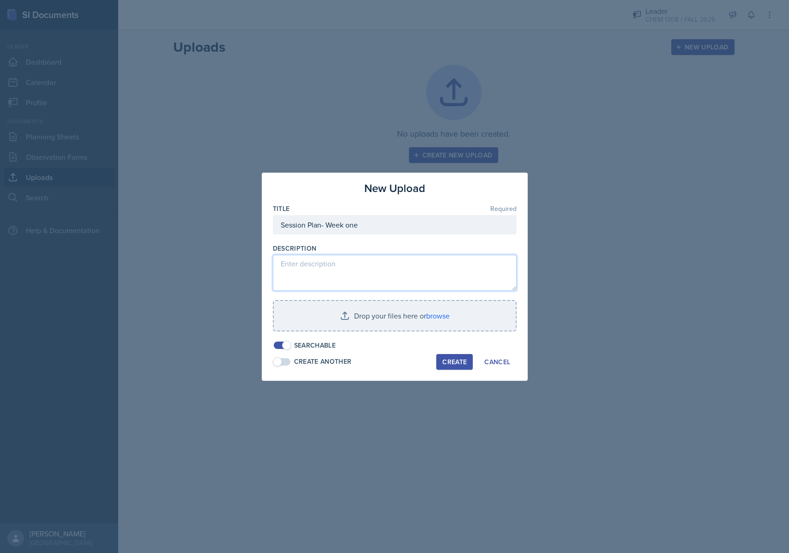
click at [347, 260] on textarea at bounding box center [395, 273] width 244 height 36
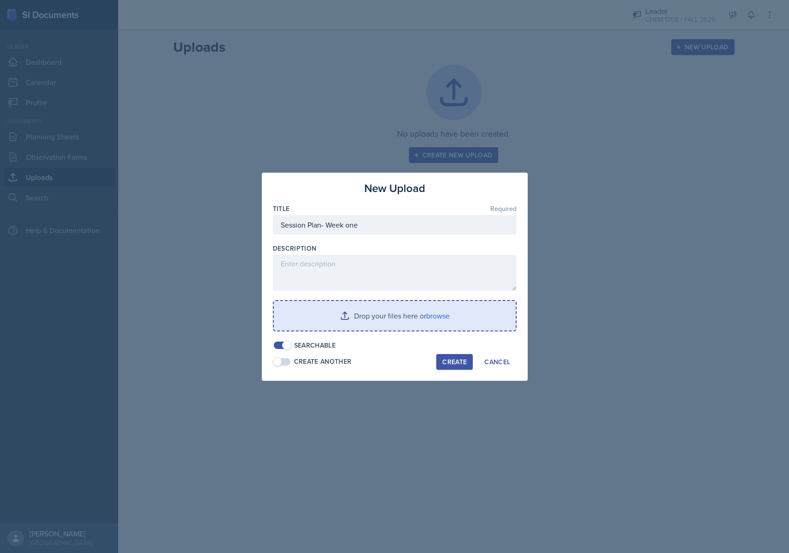
click at [423, 324] on input "file" at bounding box center [395, 316] width 242 height 30
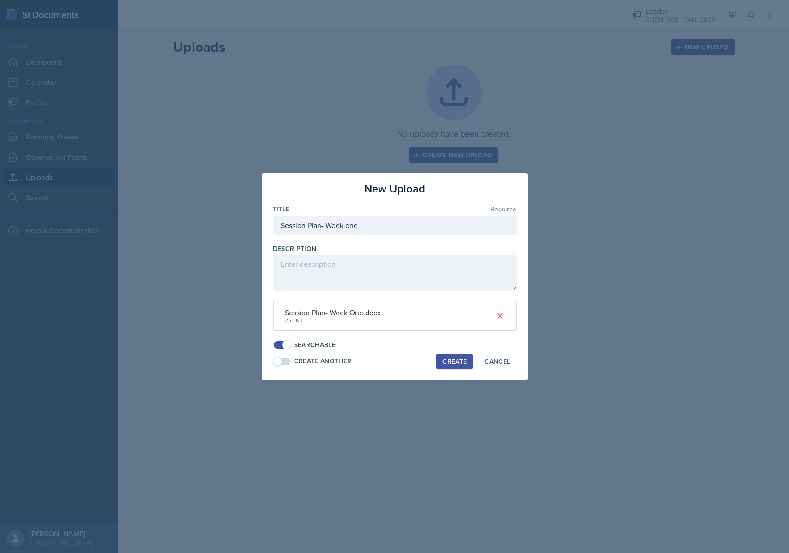
click at [447, 358] on div "Create" at bounding box center [454, 361] width 24 height 7
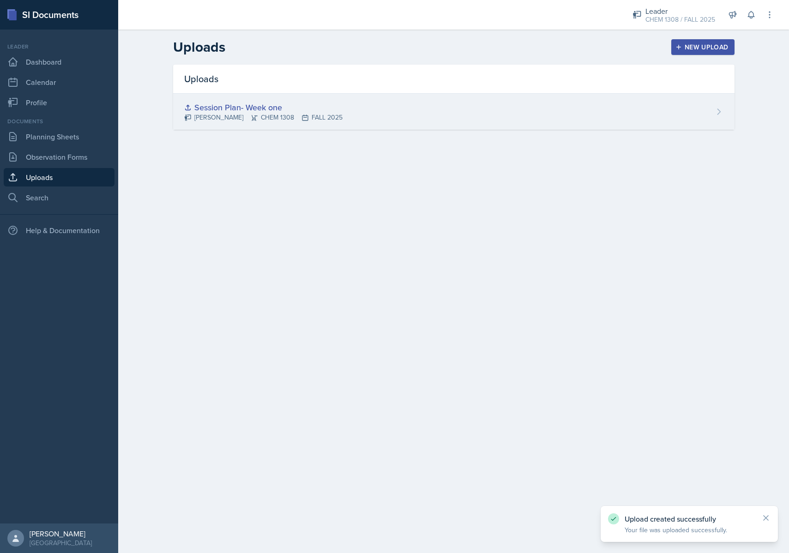
click at [253, 105] on div "Session Plan- Week one" at bounding box center [263, 107] width 158 height 12
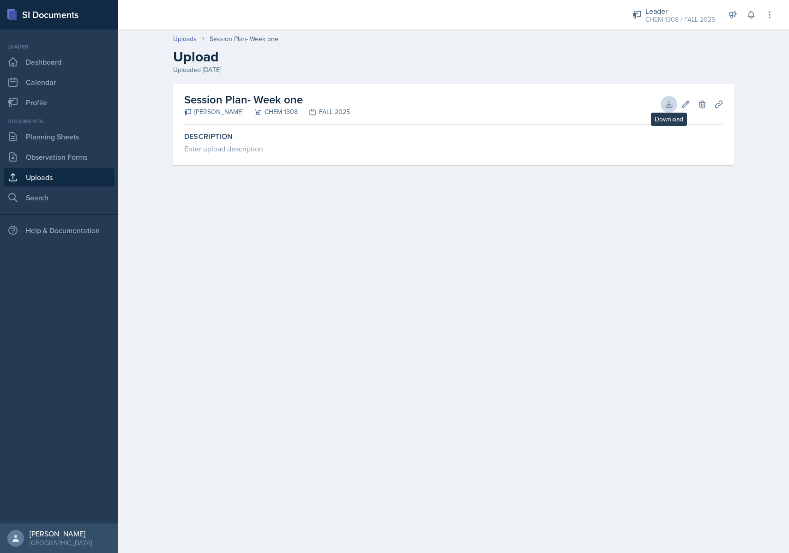
click at [669, 107] on icon at bounding box center [668, 104] width 9 height 9
click at [348, 67] on div "Uploaded [DATE]" at bounding box center [453, 70] width 561 height 10
click at [58, 139] on link "Planning Sheets" at bounding box center [59, 136] width 111 height 18
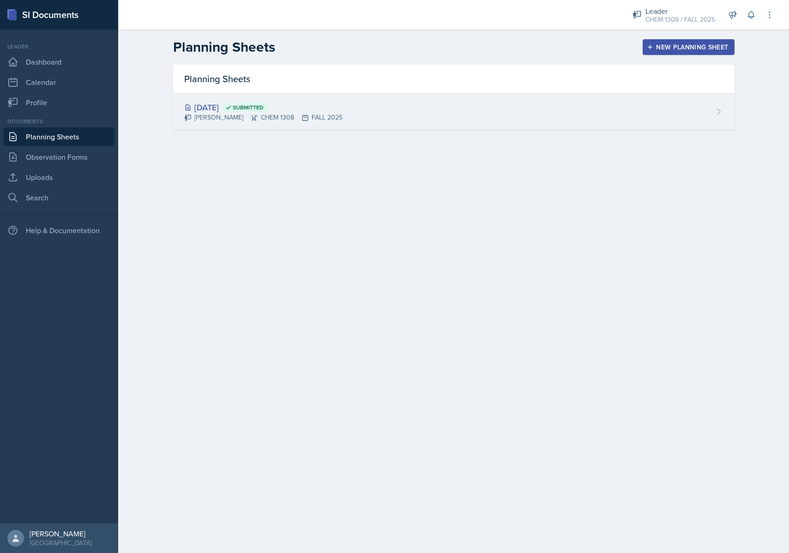
click at [623, 107] on div "[DATE] Submitted [PERSON_NAME] CHEM 1308 FALL 2025" at bounding box center [453, 112] width 561 height 36
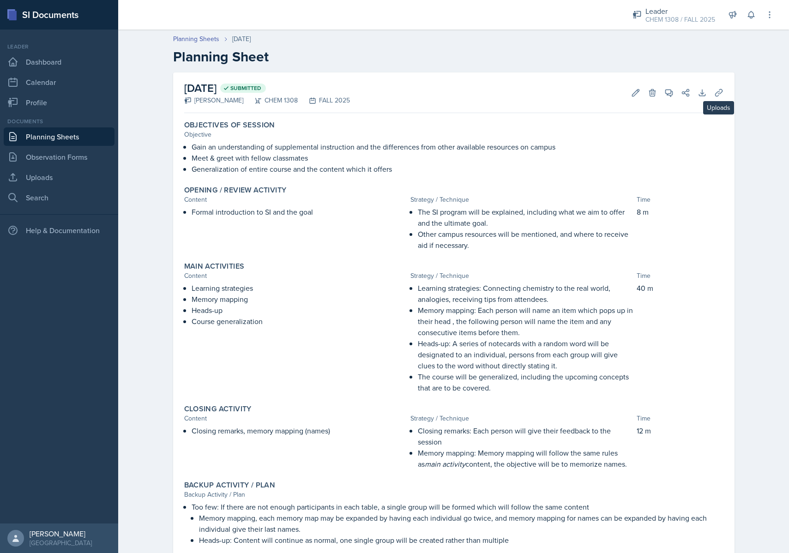
click at [712, 93] on button "Uploads" at bounding box center [718, 92] width 17 height 17
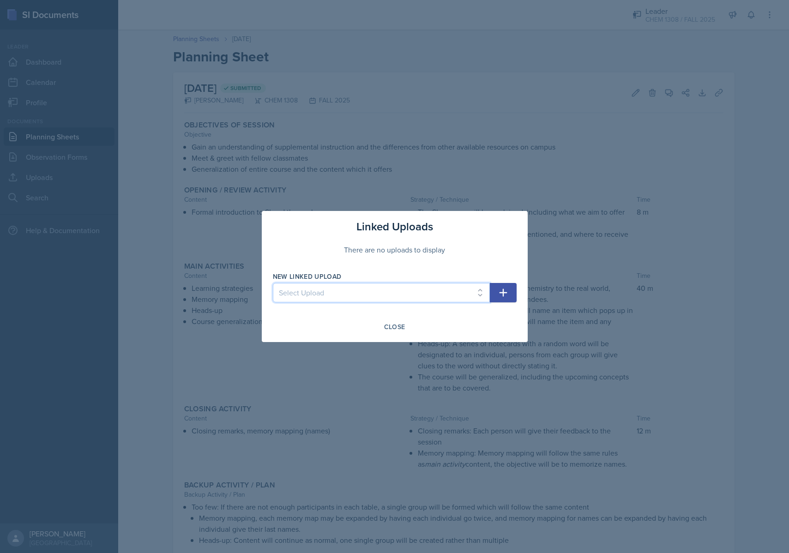
select select "010c5f3d-882d-439c-beb2-71f195cb0b19"
click at [504, 287] on button "button" at bounding box center [503, 292] width 27 height 19
select select
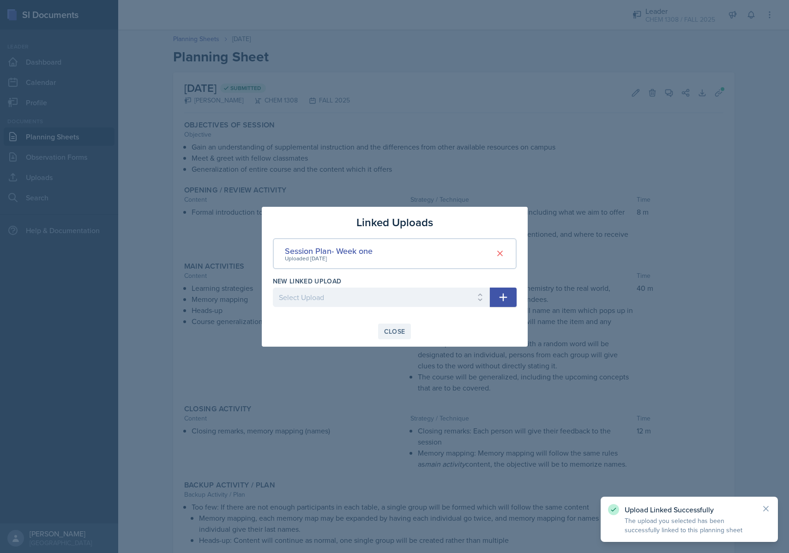
click at [389, 332] on div "Close" at bounding box center [394, 331] width 21 height 7
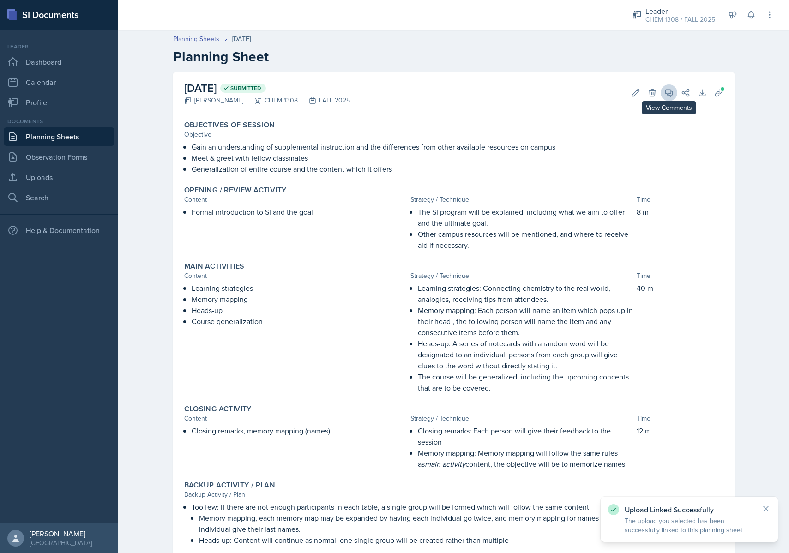
click at [668, 96] on icon at bounding box center [668, 92] width 9 height 9
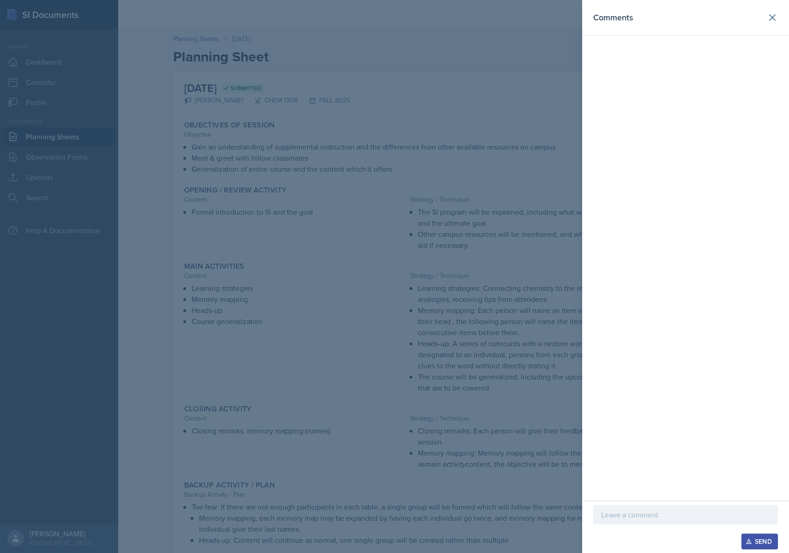
drag, startPoint x: 771, startPoint y: 22, endPoint x: 755, endPoint y: 34, distance: 20.4
click at [772, 22] on icon at bounding box center [771, 17] width 11 height 11
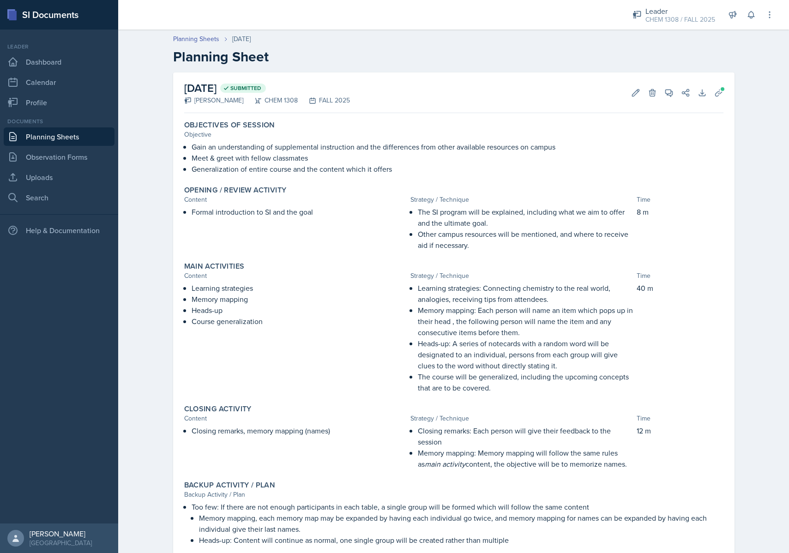
click at [68, 141] on link "Planning Sheets" at bounding box center [59, 136] width 111 height 18
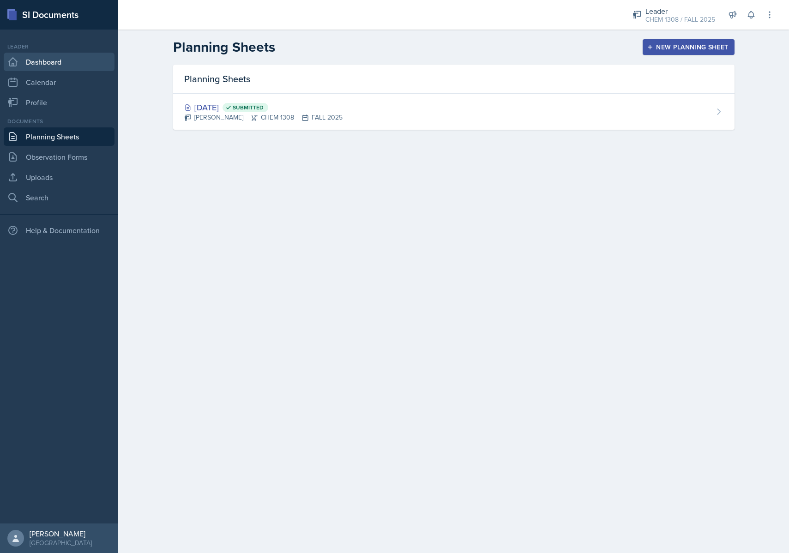
click at [64, 66] on link "Dashboard" at bounding box center [59, 62] width 111 height 18
